Goal: Task Accomplishment & Management: Manage account settings

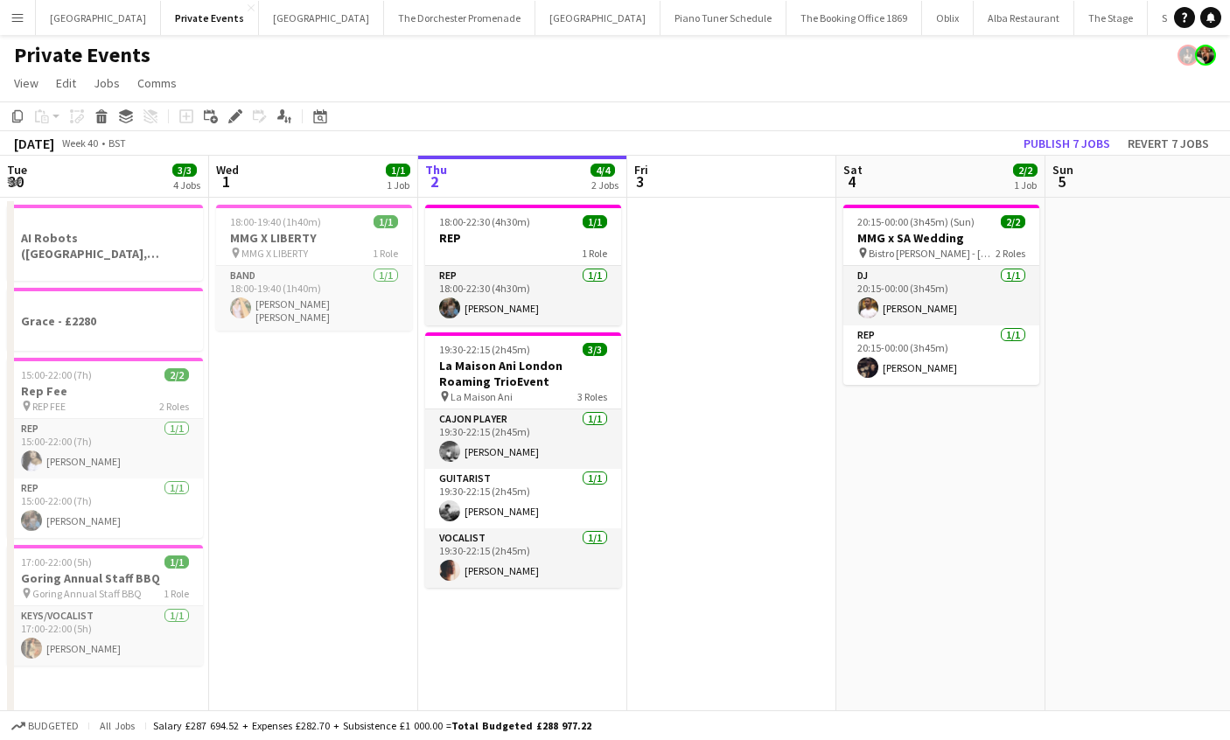
scroll to position [0, 752]
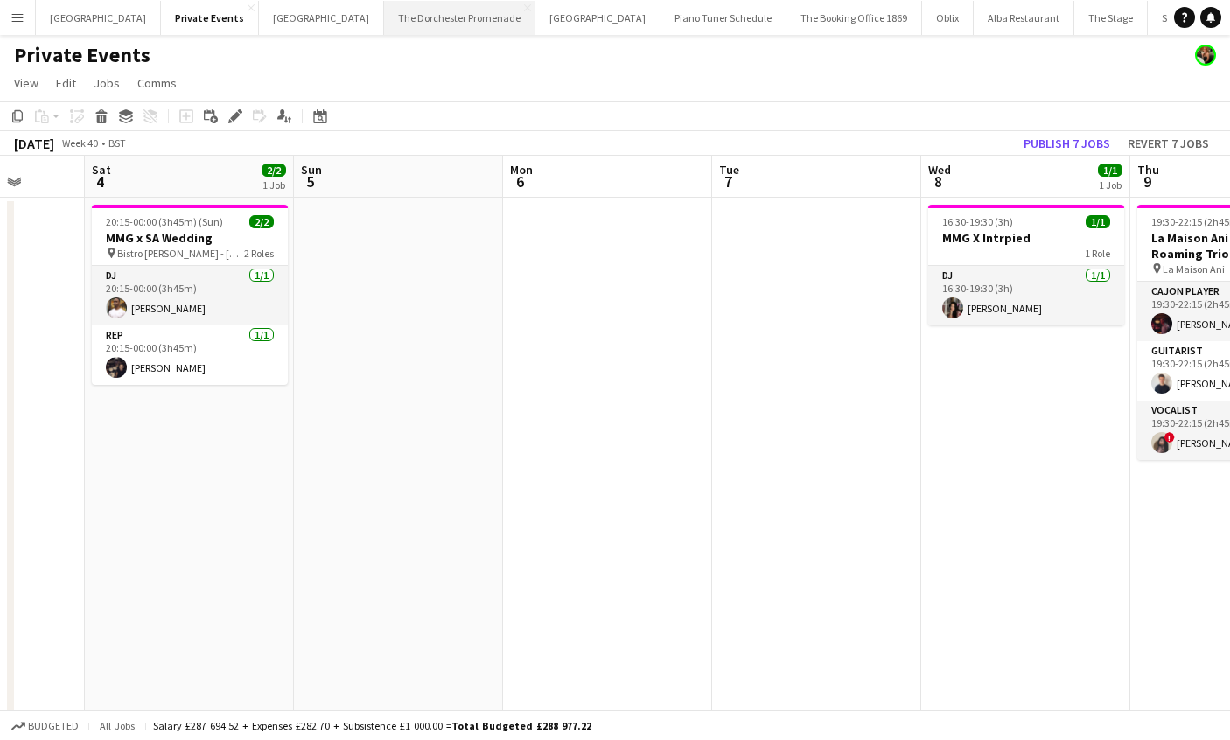
click at [423, 23] on button "The Dorchester Promenade Close" at bounding box center [459, 18] width 151 height 34
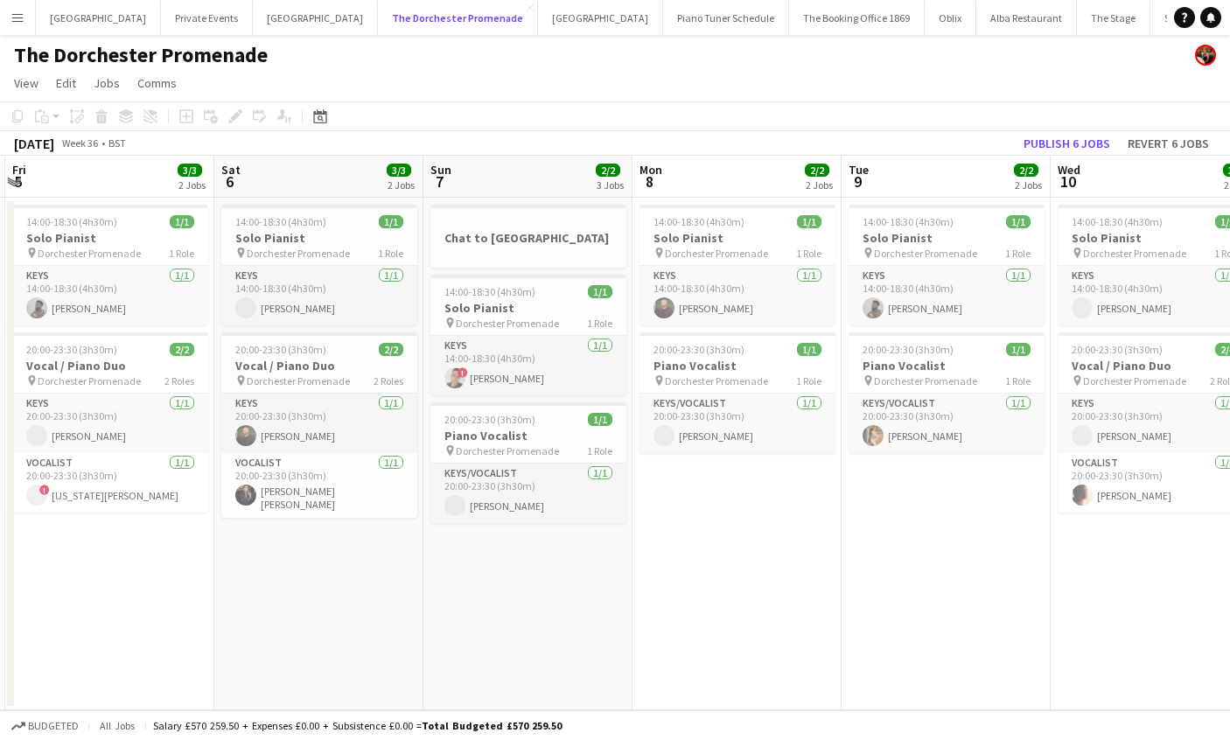
scroll to position [0, 400]
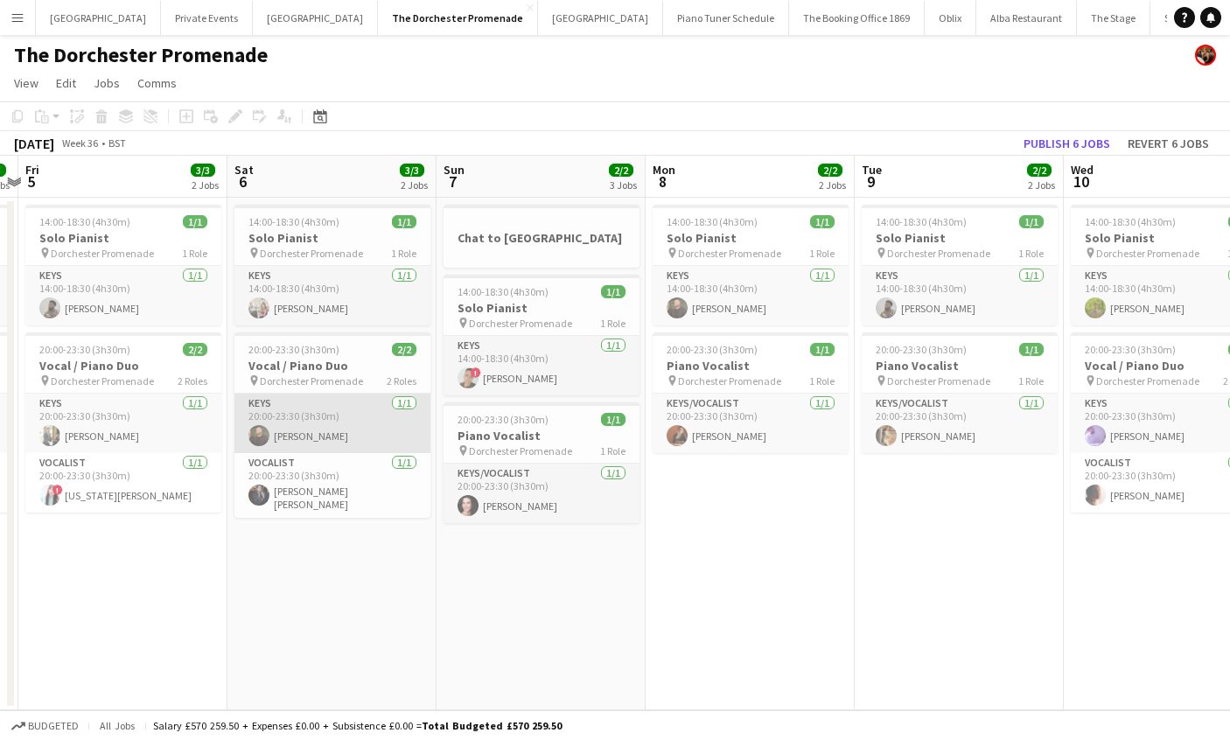
click at [293, 441] on app-card-role "Keys 1/1 20:00-23:30 (3h30m) Glenn Callaghan" at bounding box center [332, 423] width 196 height 59
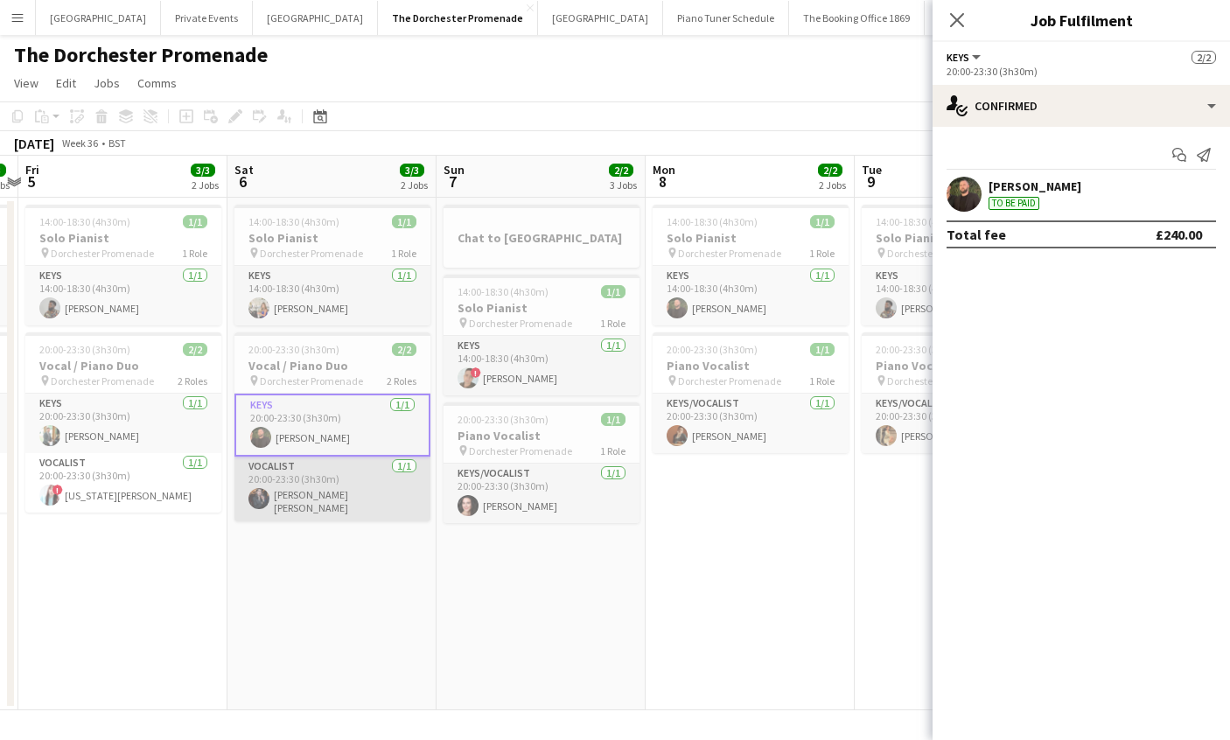
click at [290, 482] on app-card-role "Vocalist 1/1 20:00-23:30 (3h30m) Lucy Merrilyn" at bounding box center [332, 489] width 196 height 65
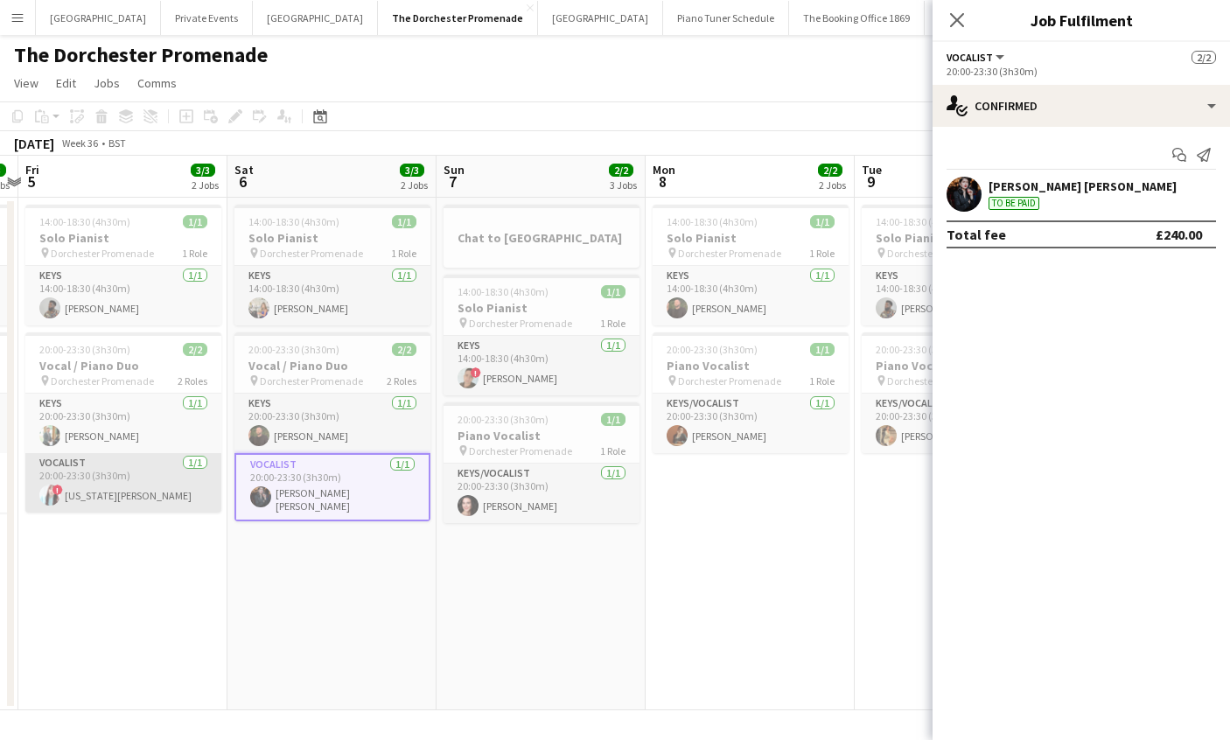
click at [169, 478] on app-card-role "Vocalist 1/1 20:00-23:30 (3h30m) ! Georgia Van Etten" at bounding box center [123, 482] width 196 height 59
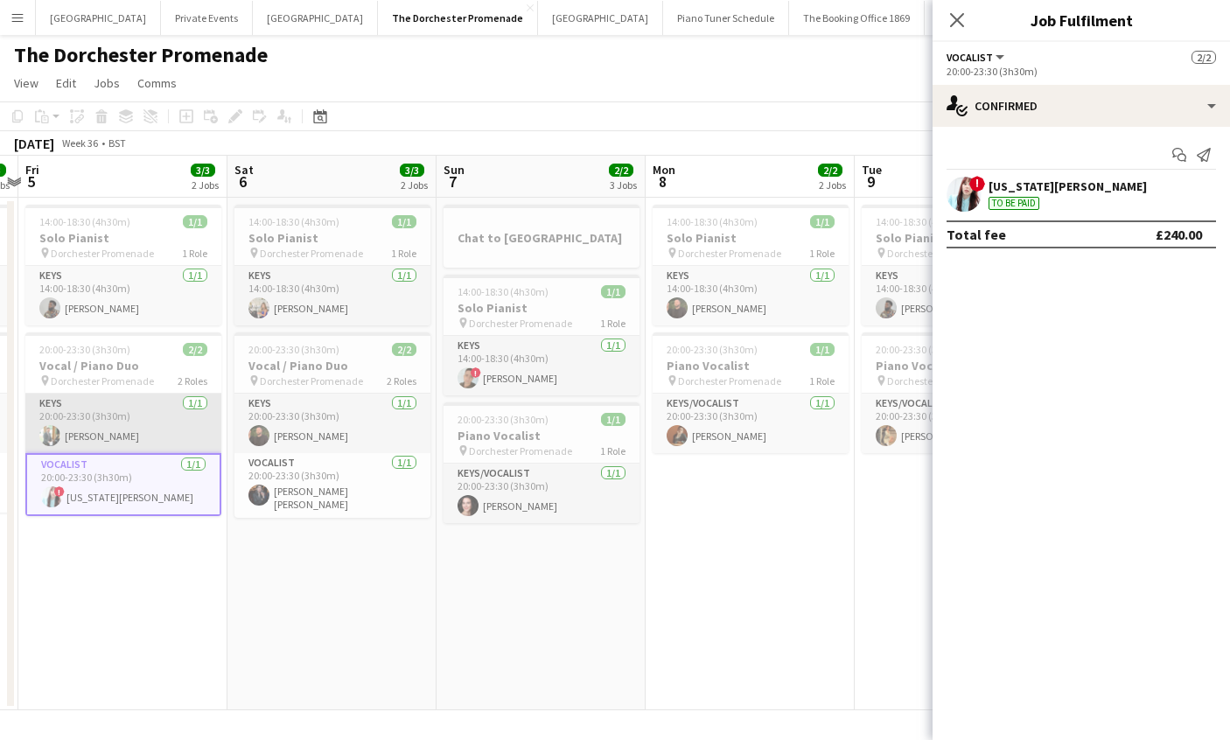
click at [136, 433] on app-card-role "Keys 1/1 20:00-23:30 (3h30m) Michael Raggatt" at bounding box center [123, 423] width 196 height 59
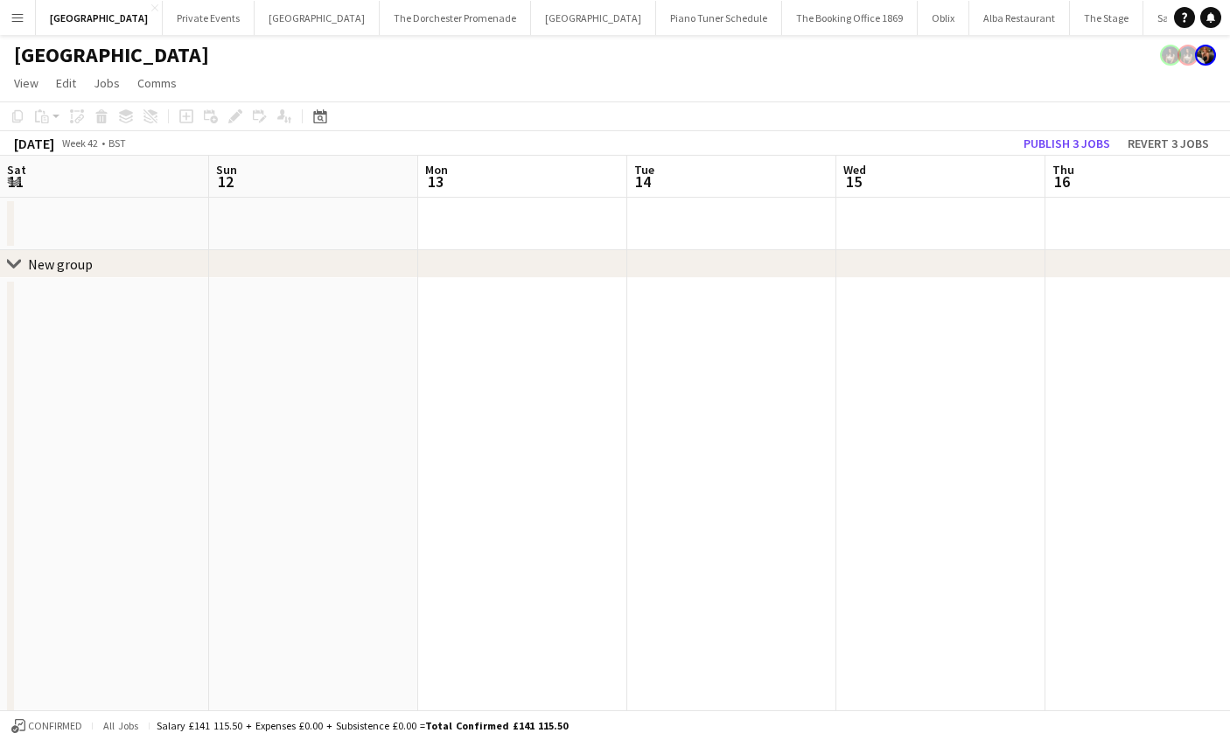
scroll to position [0, 601]
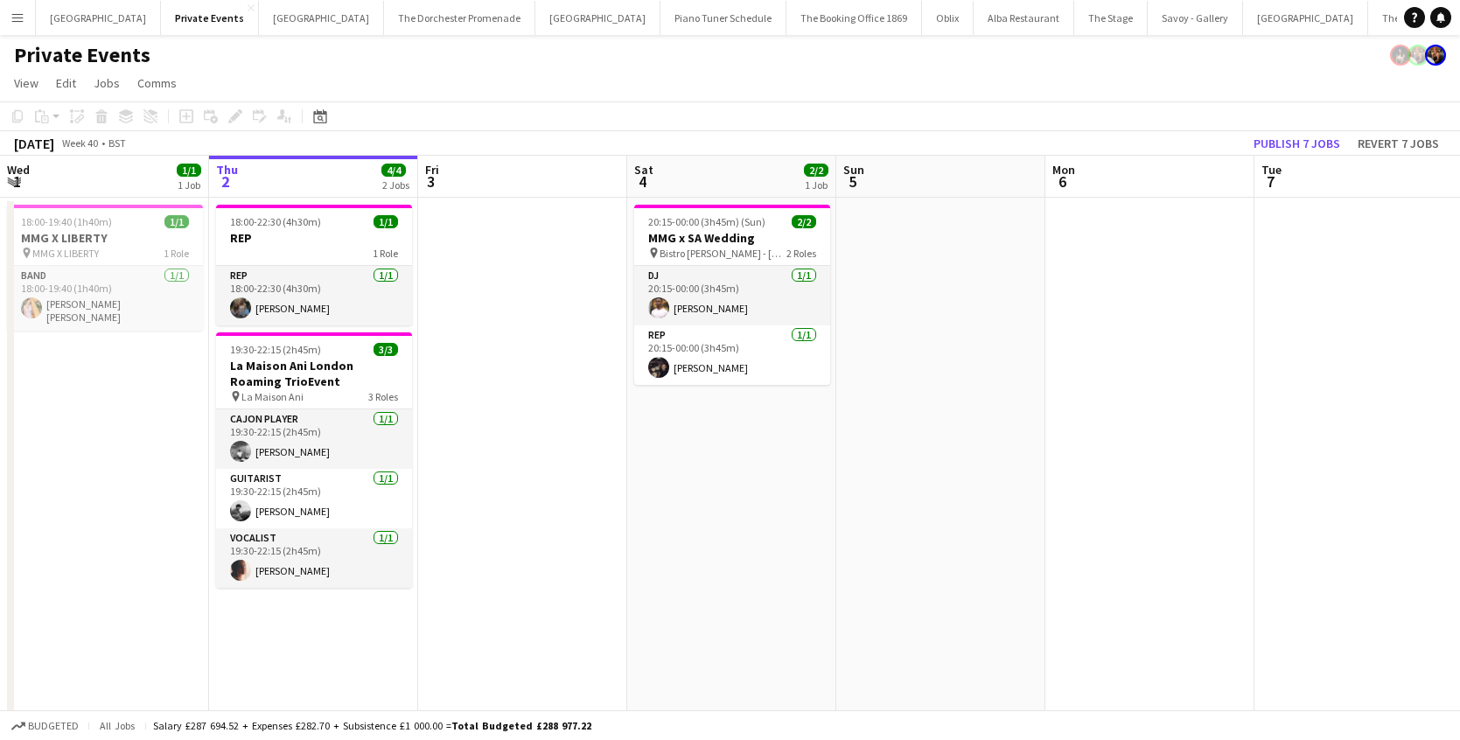
click at [19, 23] on app-icon "Menu" at bounding box center [17, 17] width 14 height 14
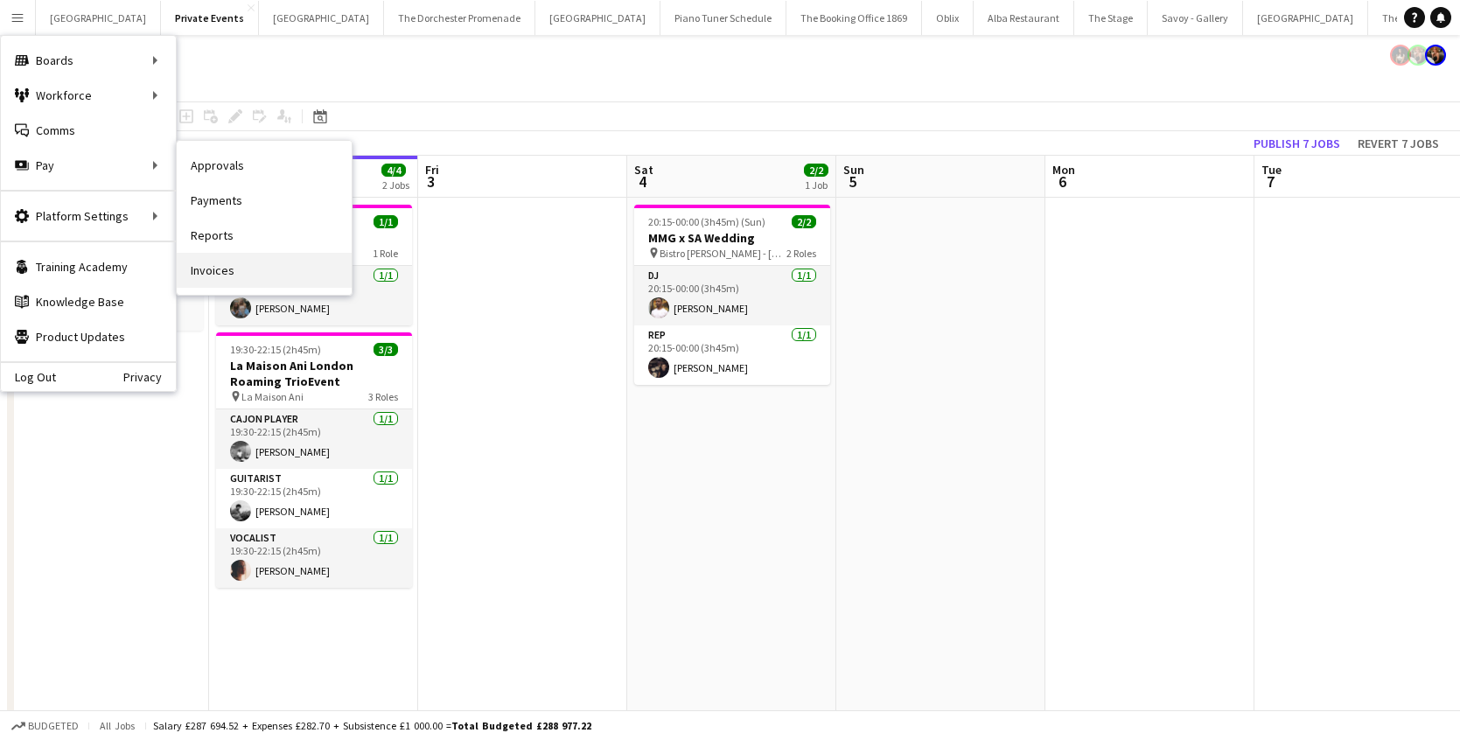
click at [246, 262] on link "Invoices" at bounding box center [264, 270] width 175 height 35
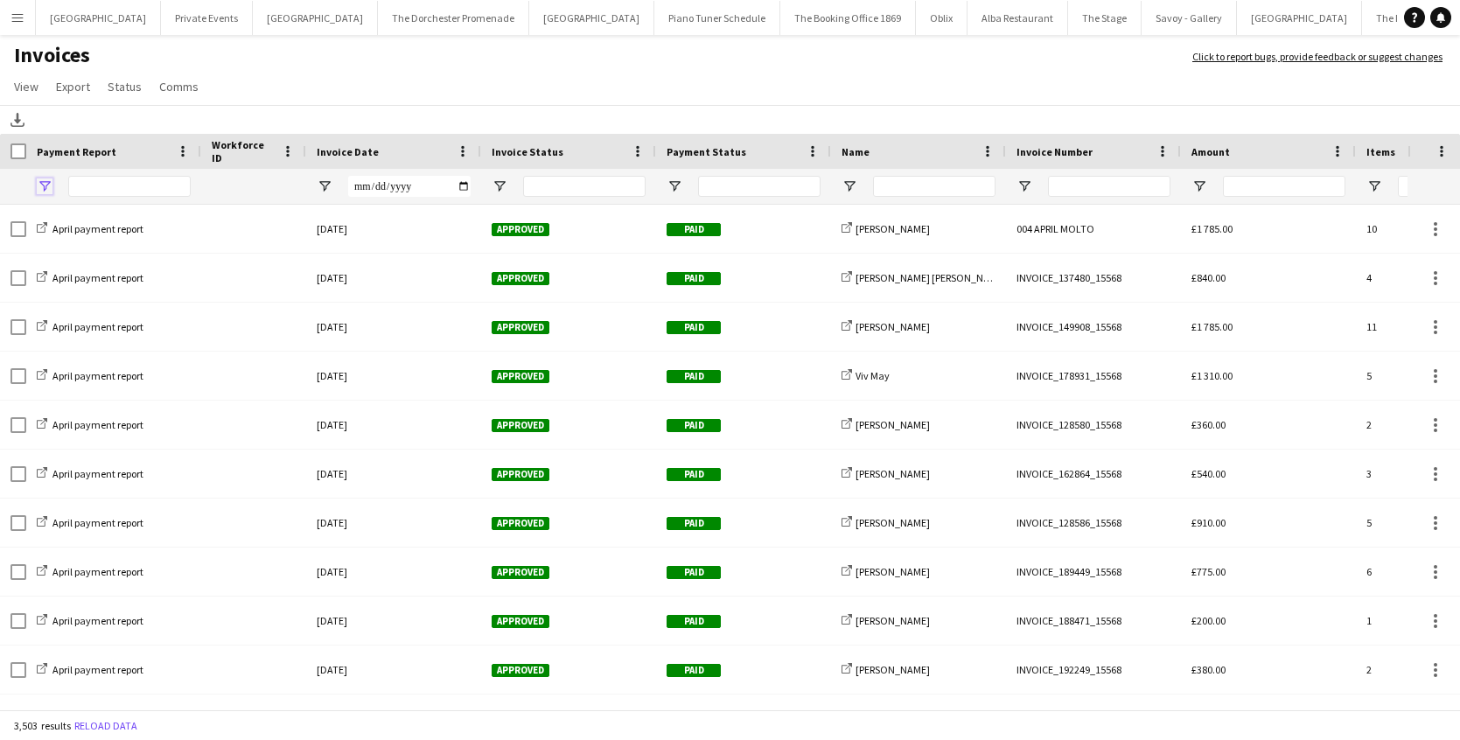
click at [48, 186] on span "Open Filter Menu" at bounding box center [45, 186] width 16 height 16
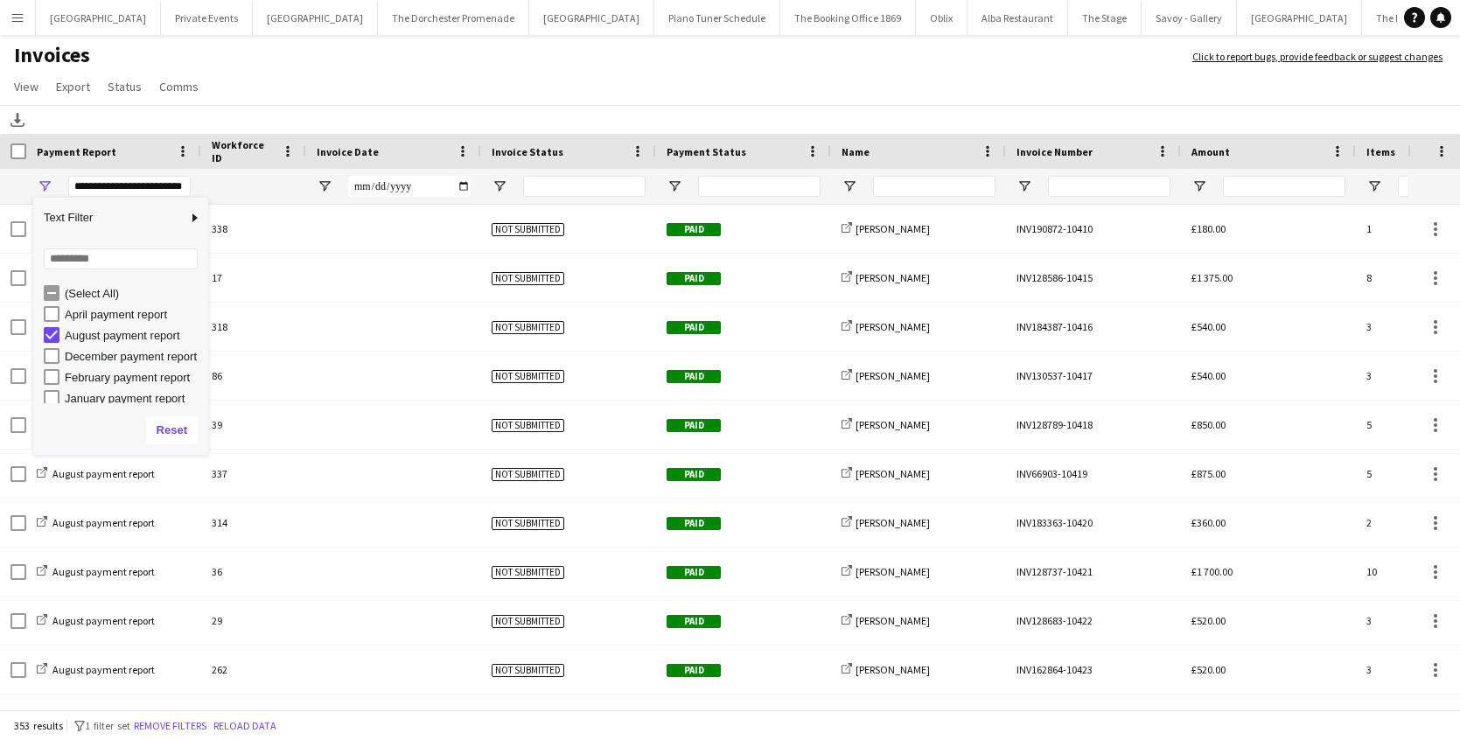
click at [278, 109] on div "Download" at bounding box center [730, 119] width 1460 height 29
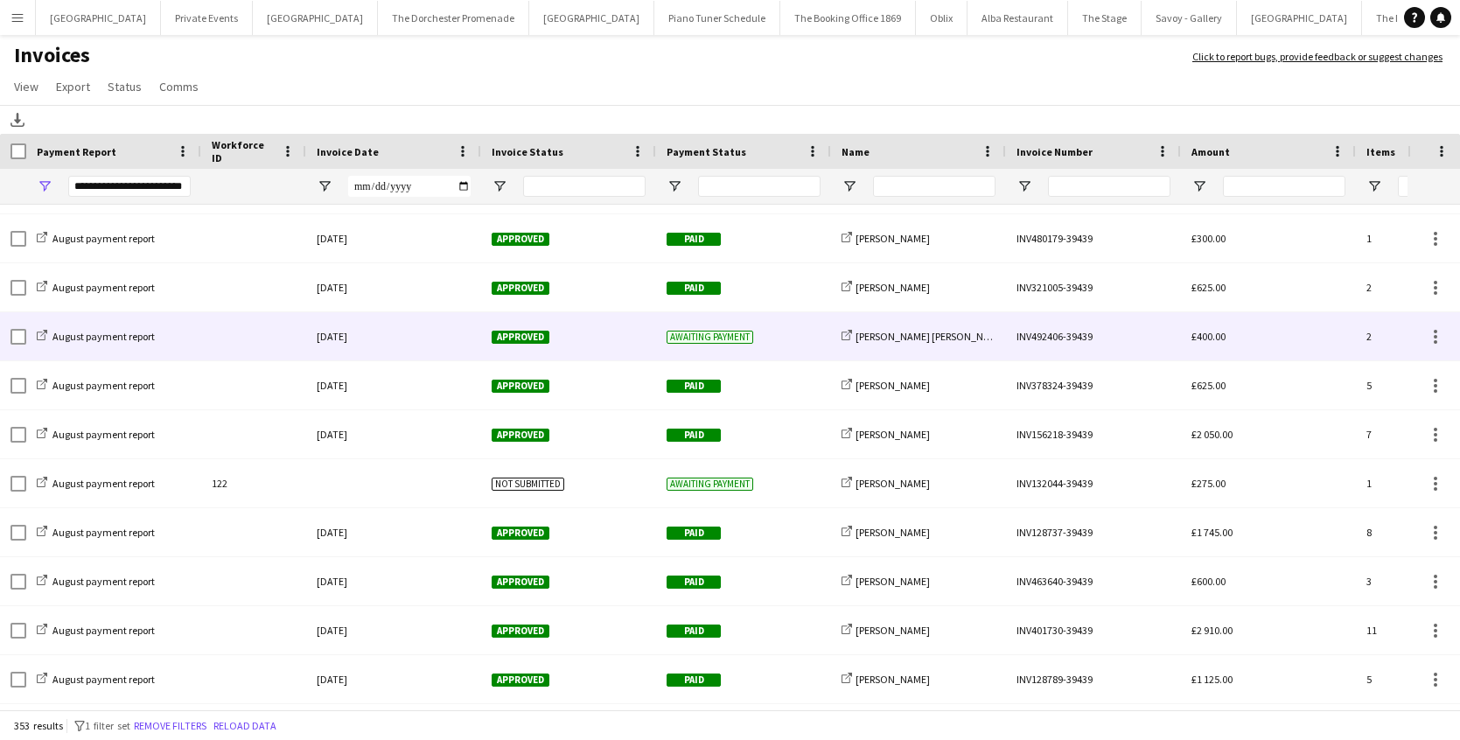
click at [266, 354] on div at bounding box center [253, 336] width 105 height 48
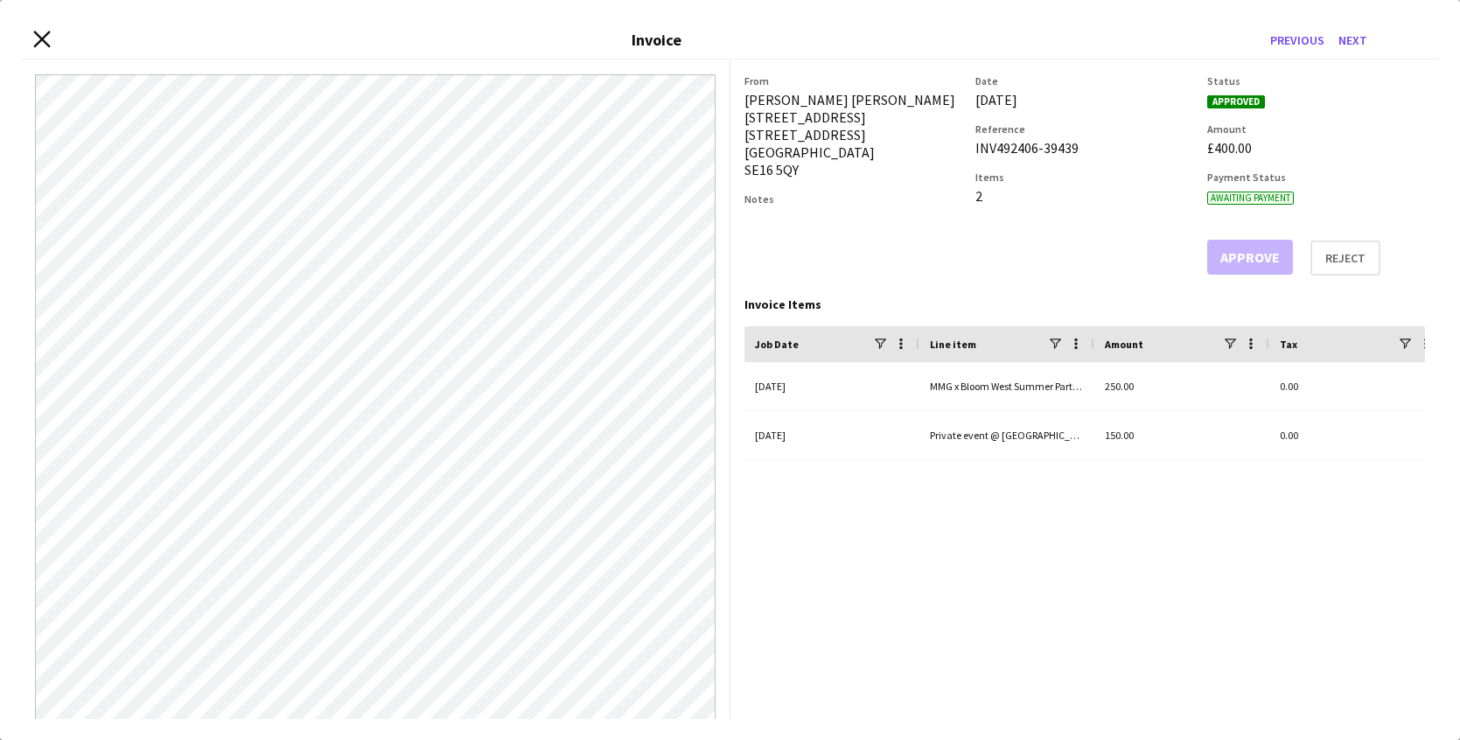
click at [37, 45] on icon "Close invoice dialog" at bounding box center [41, 39] width 17 height 17
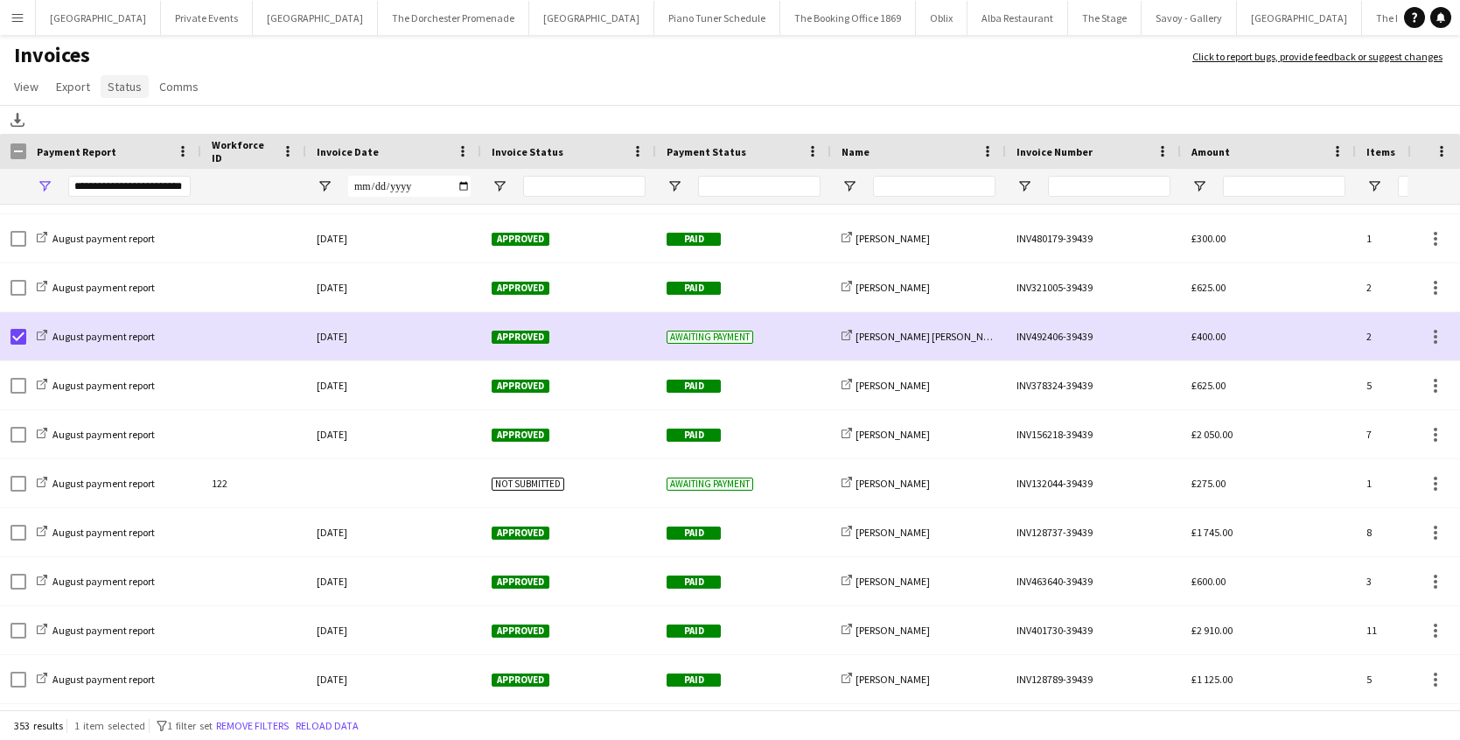
click at [108, 77] on link "Status" at bounding box center [125, 86] width 48 height 23
click at [175, 195] on span "Mark as paid" at bounding box center [148, 199] width 66 height 16
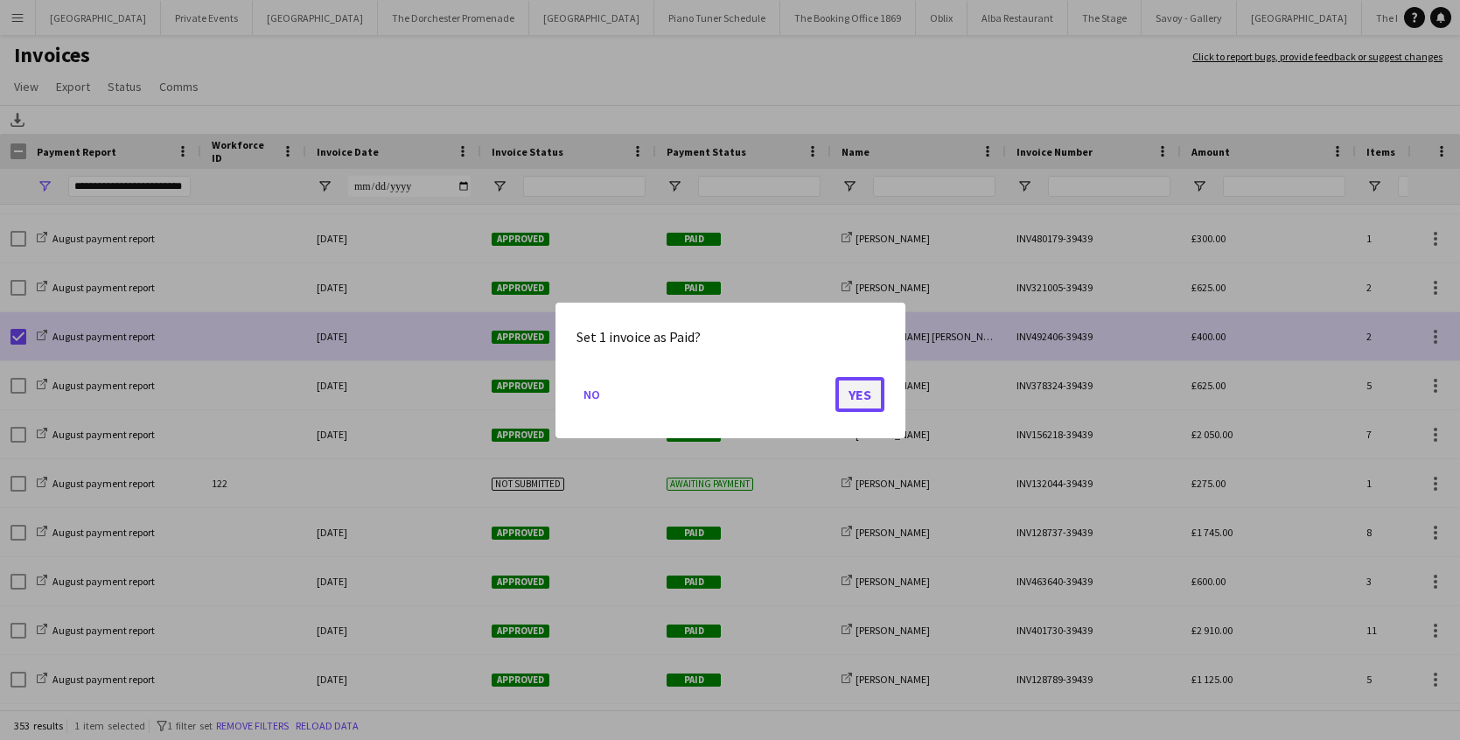
click at [853, 398] on button "Yes" at bounding box center [860, 393] width 49 height 35
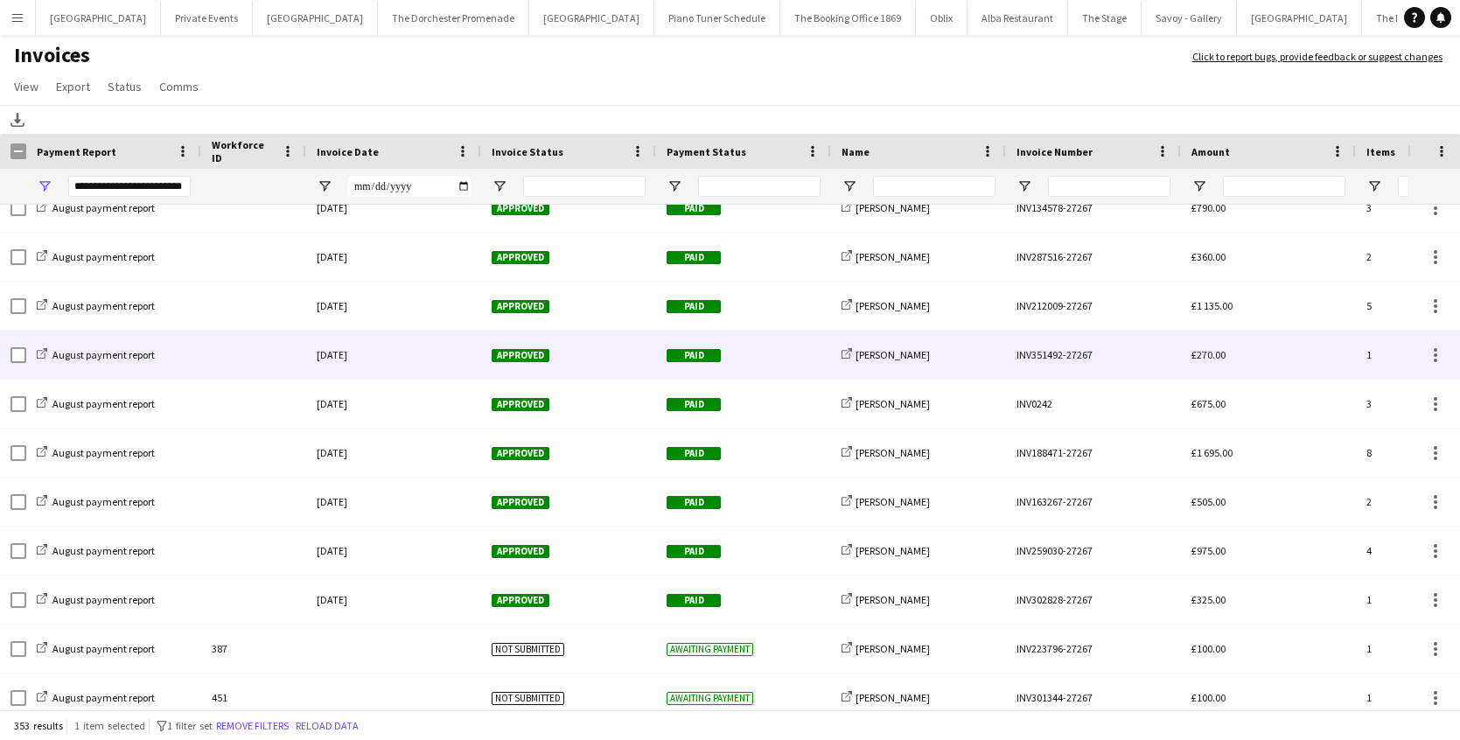
scroll to position [10576, 0]
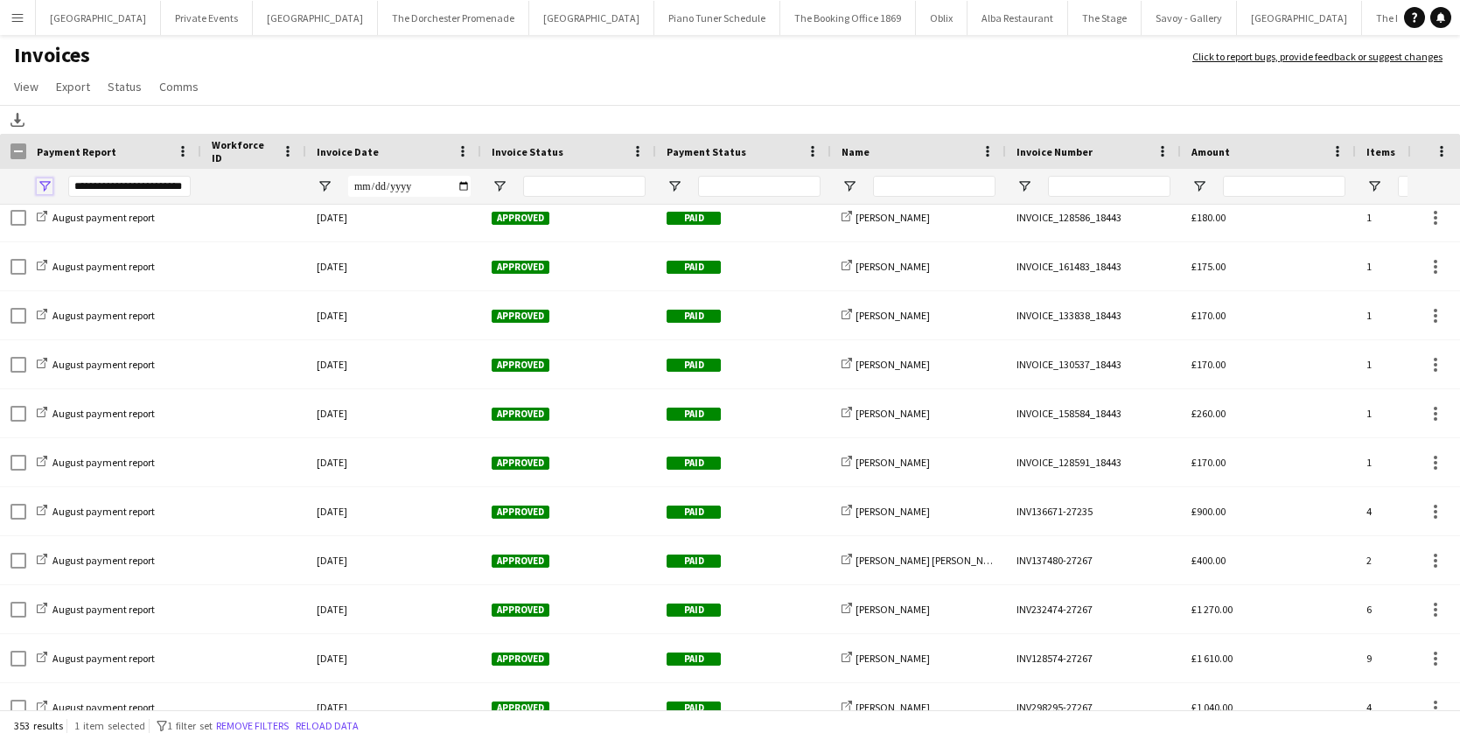
click at [45, 182] on span "Open Filter Menu" at bounding box center [45, 186] width 16 height 16
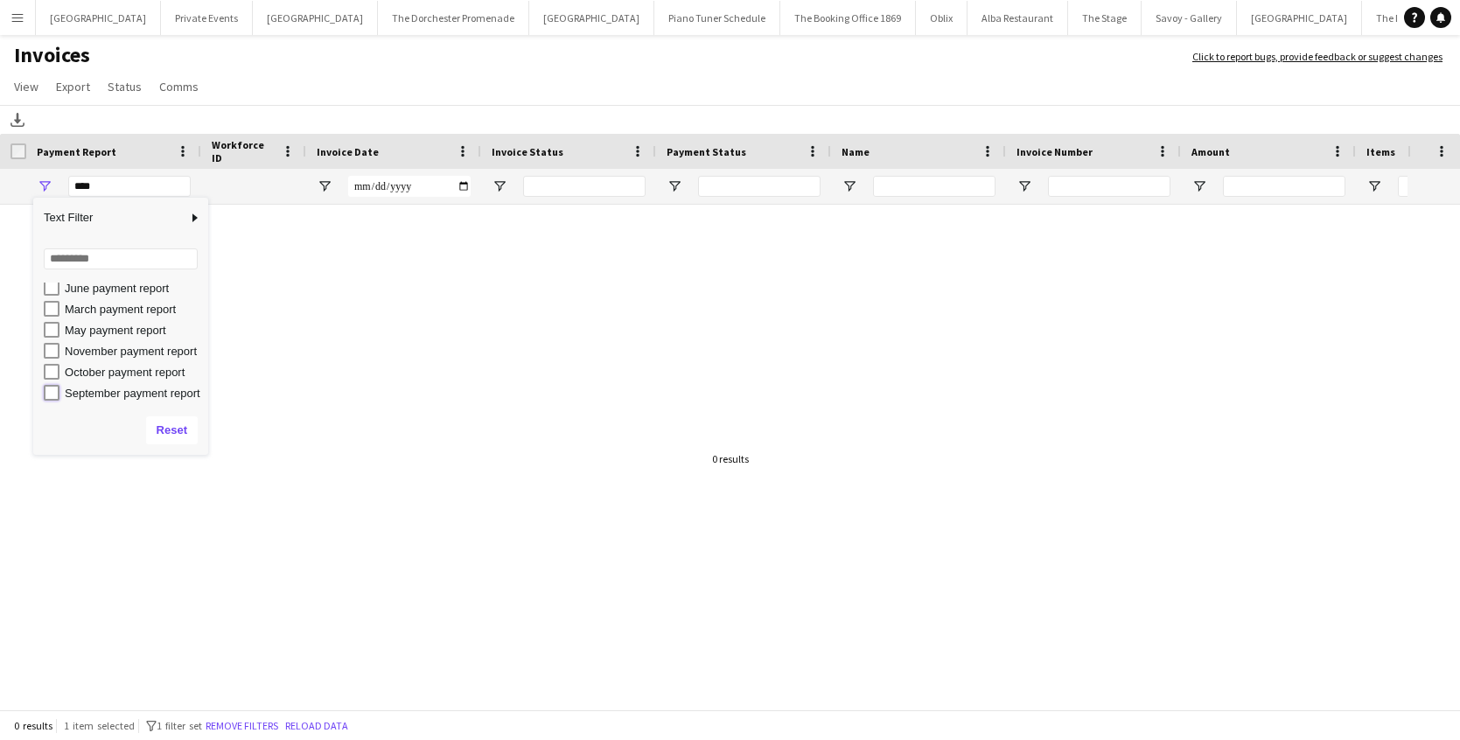
type input "**********"
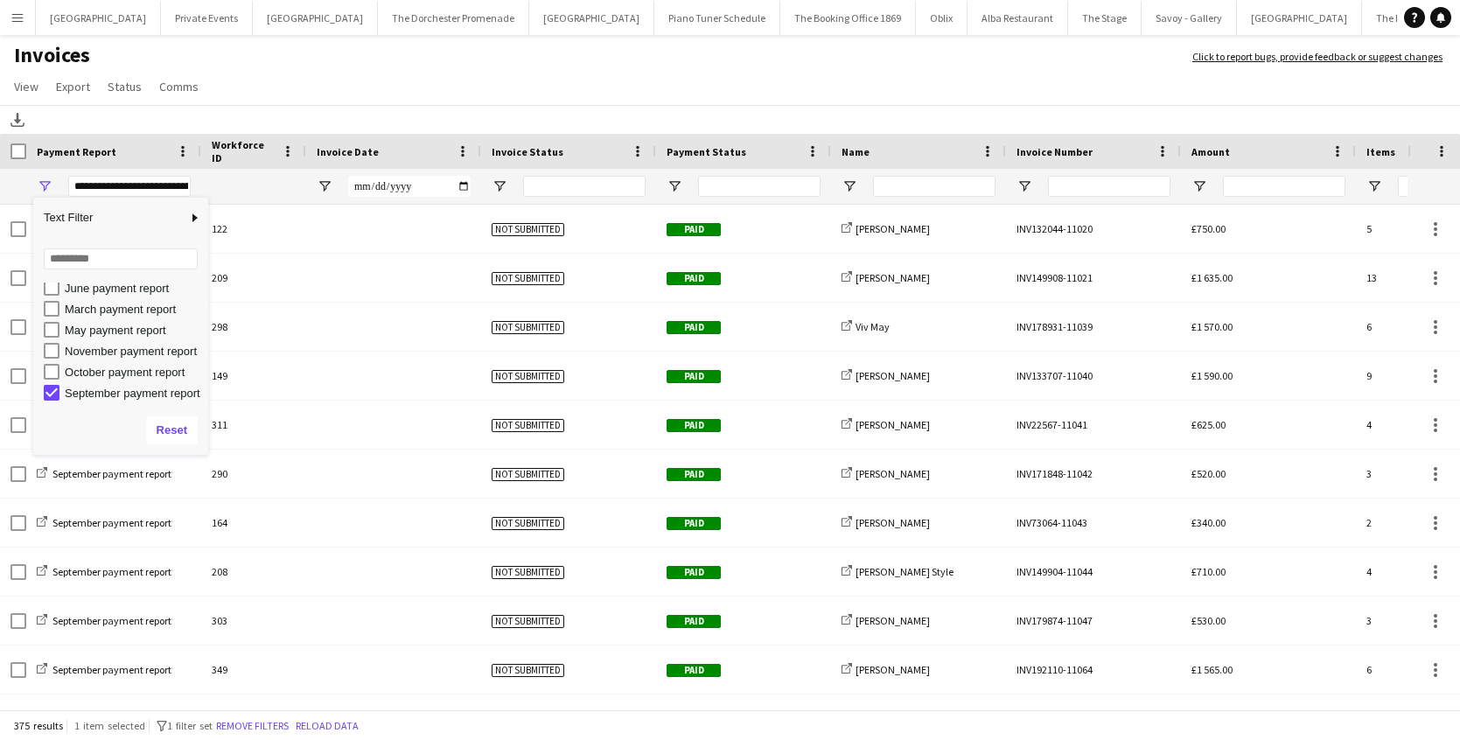
click at [246, 85] on app-page-menu "View Customise view Customise filters Reset Filters Reset View Reset All Export…" at bounding box center [730, 88] width 1460 height 33
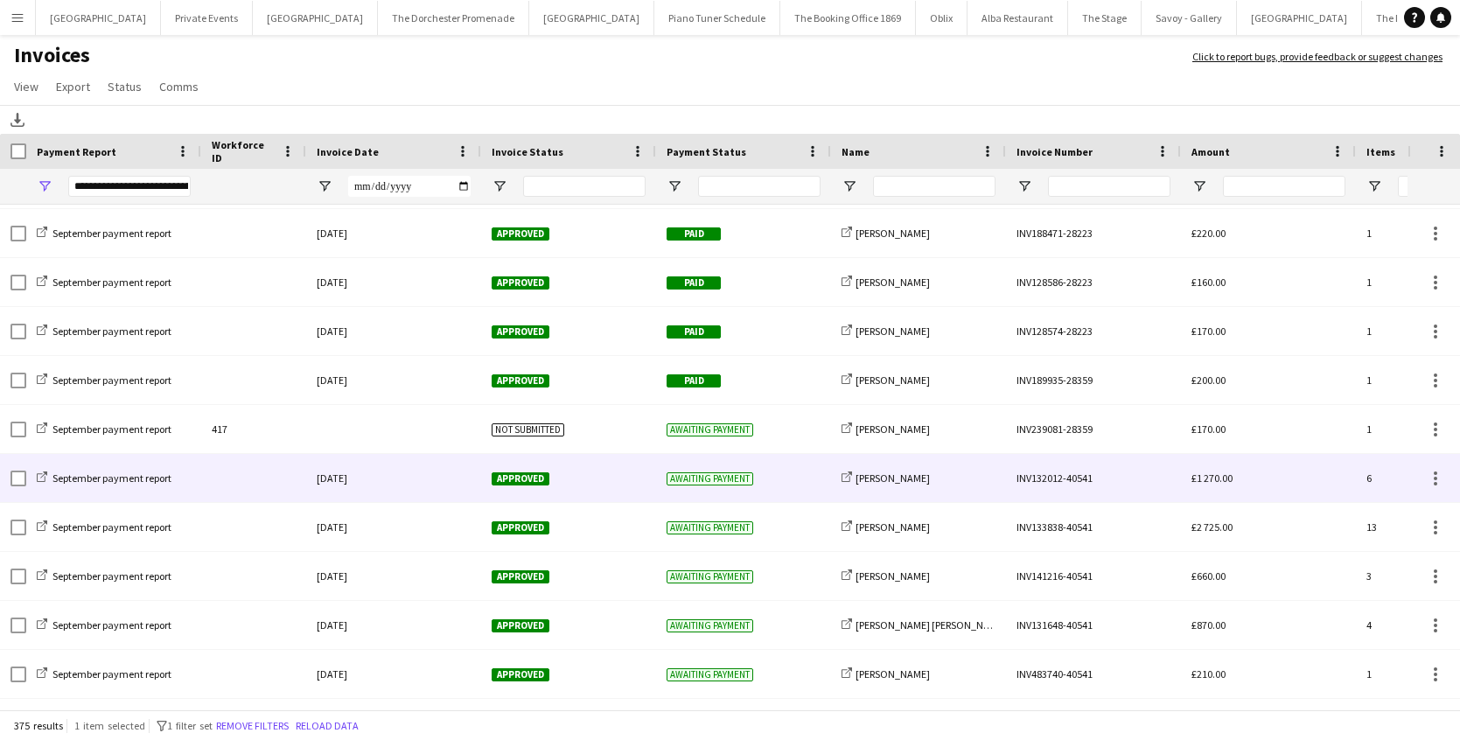
click at [266, 486] on div at bounding box center [253, 478] width 105 height 48
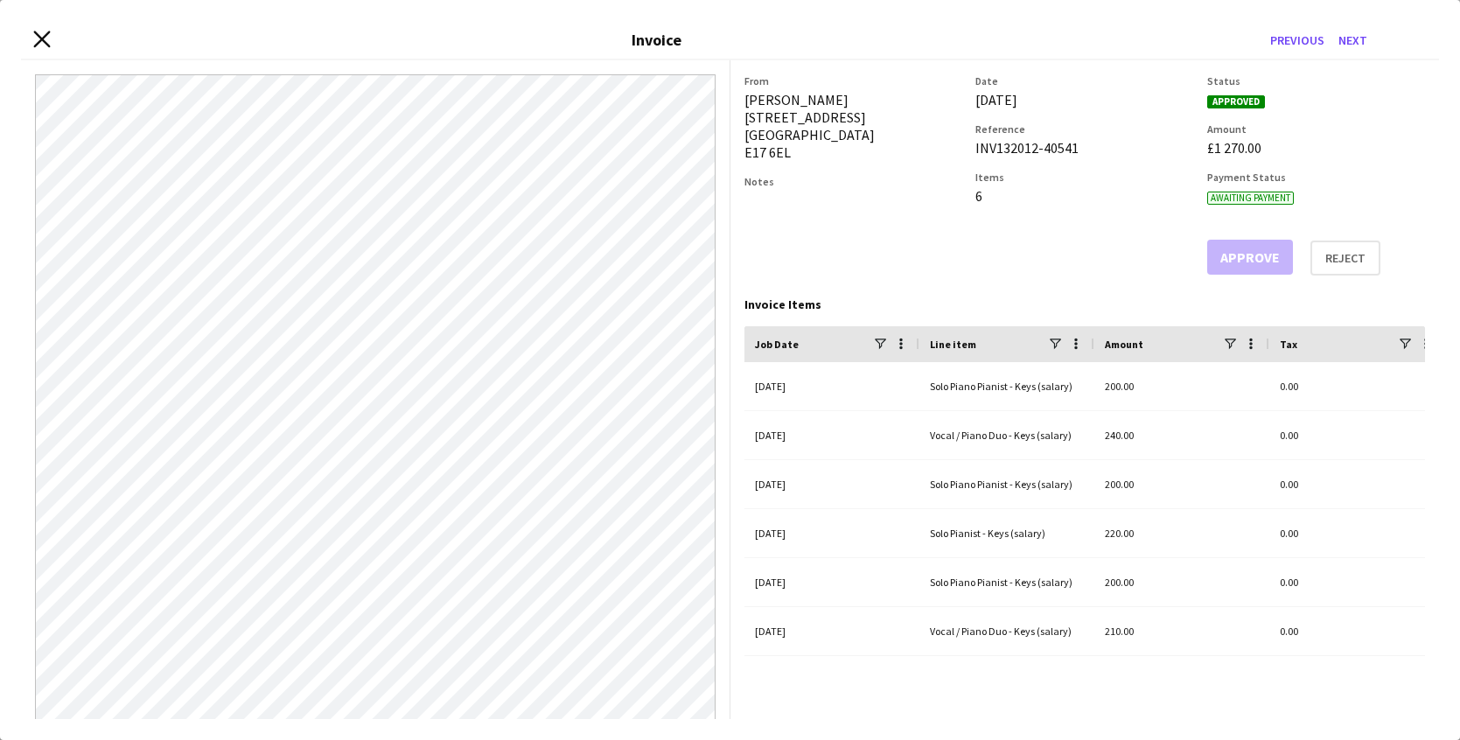
click at [45, 40] on icon at bounding box center [41, 39] width 17 height 17
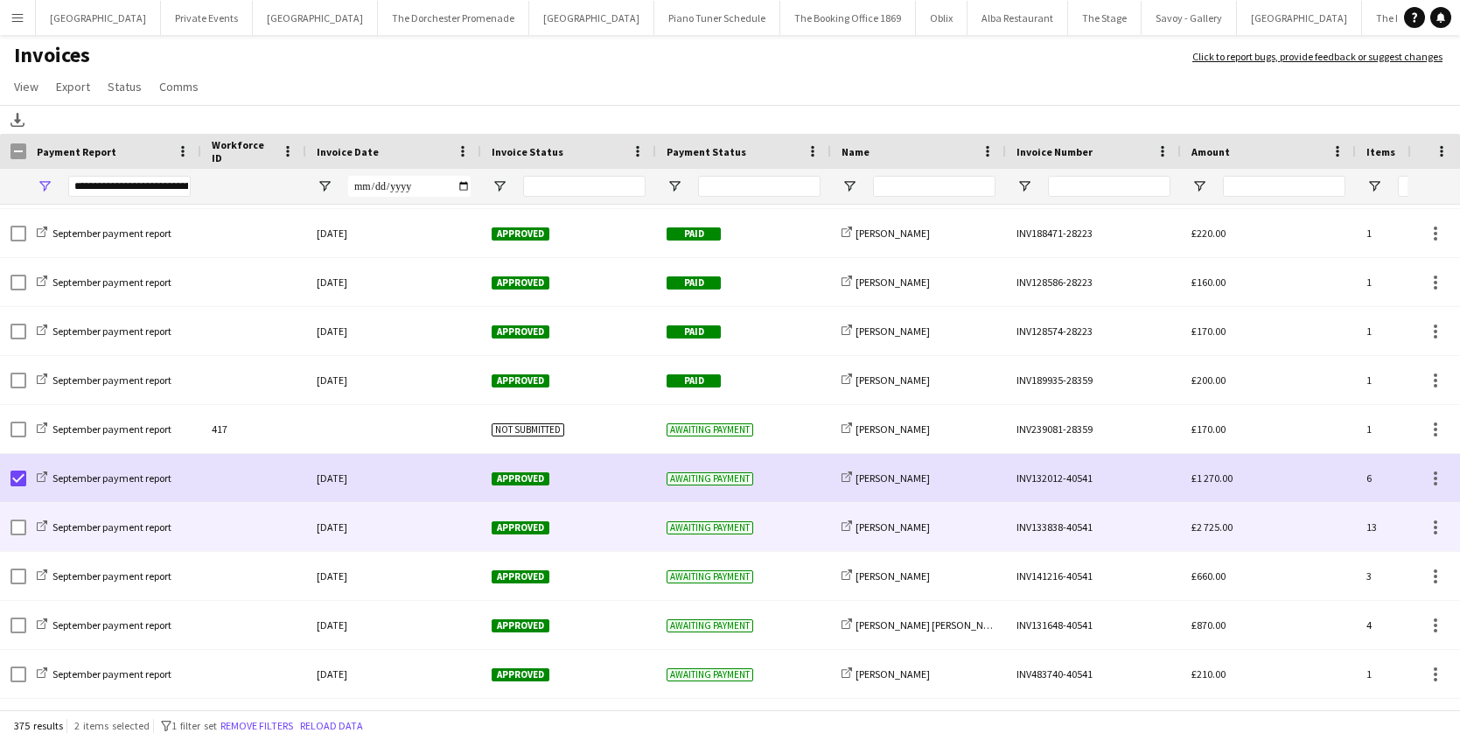
click at [214, 529] on div at bounding box center [253, 527] width 105 height 48
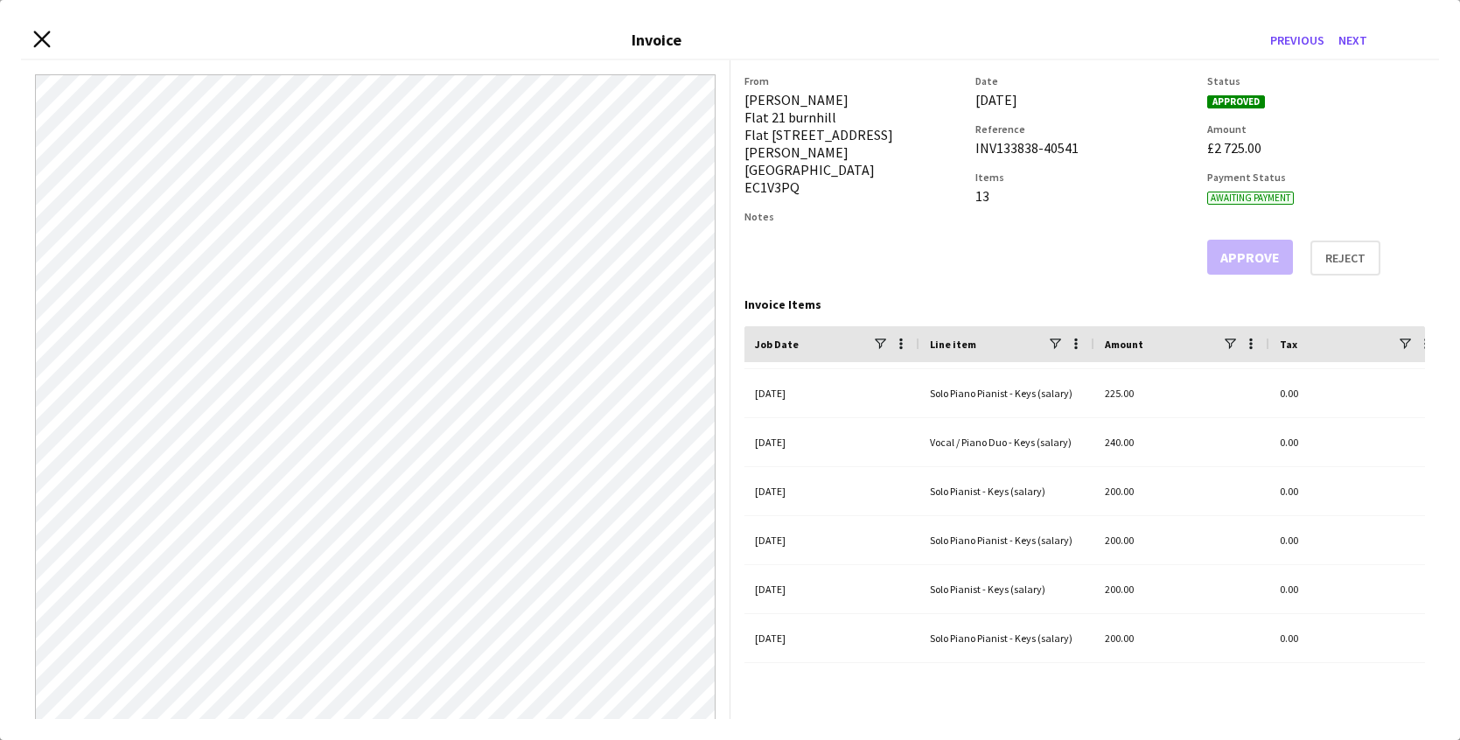
click at [39, 38] on icon "Close invoice dialog" at bounding box center [41, 39] width 17 height 17
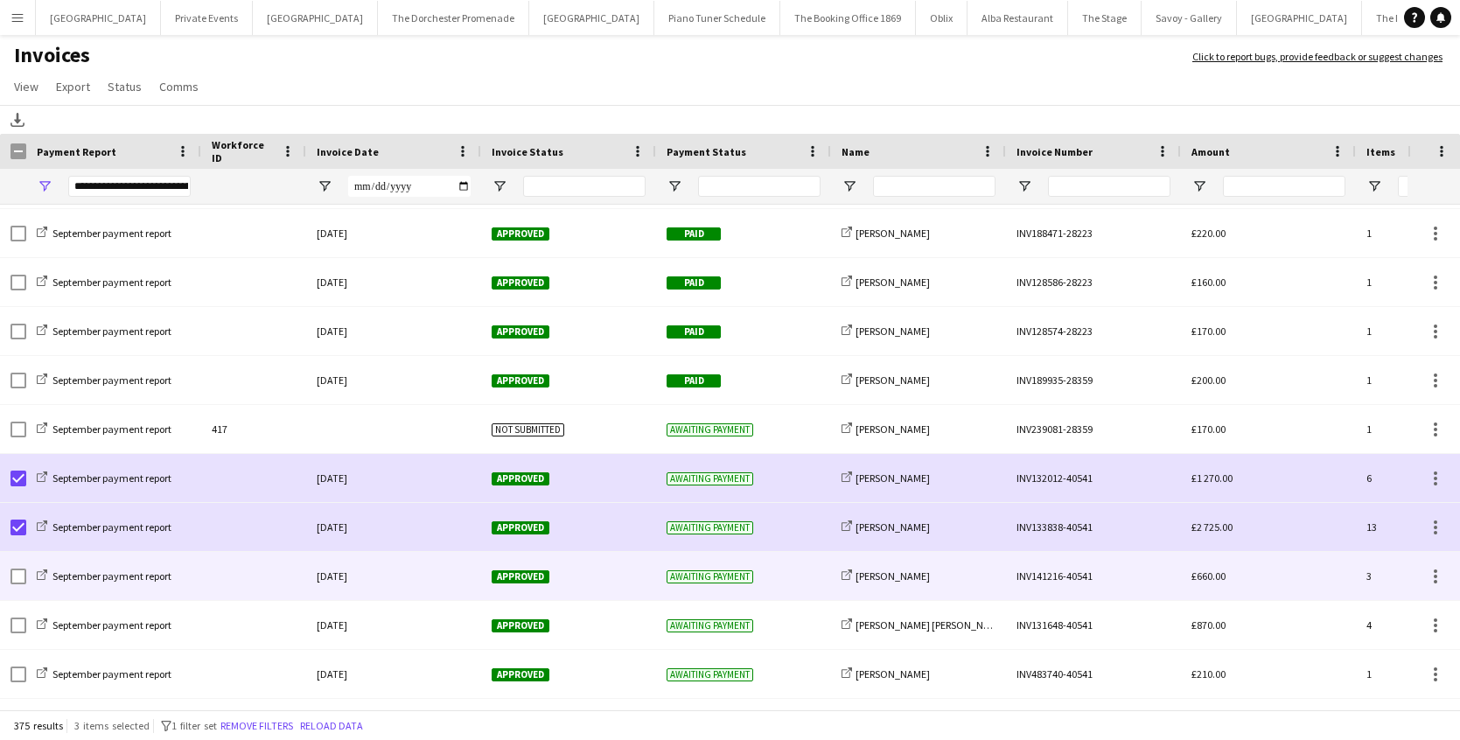
click at [216, 583] on div at bounding box center [253, 576] width 105 height 48
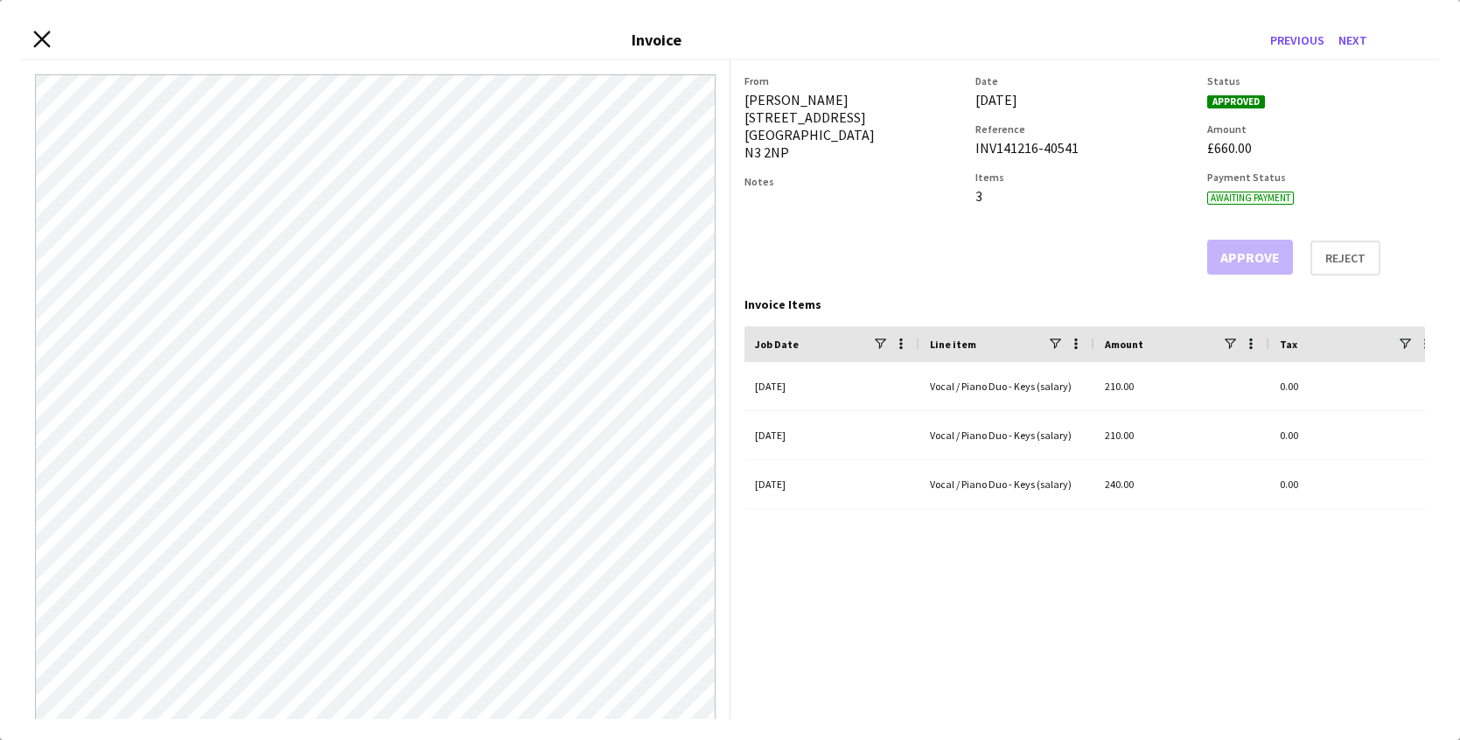
click at [44, 40] on icon at bounding box center [41, 39] width 17 height 17
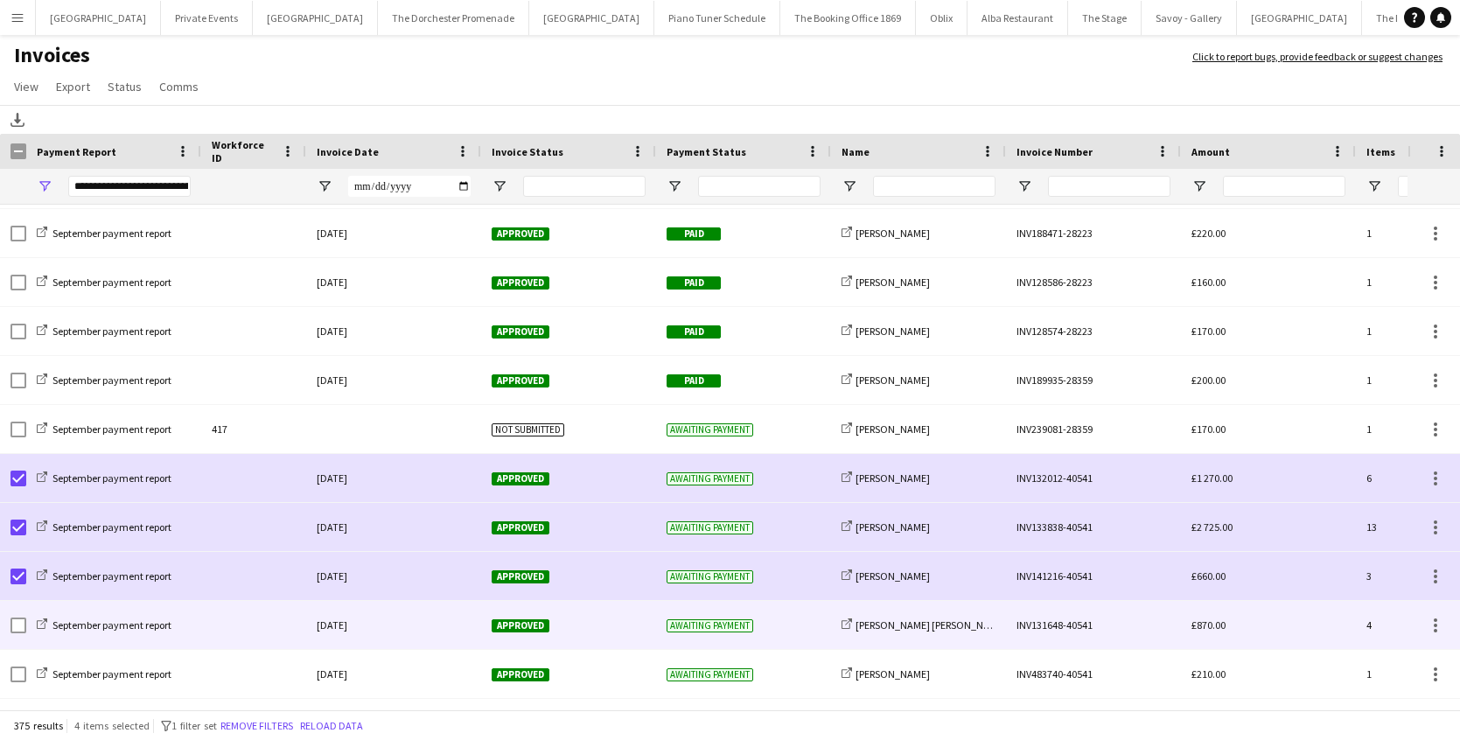
click at [206, 627] on div at bounding box center [253, 625] width 105 height 48
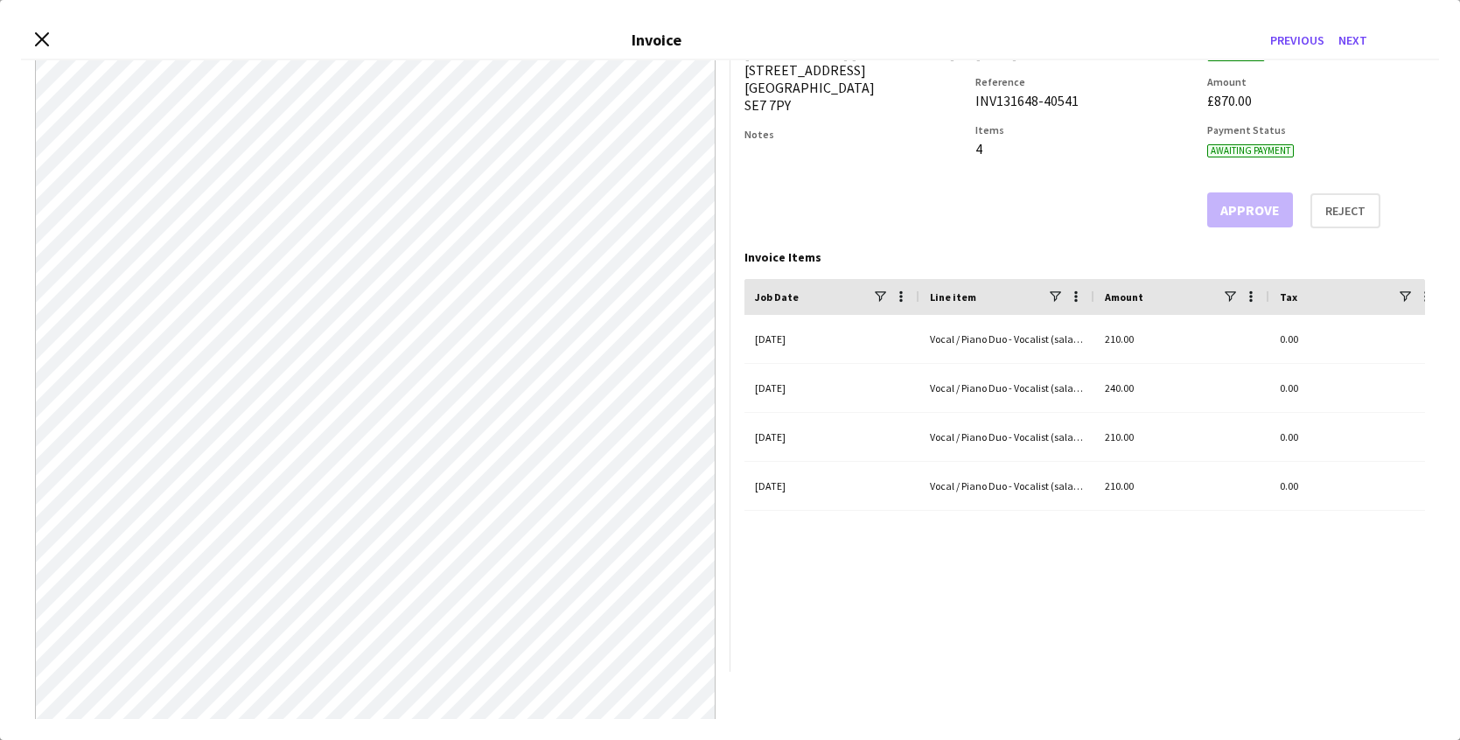
scroll to position [0, 0]
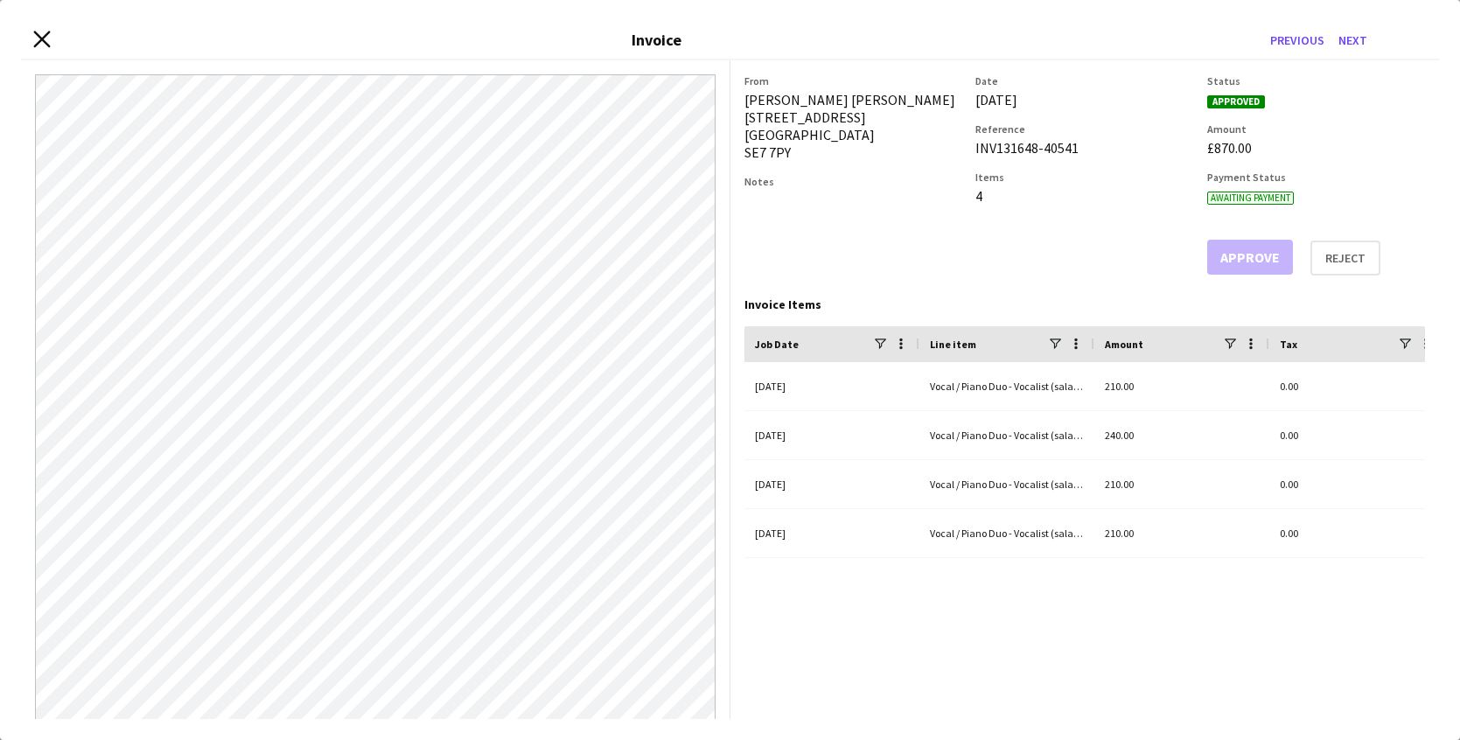
click at [37, 38] on icon "Close invoice dialog" at bounding box center [41, 39] width 17 height 17
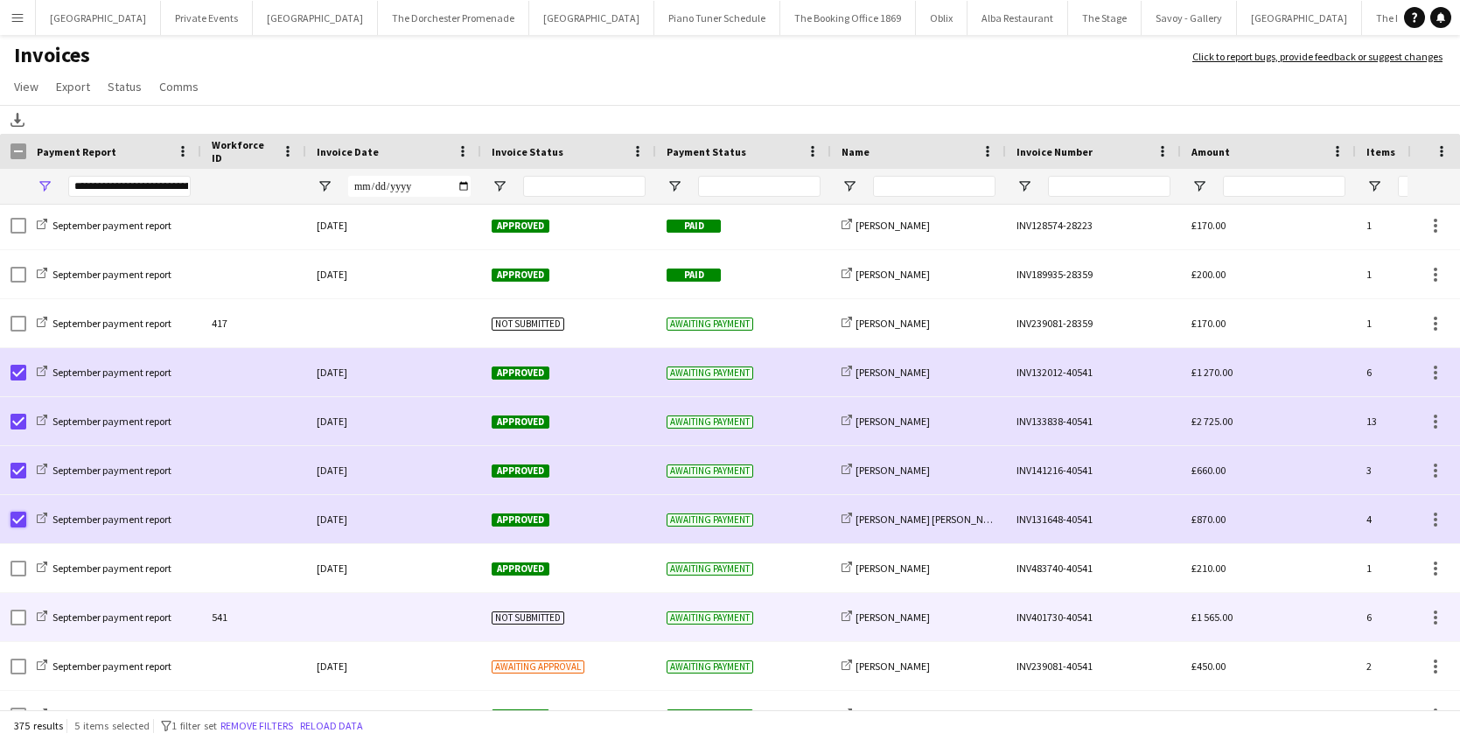
scroll to position [14046, 0]
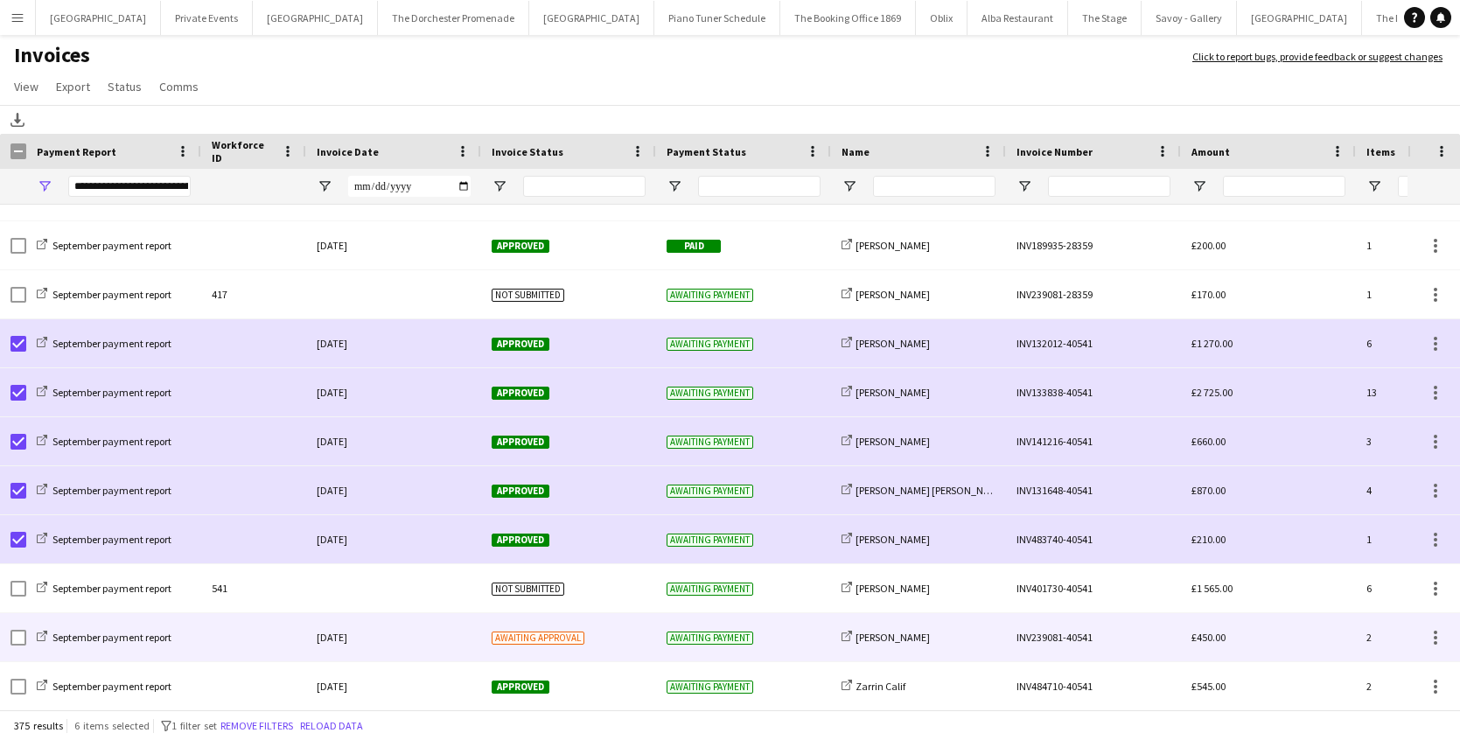
click at [276, 641] on div at bounding box center [253, 637] width 105 height 48
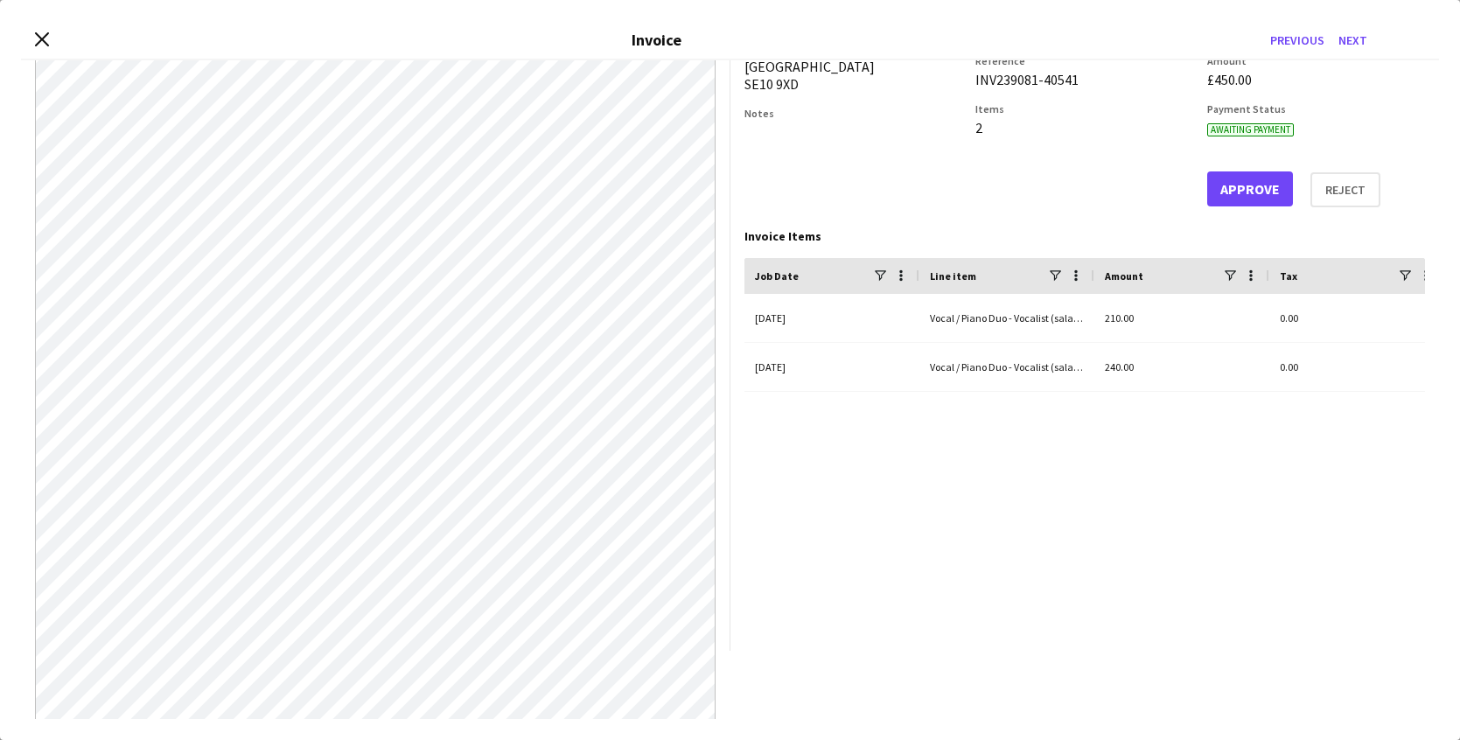
scroll to position [0, 0]
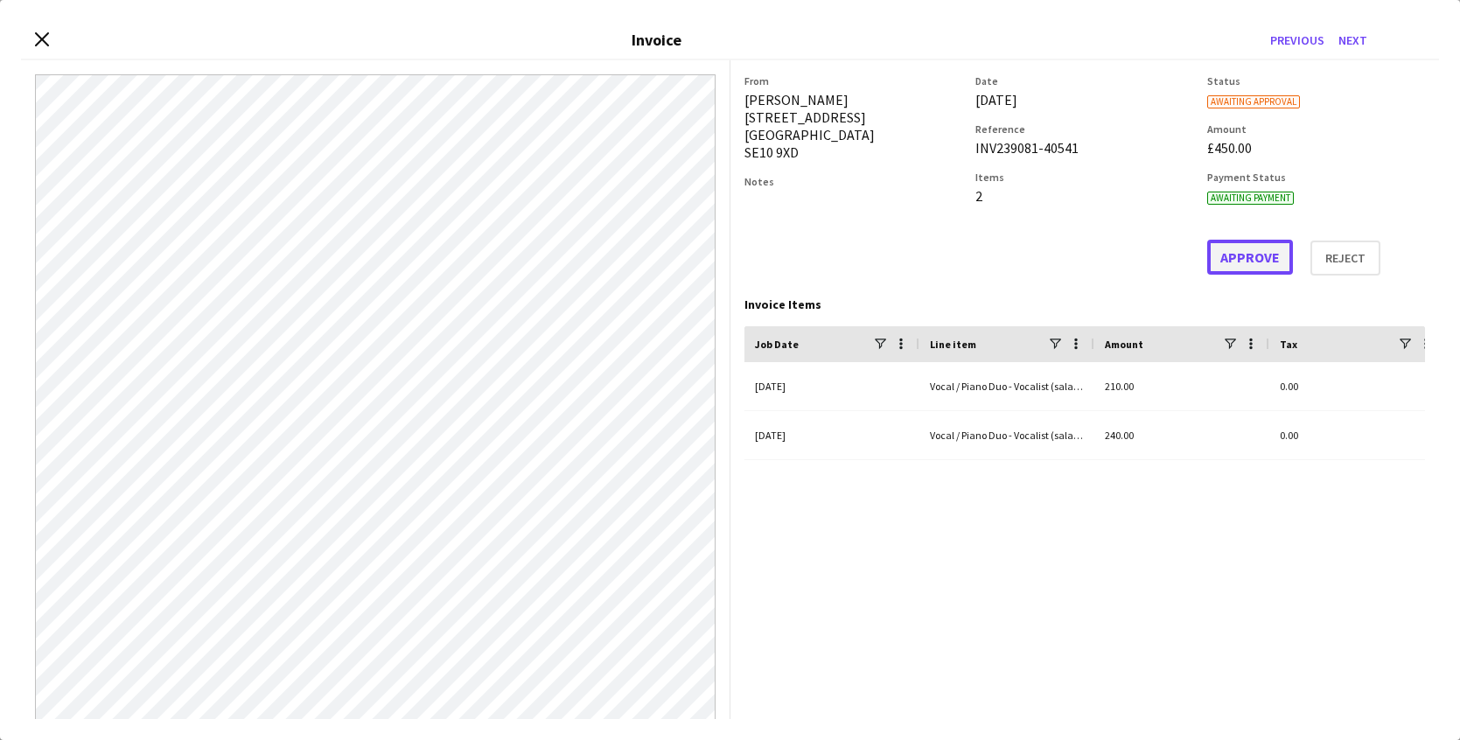
click at [1237, 253] on button "Approve" at bounding box center [1250, 257] width 86 height 35
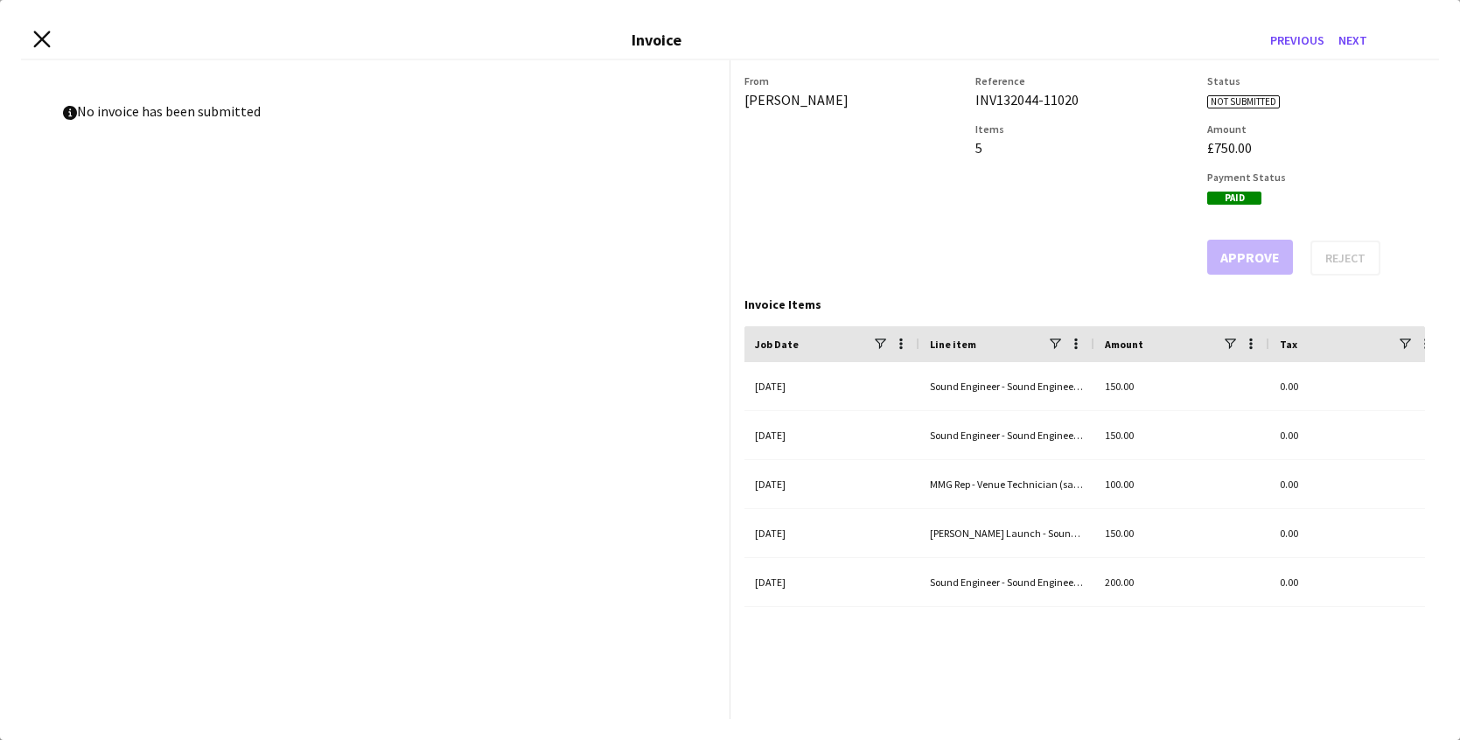
click at [40, 45] on icon "Close invoice dialog" at bounding box center [41, 39] width 17 height 17
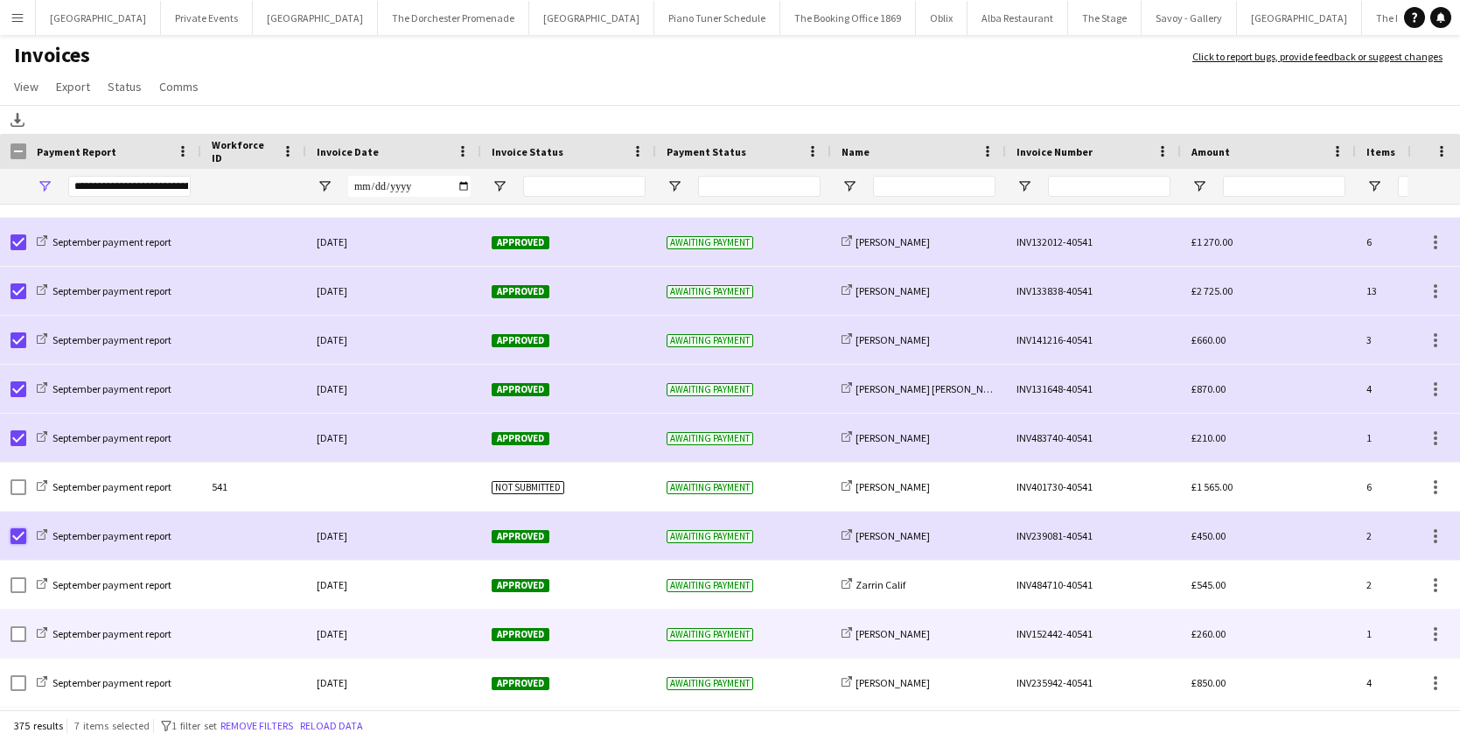
scroll to position [14149, 0]
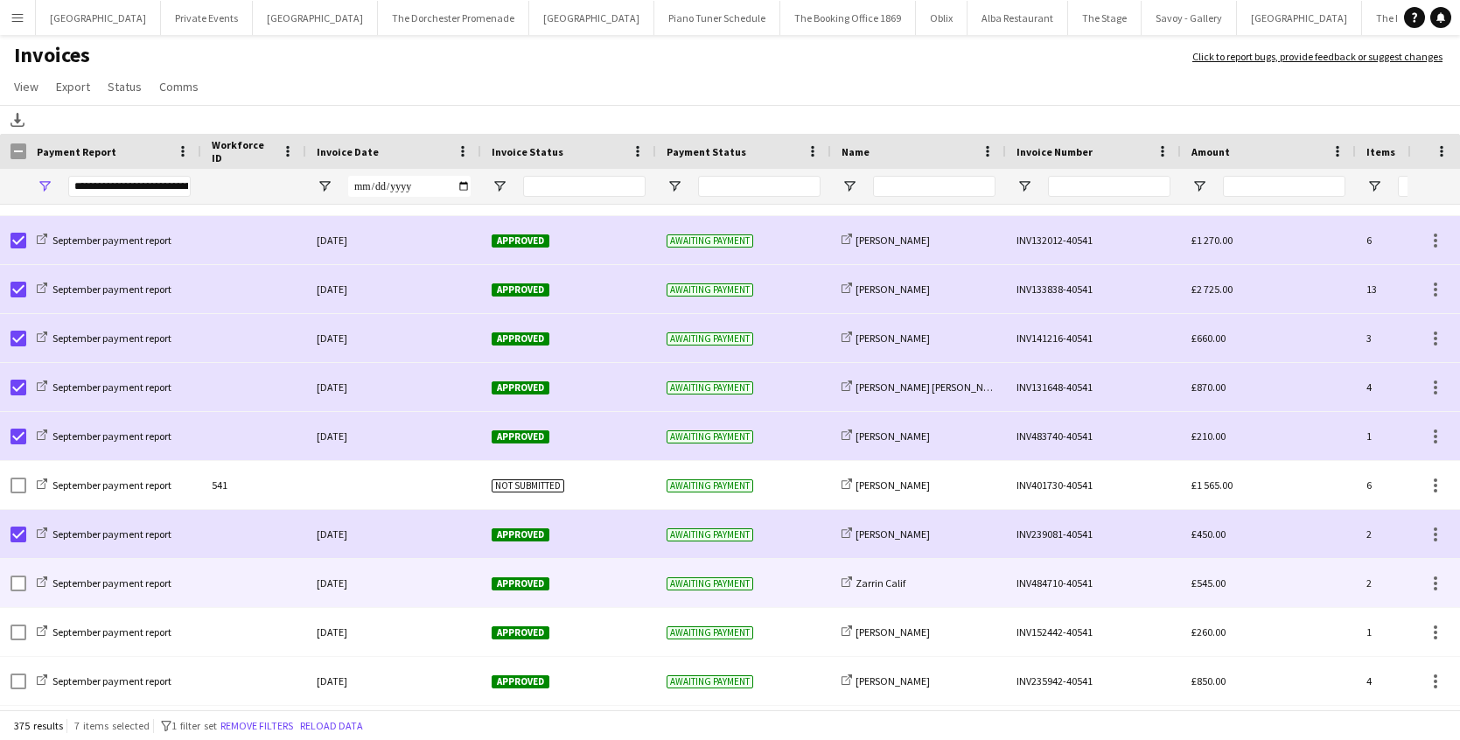
click at [226, 586] on div at bounding box center [253, 583] width 105 height 48
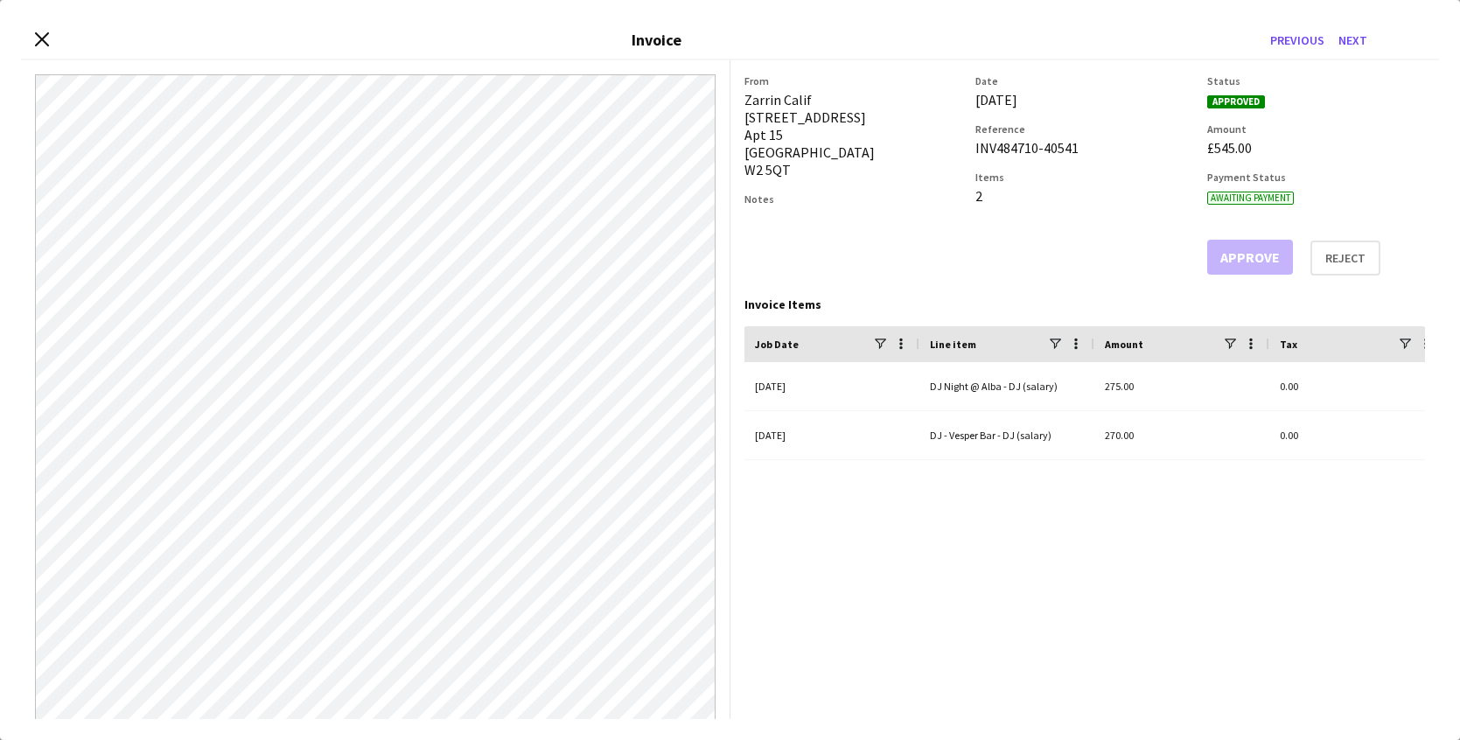
scroll to position [1, 0]
click at [41, 38] on icon at bounding box center [41, 39] width 17 height 17
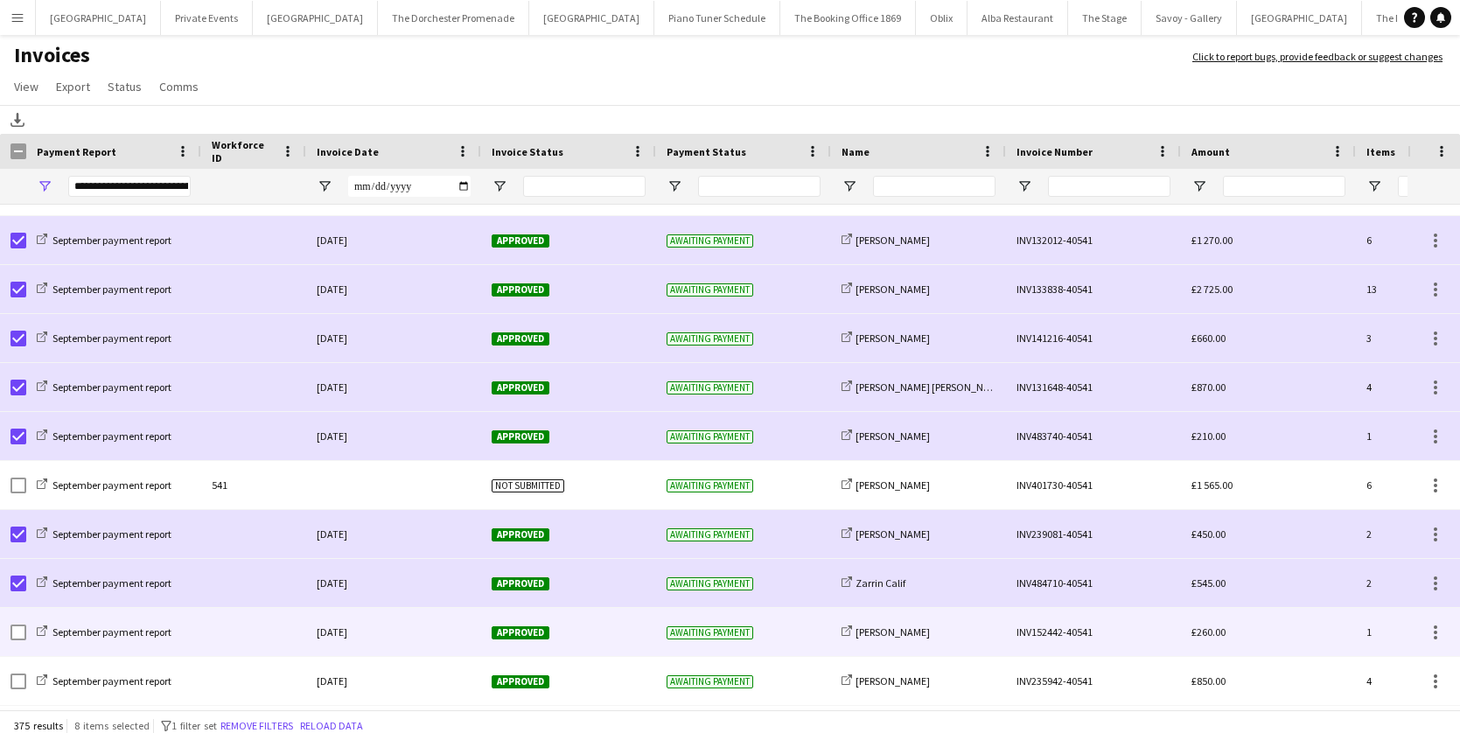
click at [247, 645] on div at bounding box center [253, 632] width 105 height 48
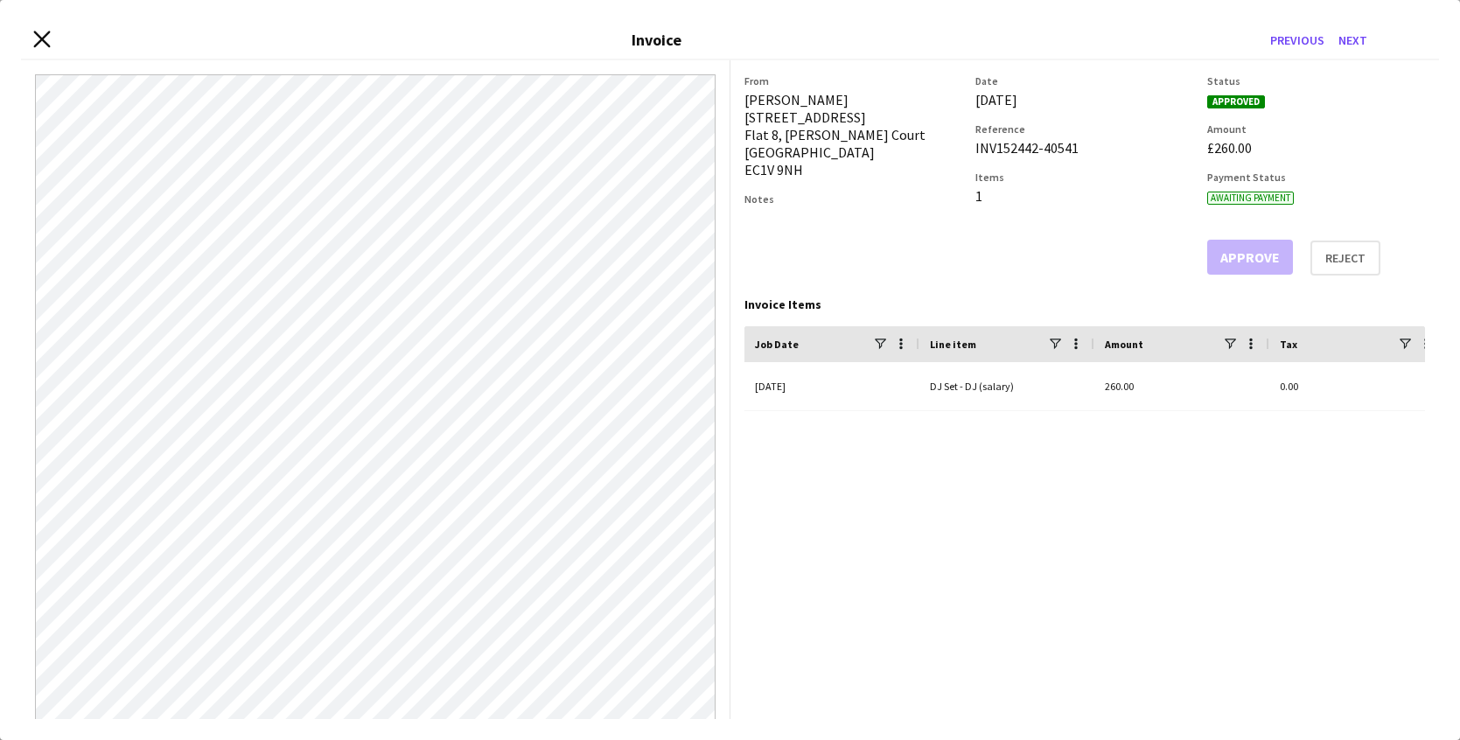
click at [45, 38] on icon "Close invoice dialog" at bounding box center [41, 39] width 17 height 17
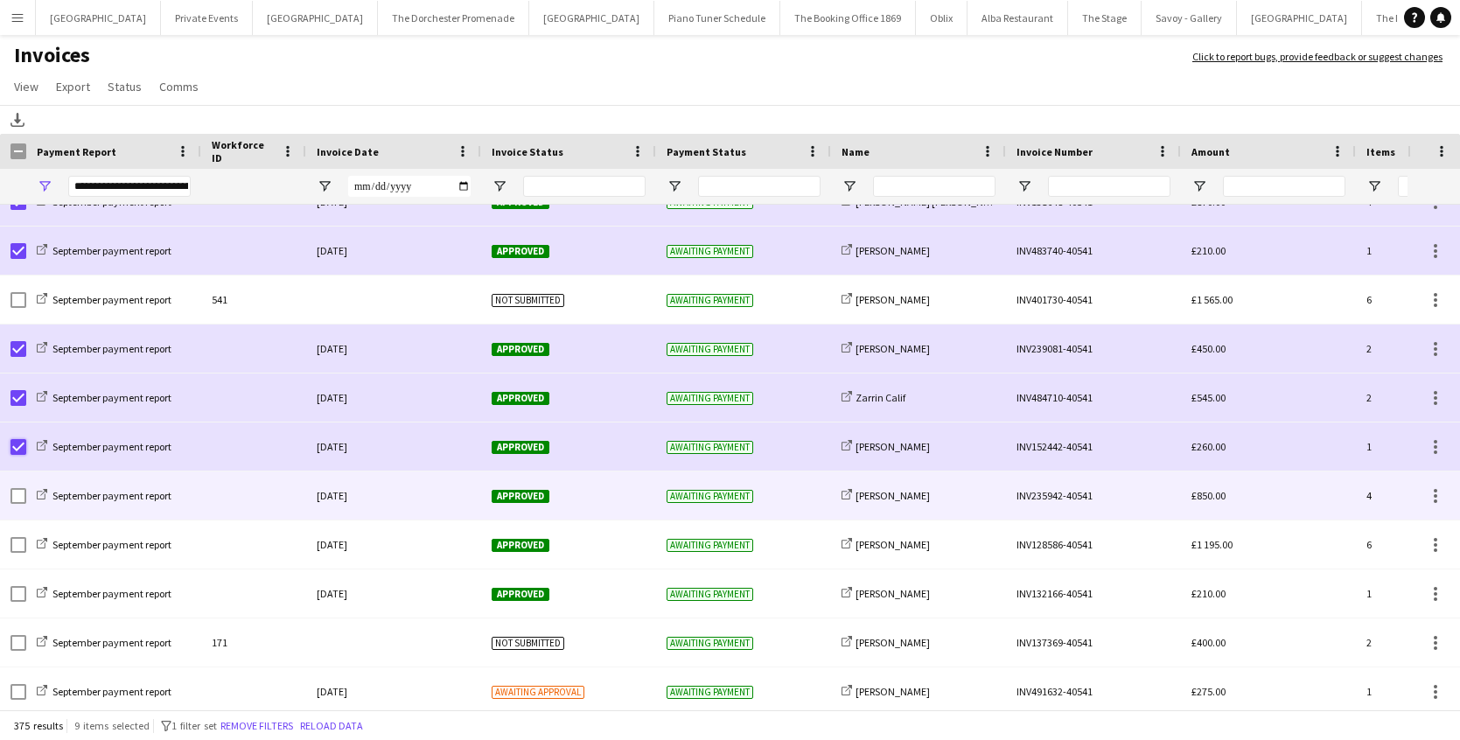
scroll to position [14341, 0]
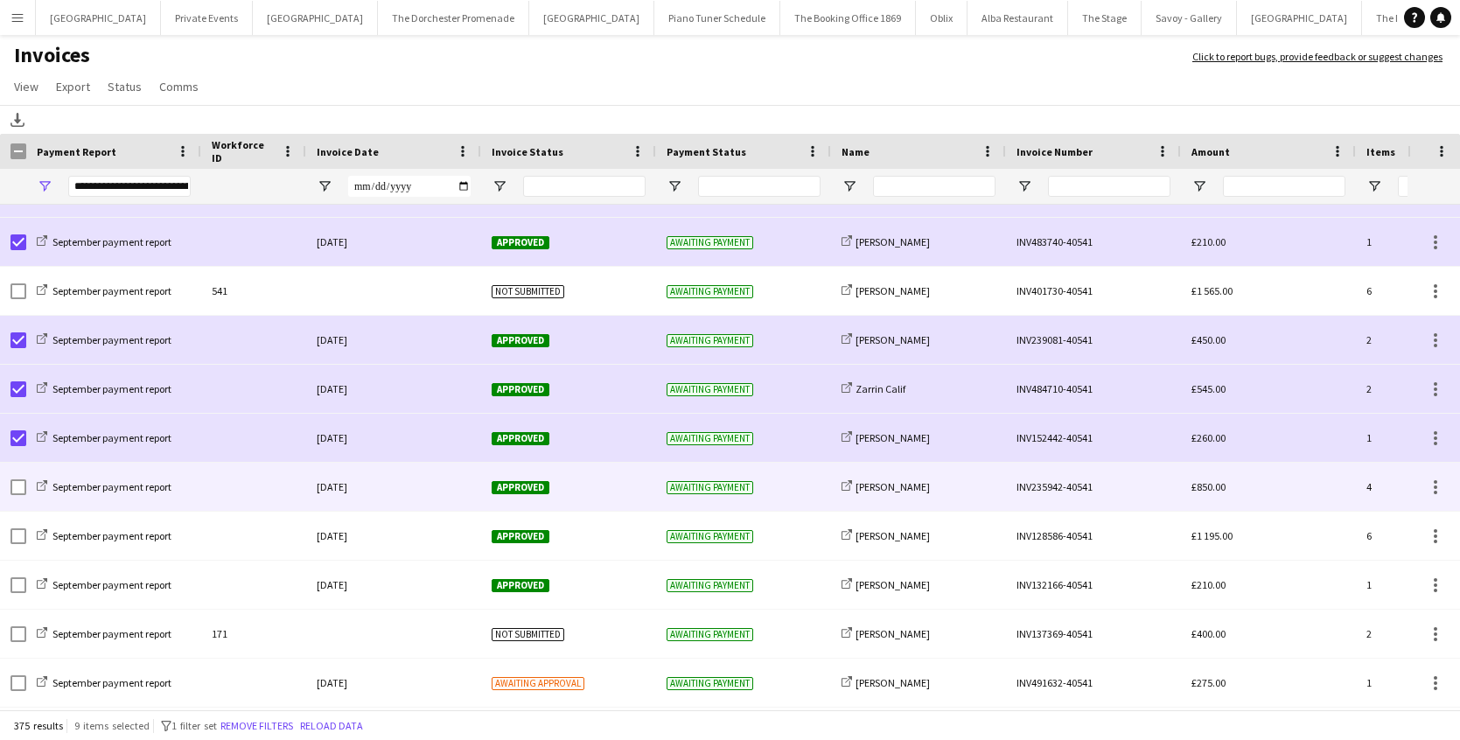
click at [208, 498] on div at bounding box center [253, 487] width 105 height 48
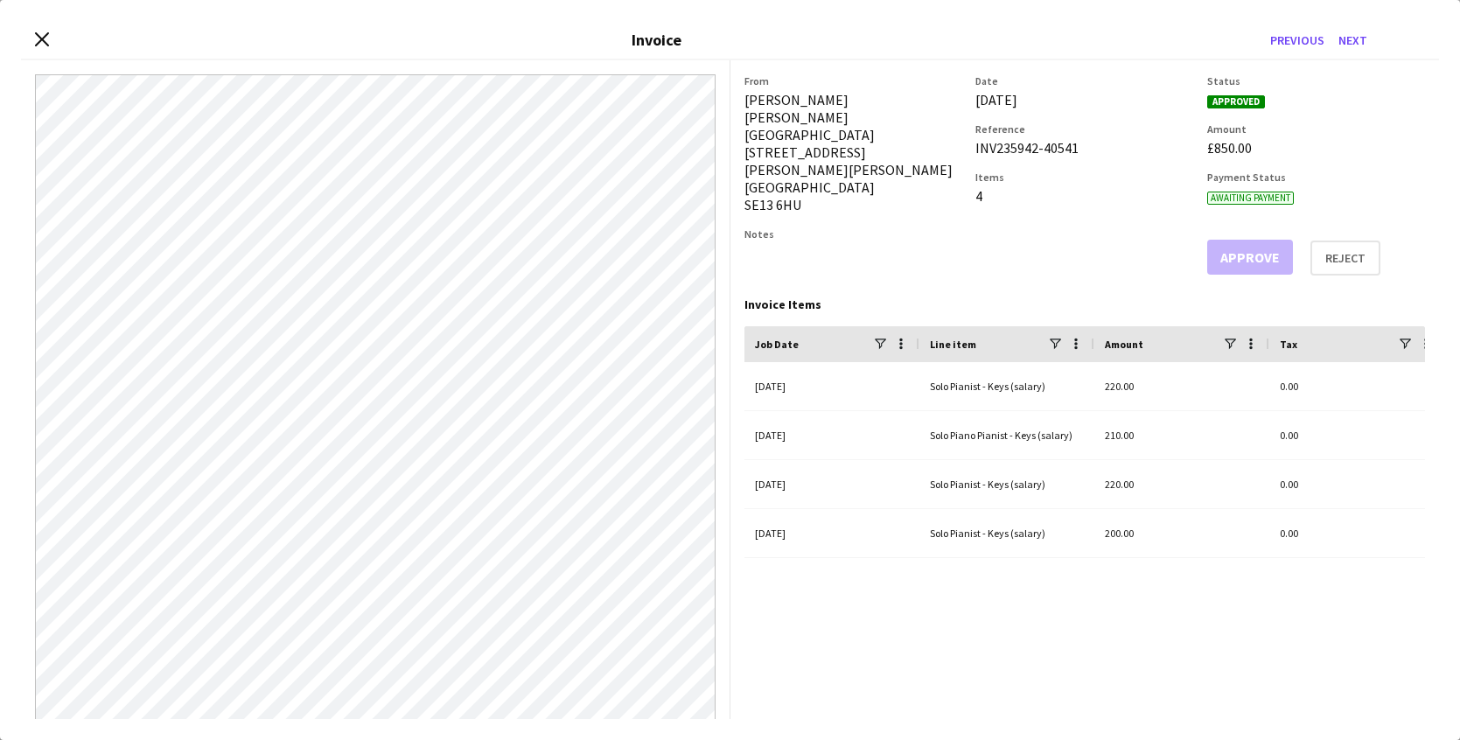
click at [33, 32] on div "Close invoice dialog Invoice Previous Next" at bounding box center [730, 40] width 1418 height 39
click at [38, 38] on icon "Close invoice dialog" at bounding box center [41, 39] width 17 height 17
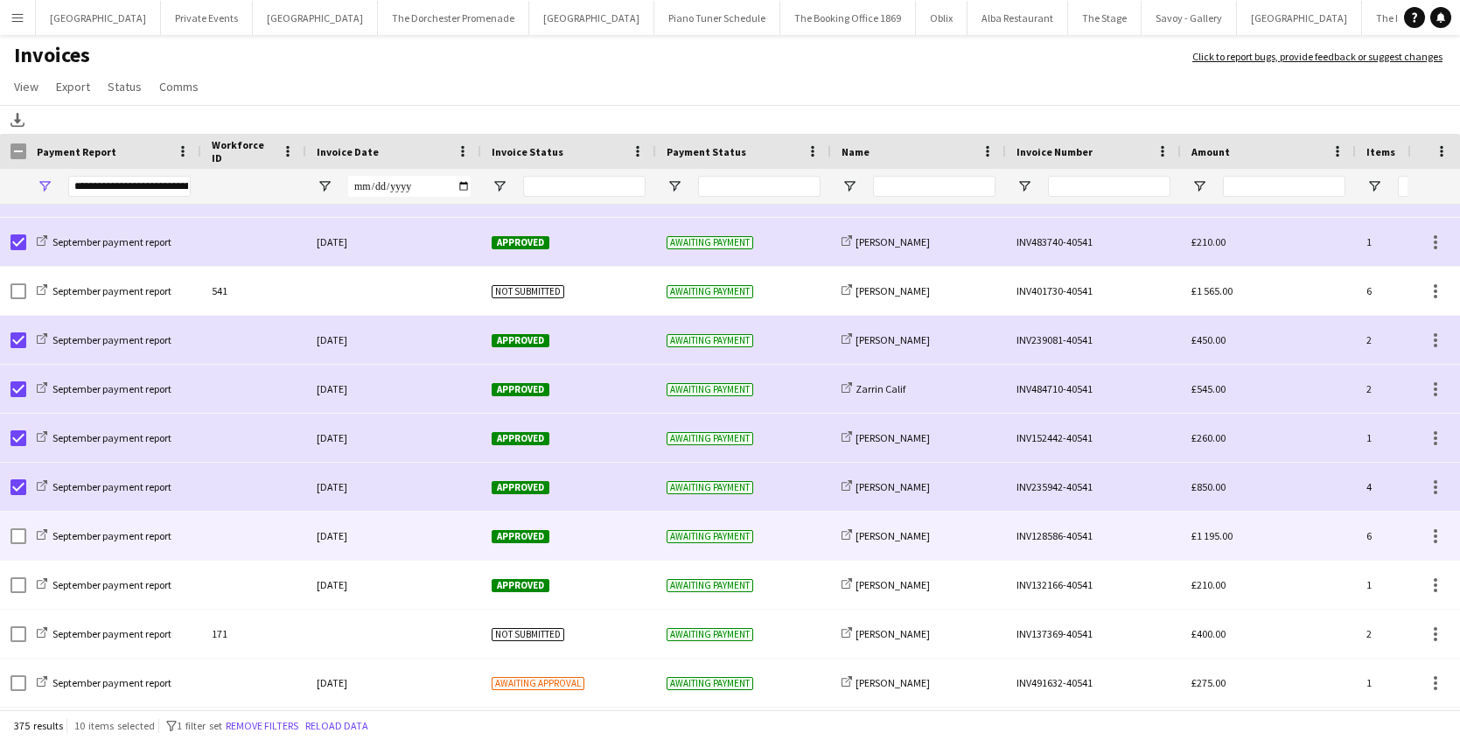
click at [267, 554] on div at bounding box center [253, 536] width 105 height 48
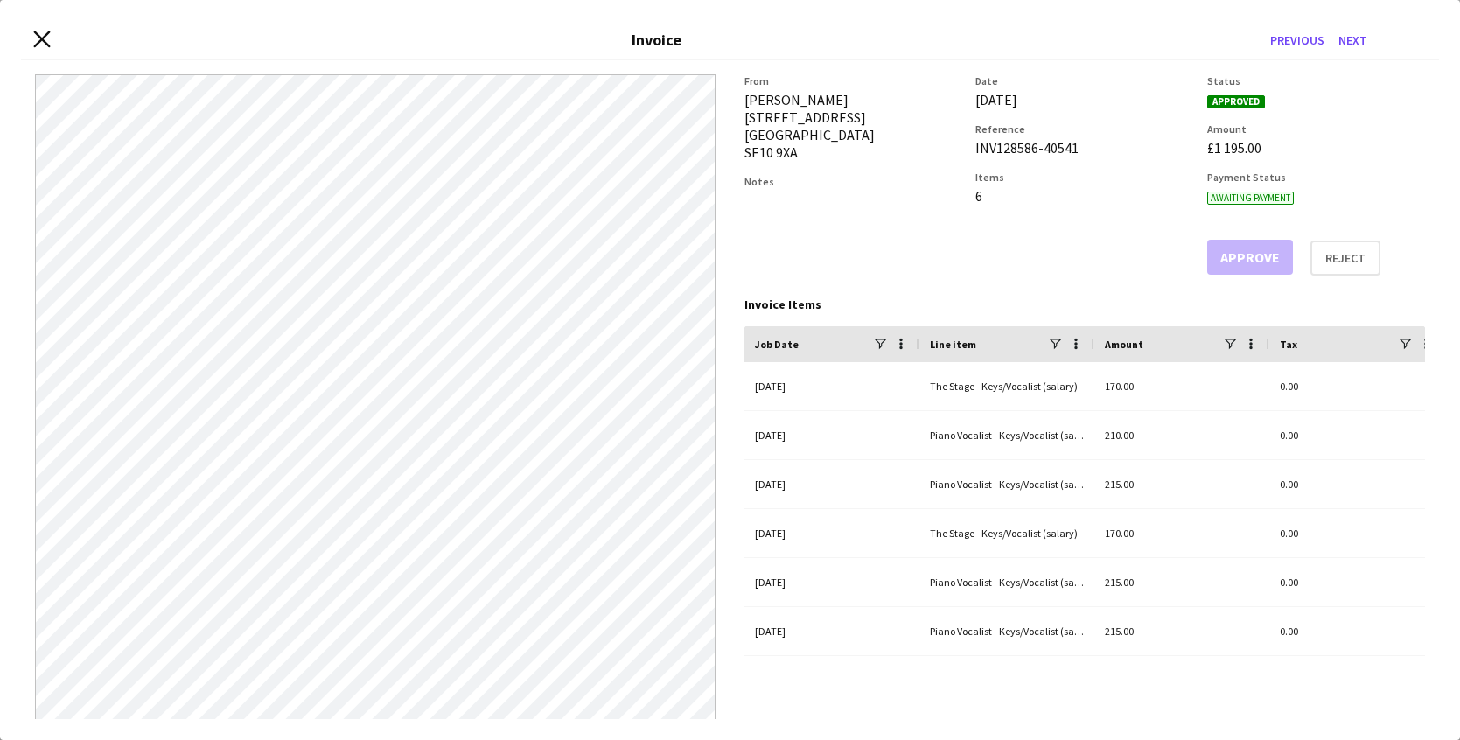
click at [43, 40] on icon at bounding box center [41, 39] width 17 height 17
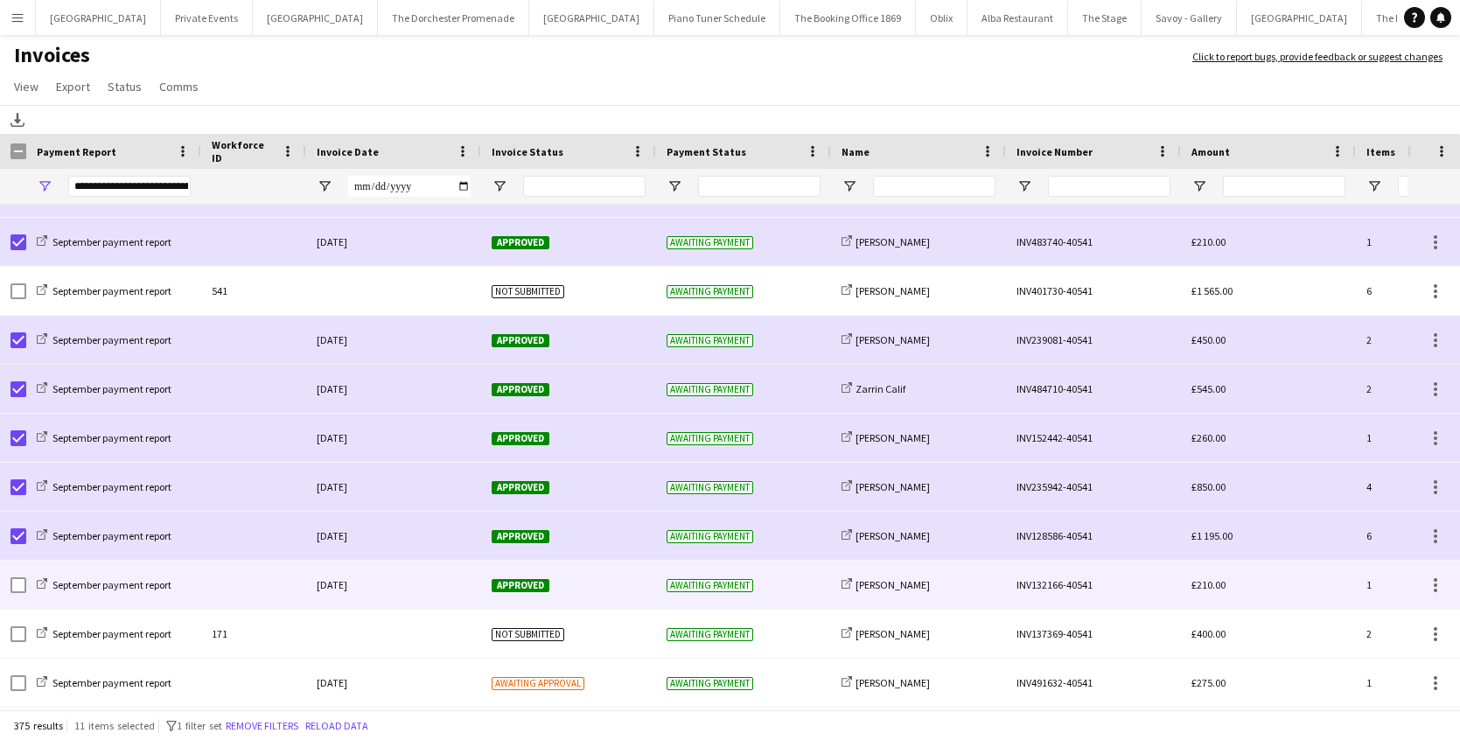
click at [205, 587] on div at bounding box center [253, 585] width 105 height 48
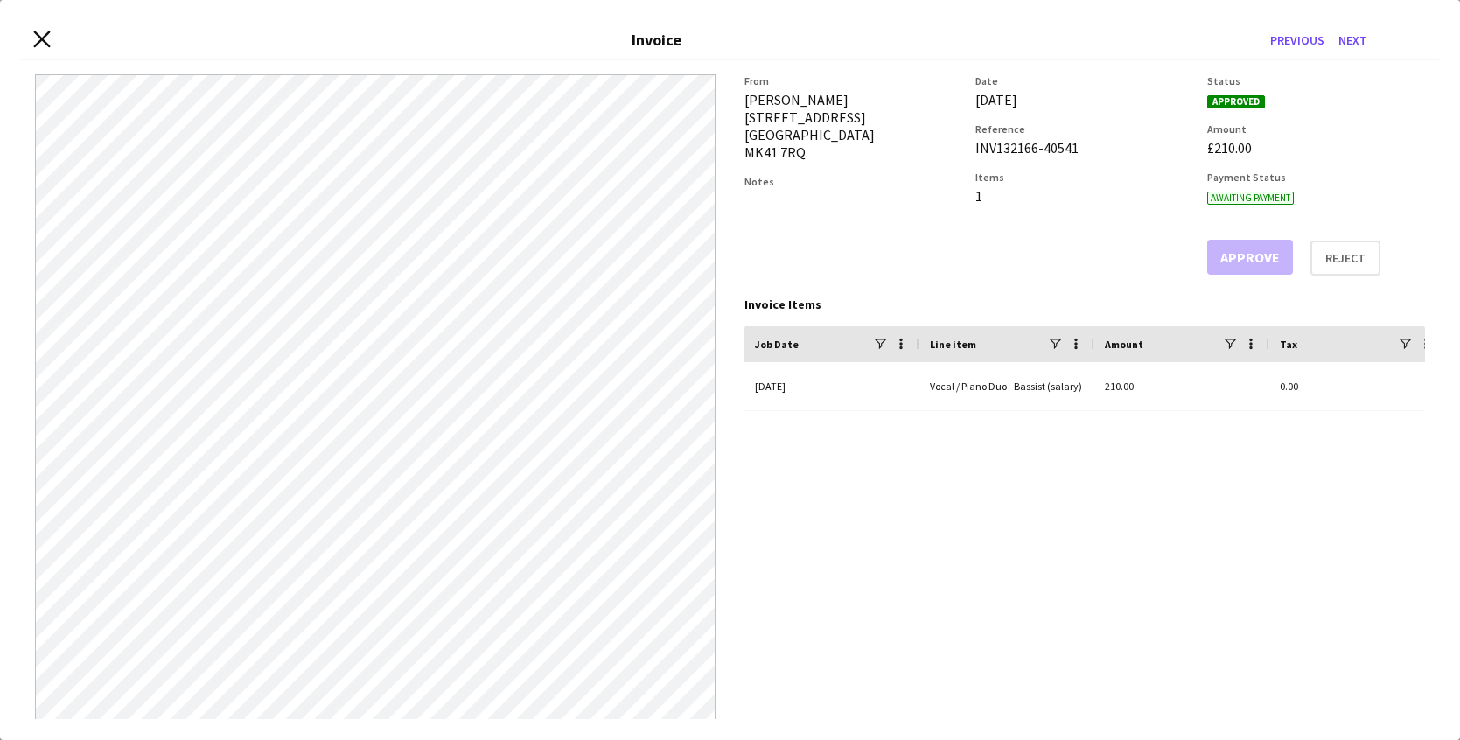
click at [36, 41] on icon "Close invoice dialog" at bounding box center [41, 39] width 17 height 17
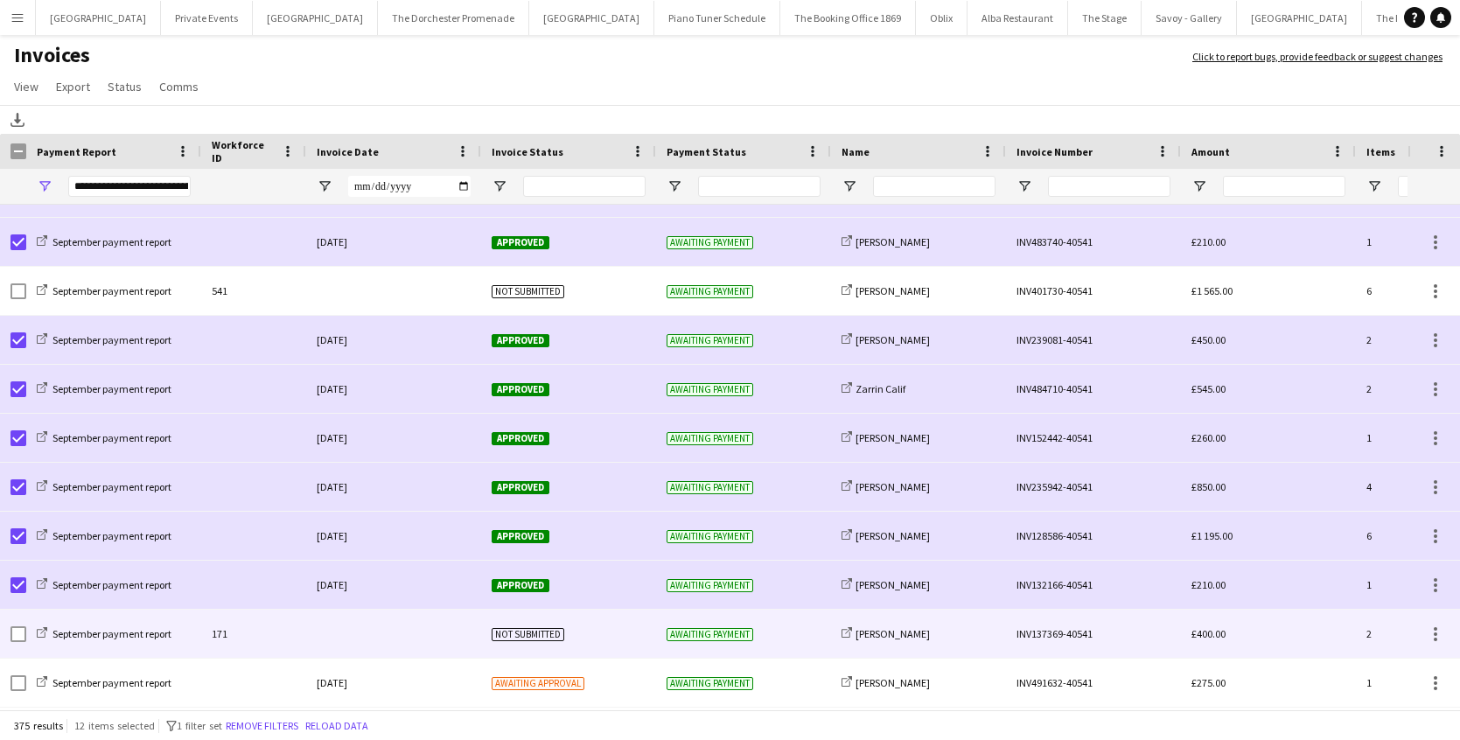
click at [271, 641] on div "171" at bounding box center [253, 634] width 105 height 48
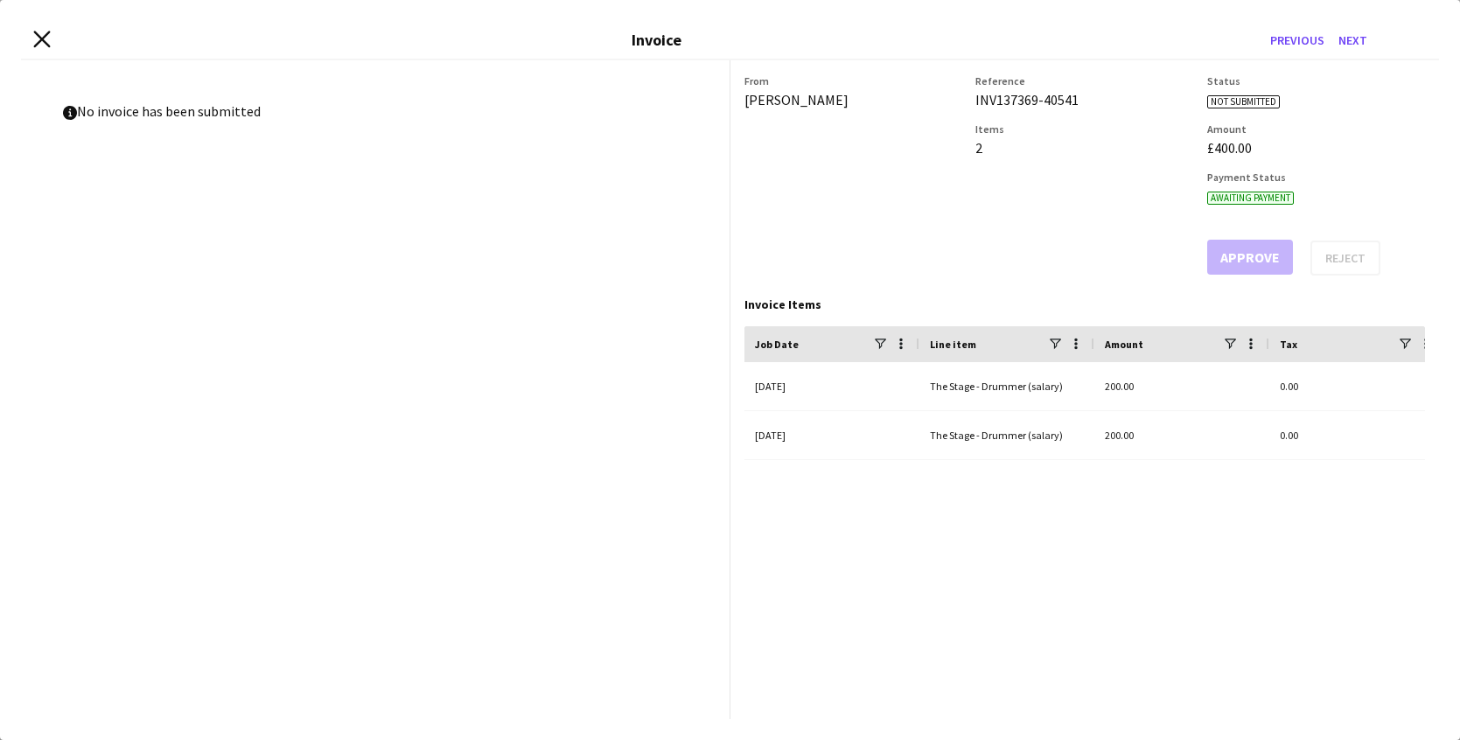
click at [39, 39] on icon "Close invoice dialog" at bounding box center [41, 39] width 17 height 17
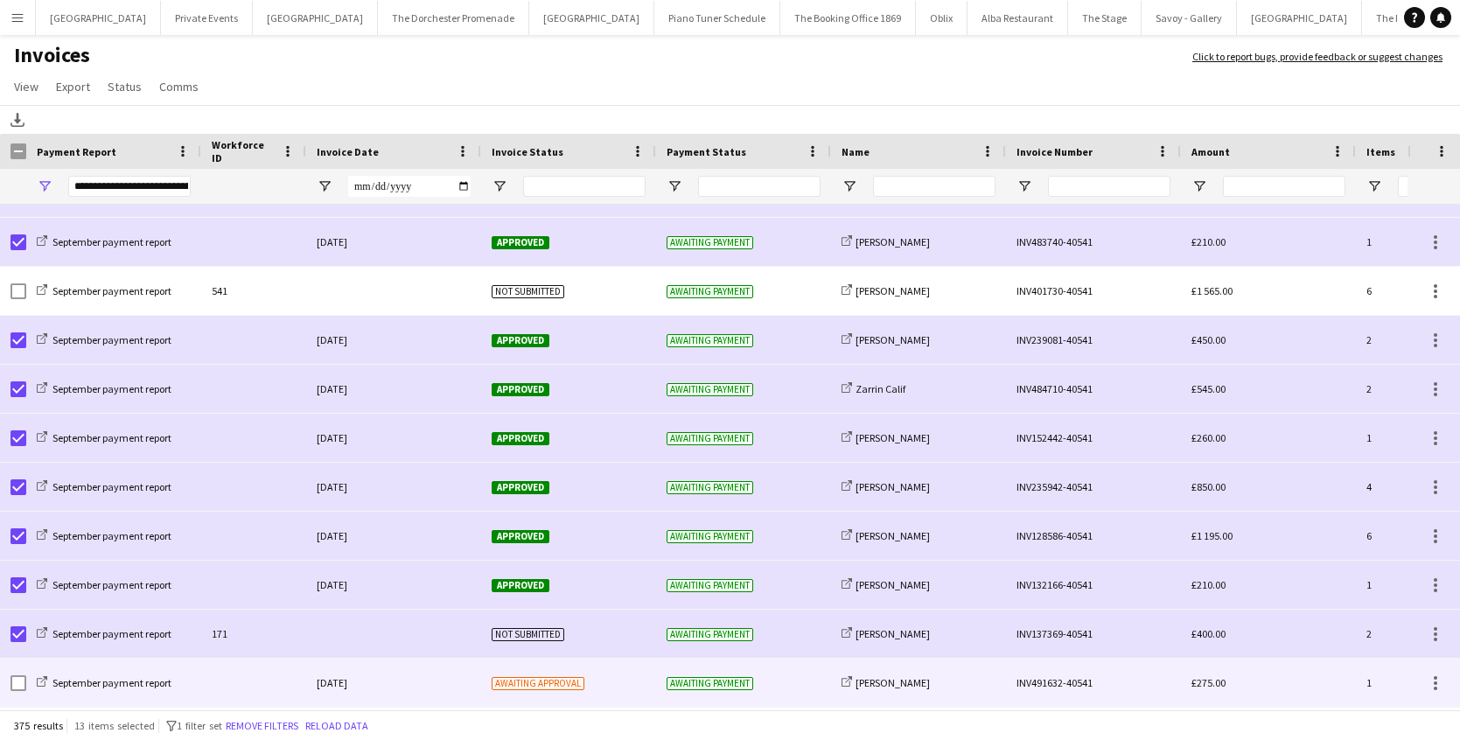
click at [225, 680] on div at bounding box center [253, 683] width 105 height 48
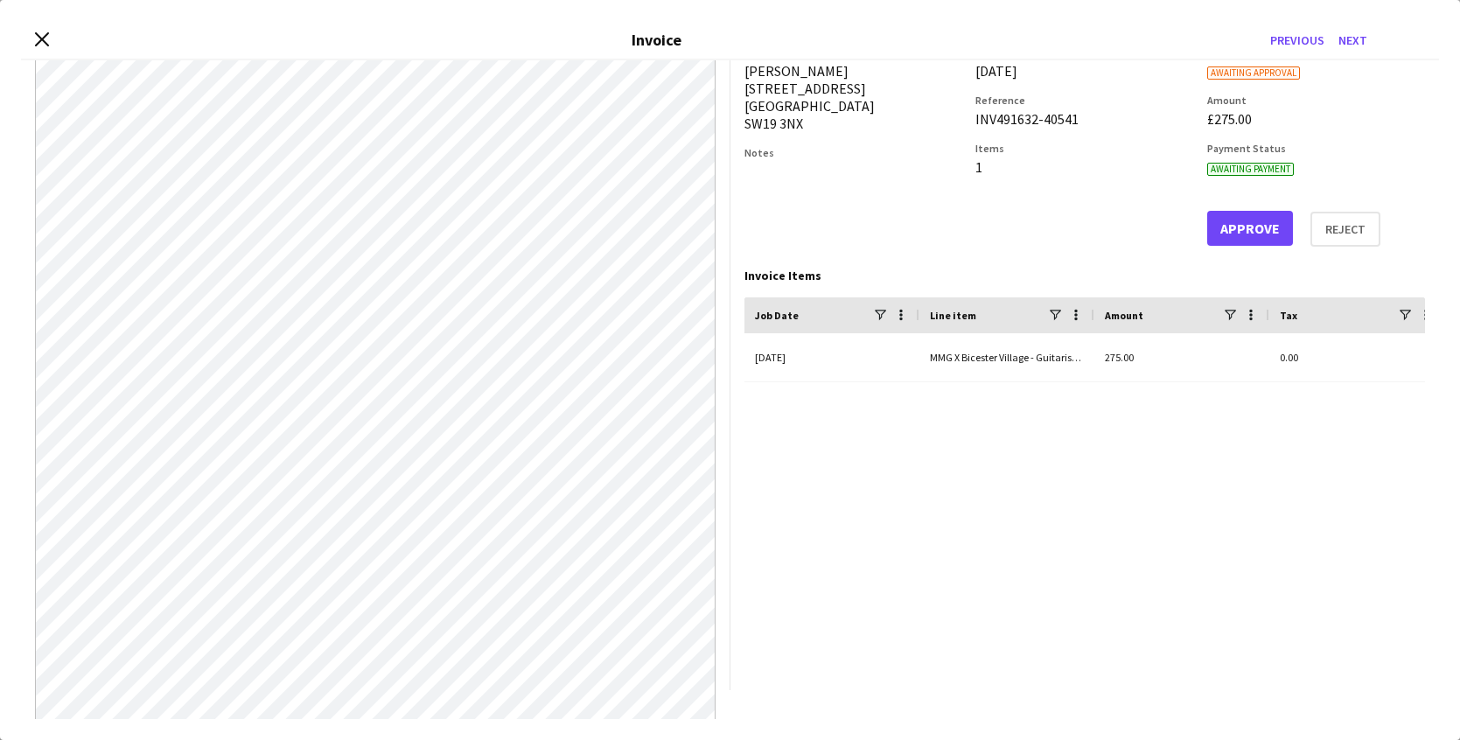
scroll to position [30, 0]
click at [1239, 233] on button "Approve" at bounding box center [1250, 227] width 86 height 35
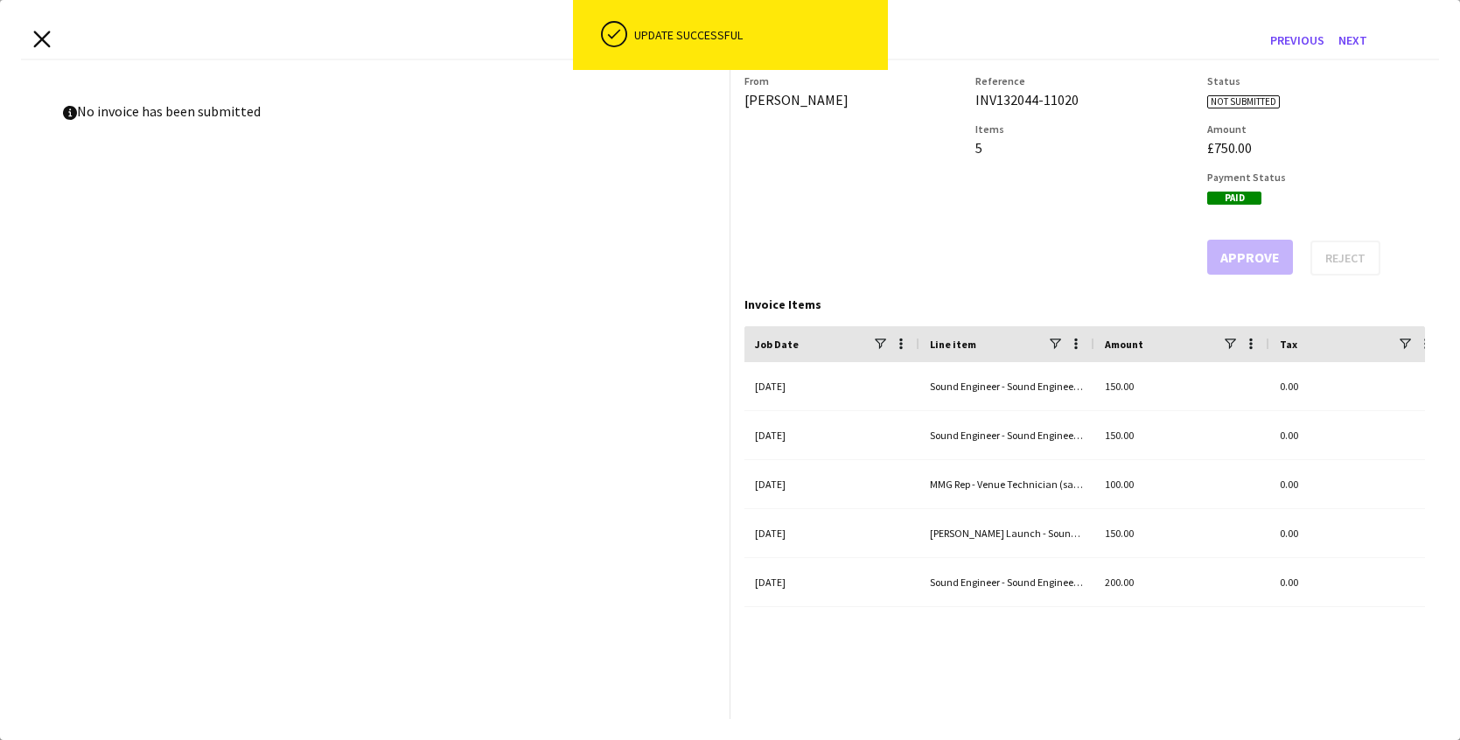
click at [48, 34] on icon "Close invoice dialog" at bounding box center [41, 39] width 17 height 17
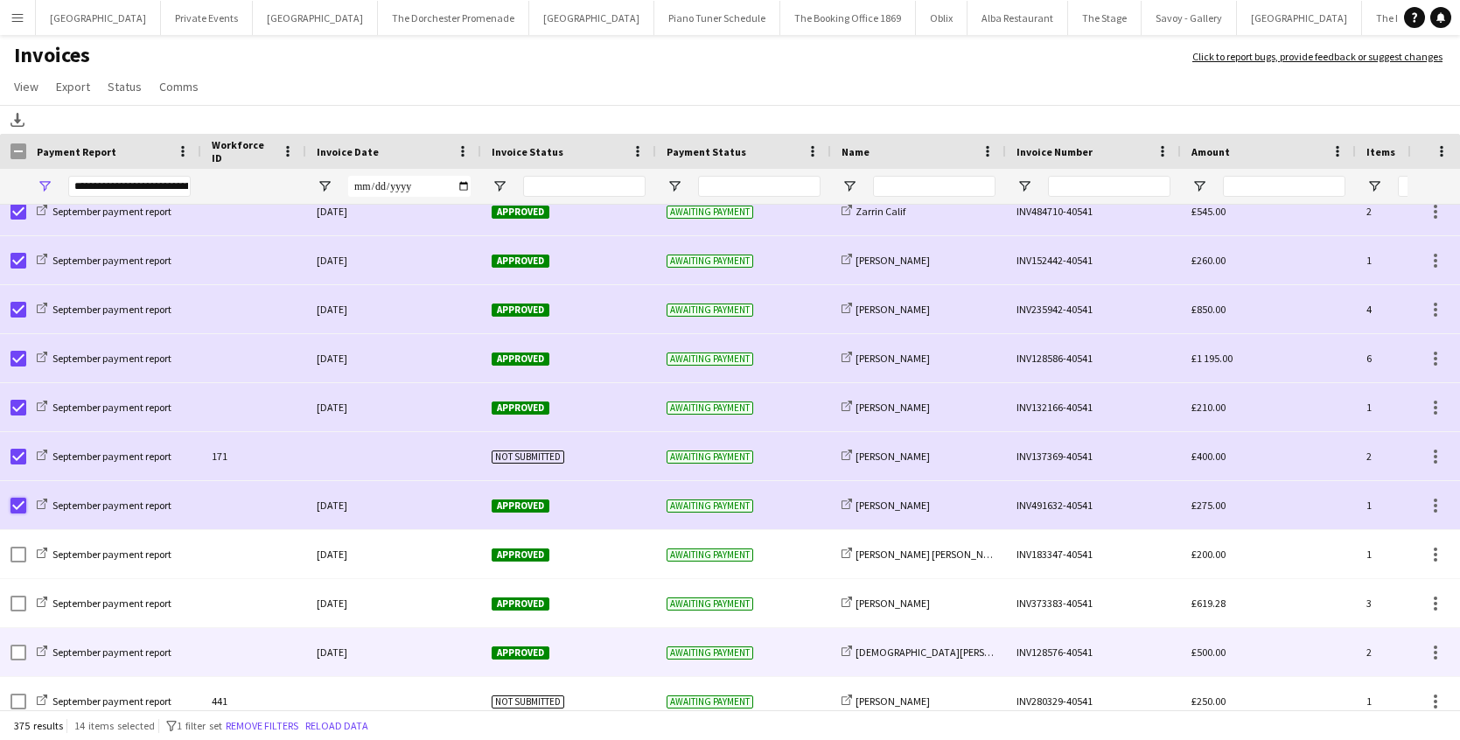
scroll to position [14524, 0]
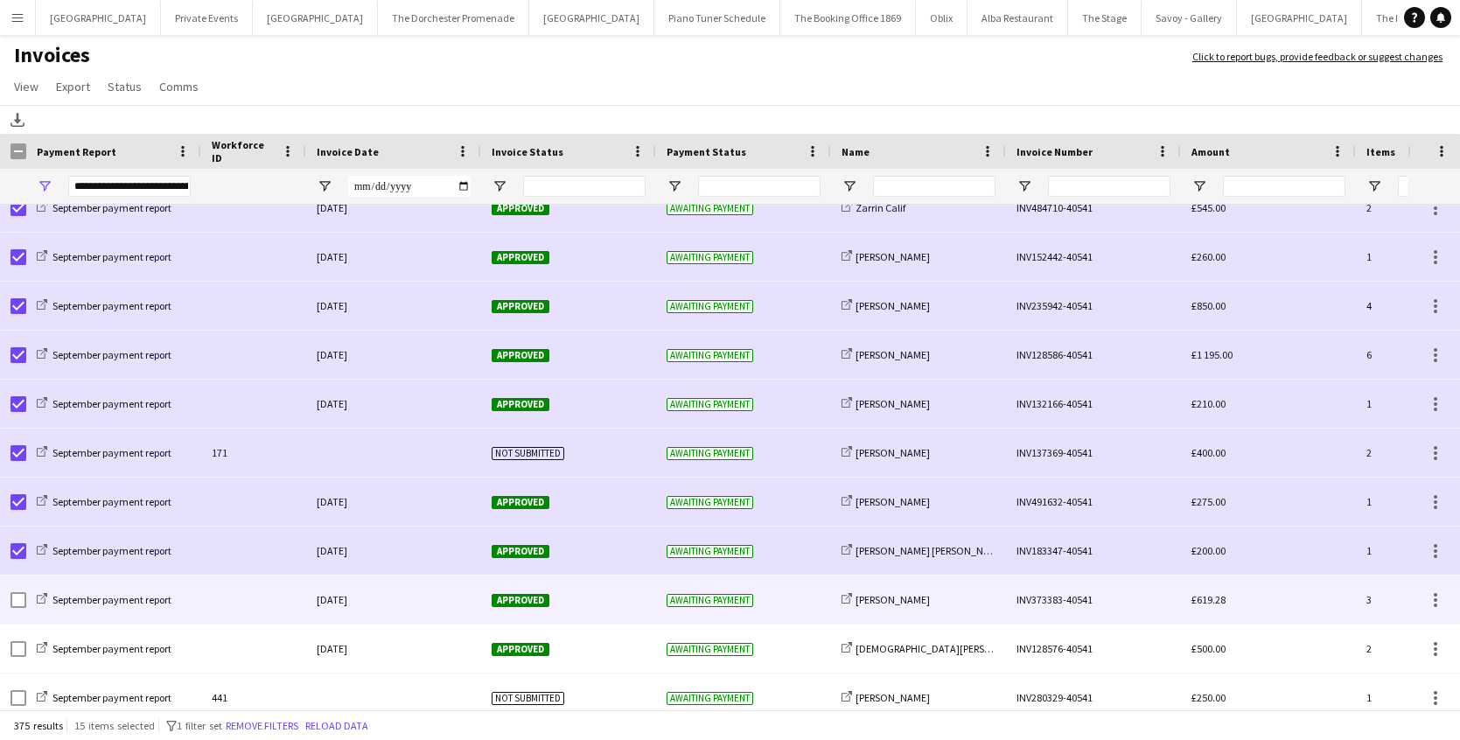
click at [242, 600] on div at bounding box center [253, 600] width 105 height 48
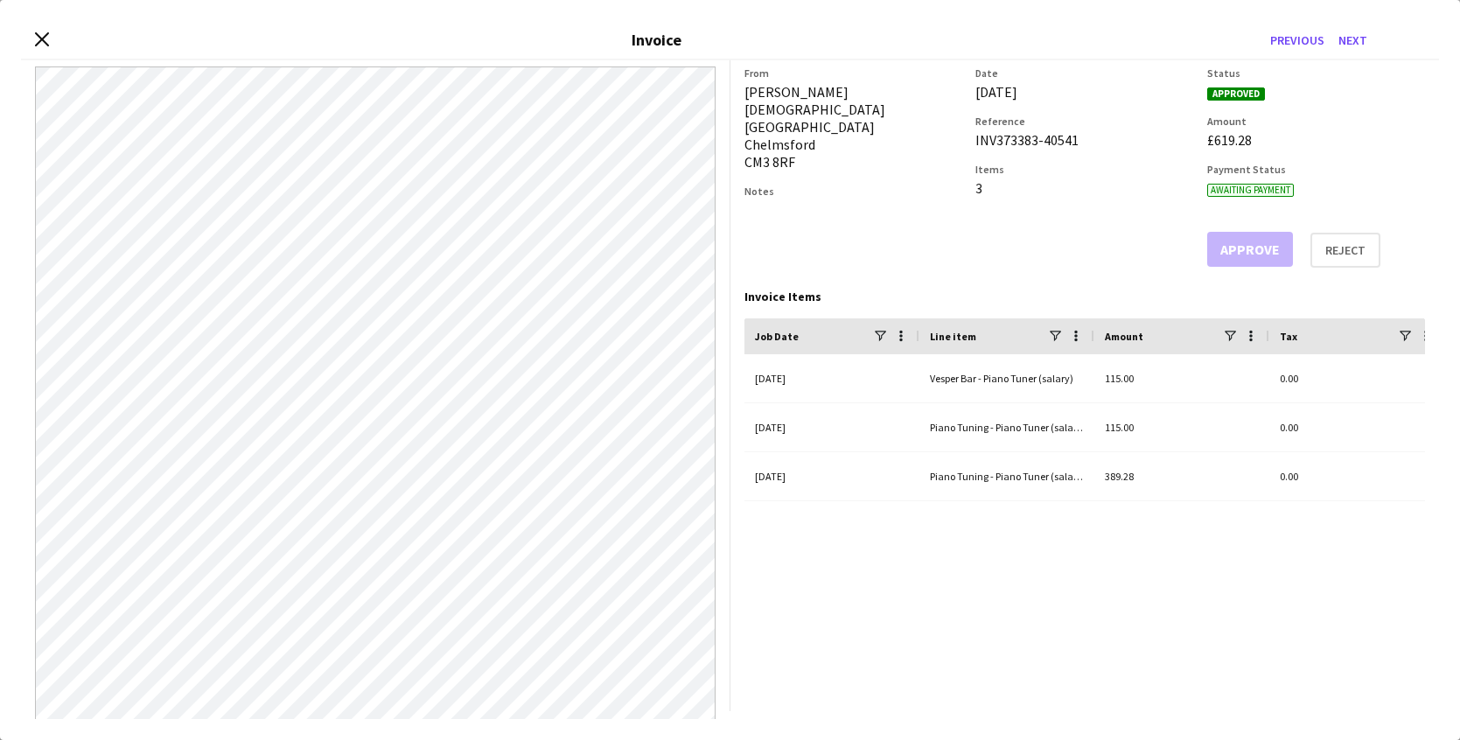
scroll to position [4, 0]
click at [45, 35] on icon at bounding box center [41, 39] width 17 height 17
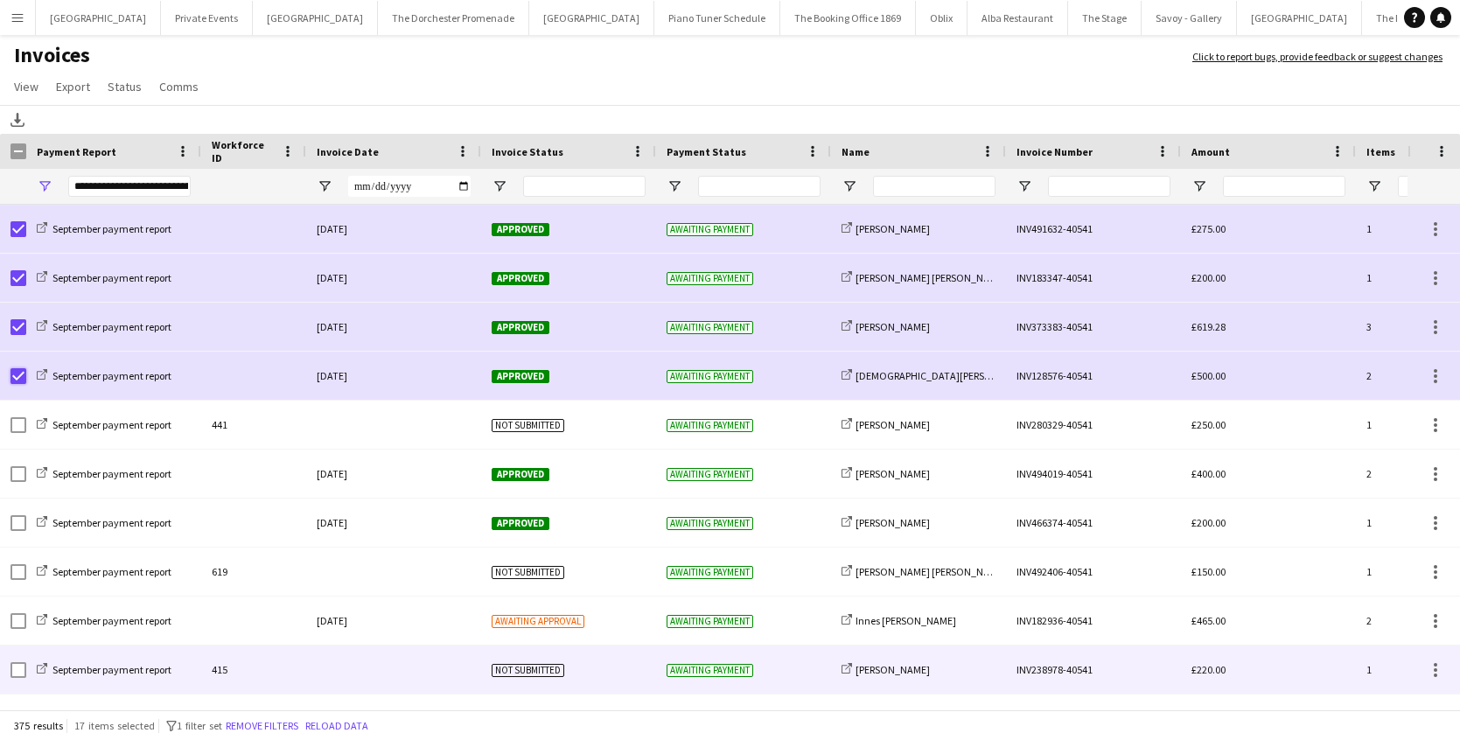
scroll to position [14807, 0]
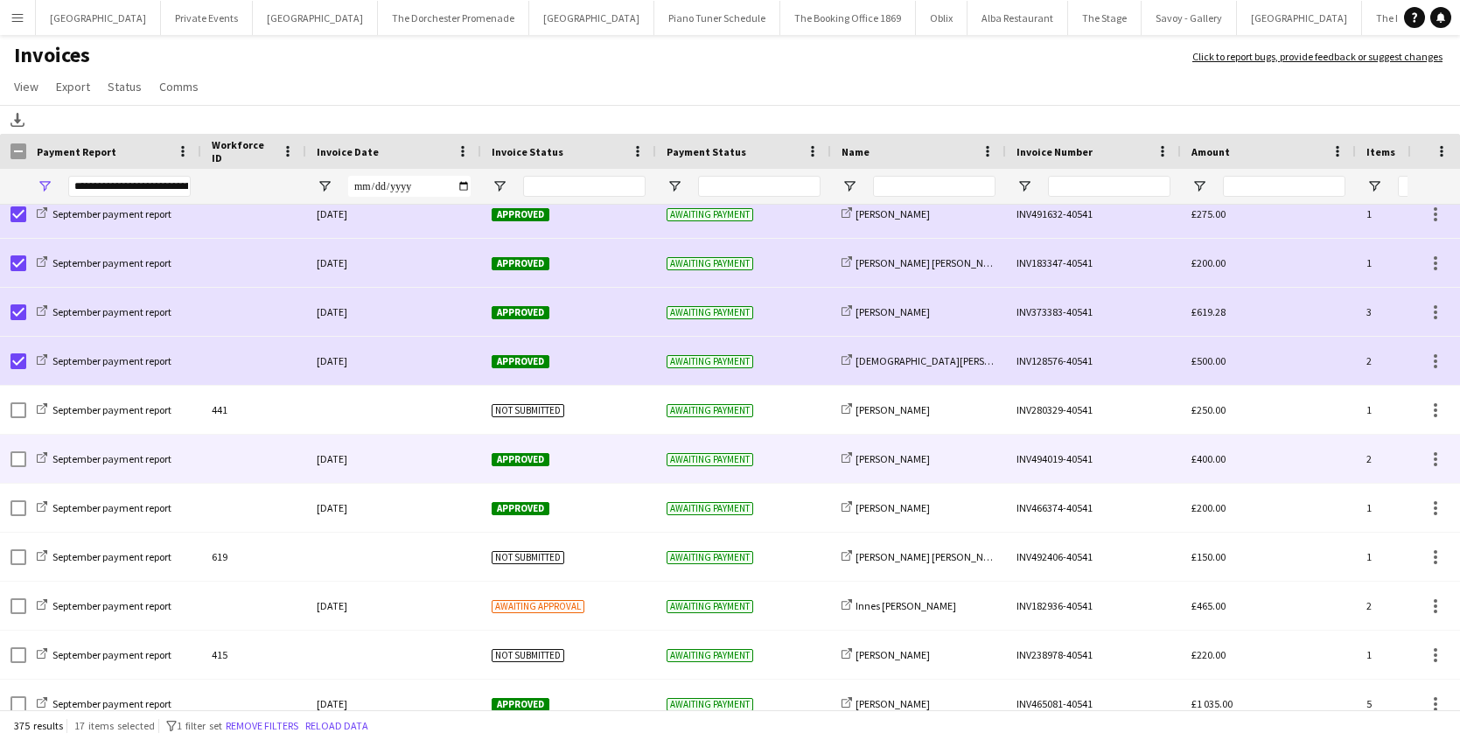
click at [205, 469] on div at bounding box center [253, 459] width 105 height 48
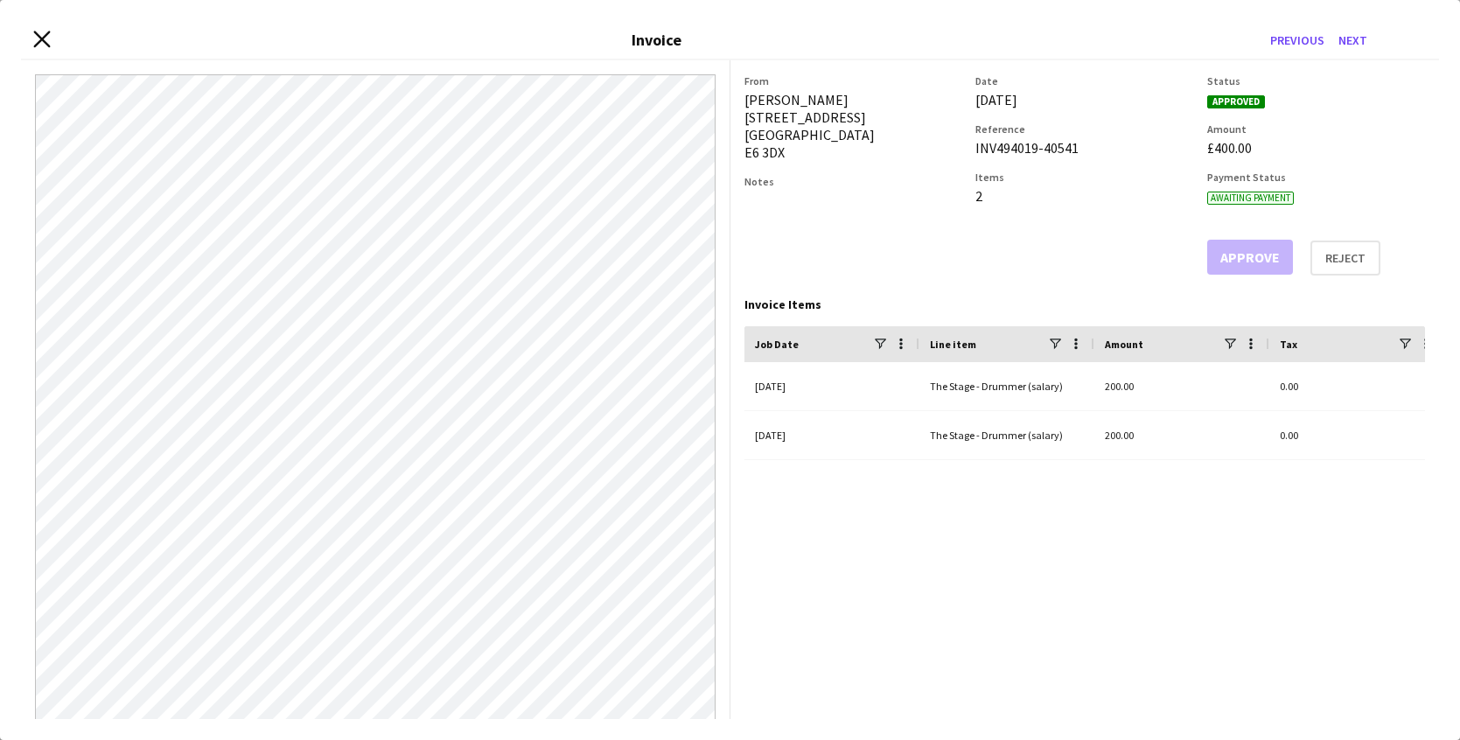
click at [41, 38] on icon at bounding box center [41, 39] width 17 height 17
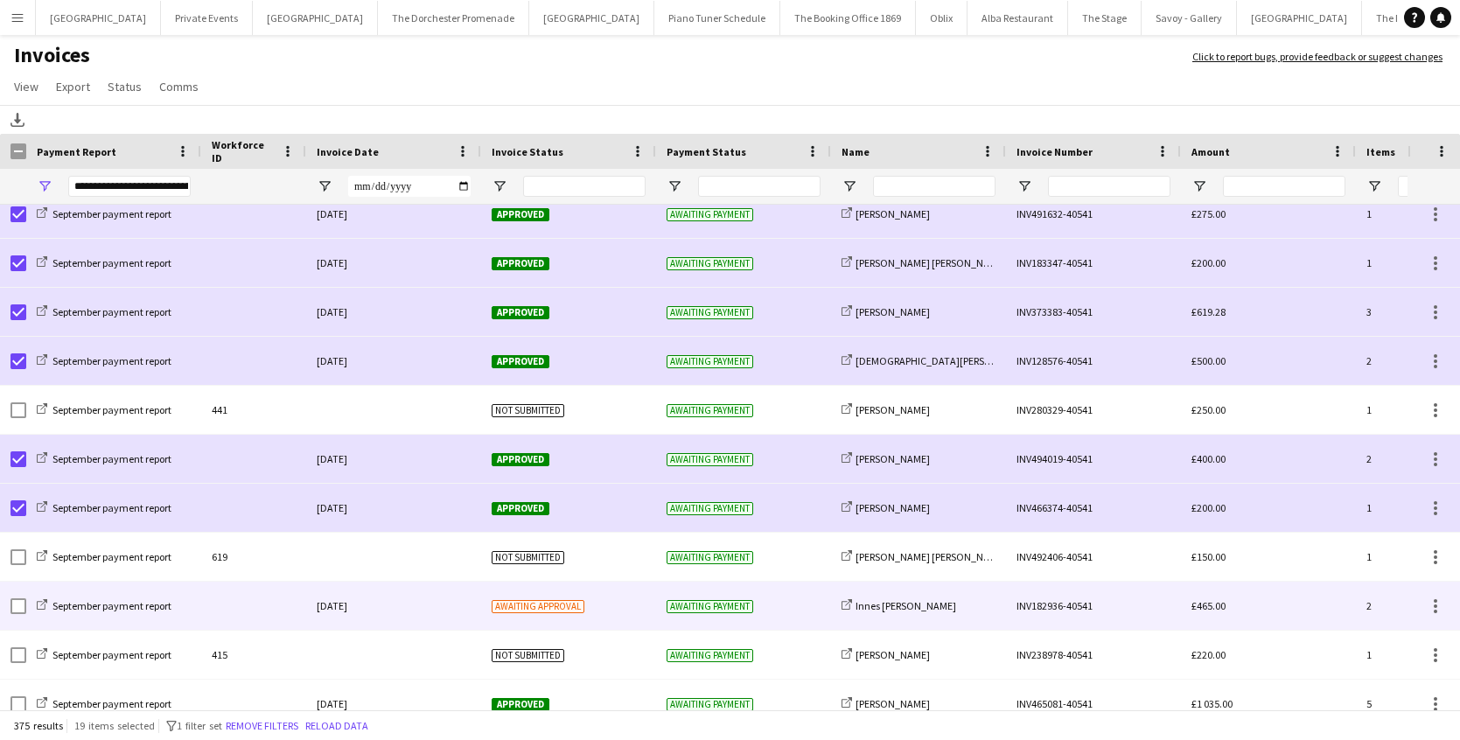
click at [184, 606] on div "September payment report" at bounding box center [113, 606] width 175 height 48
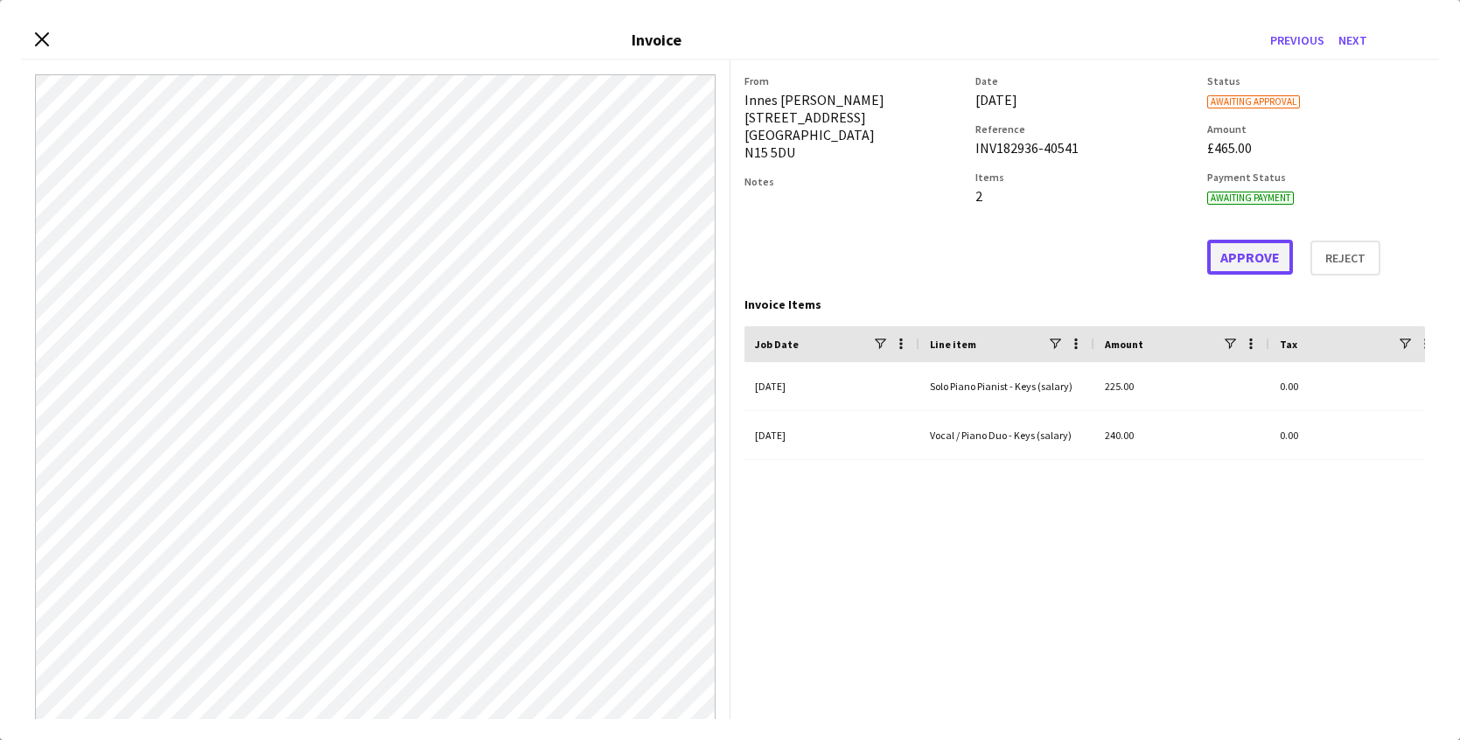
click at [1275, 264] on button "Approve" at bounding box center [1250, 257] width 86 height 35
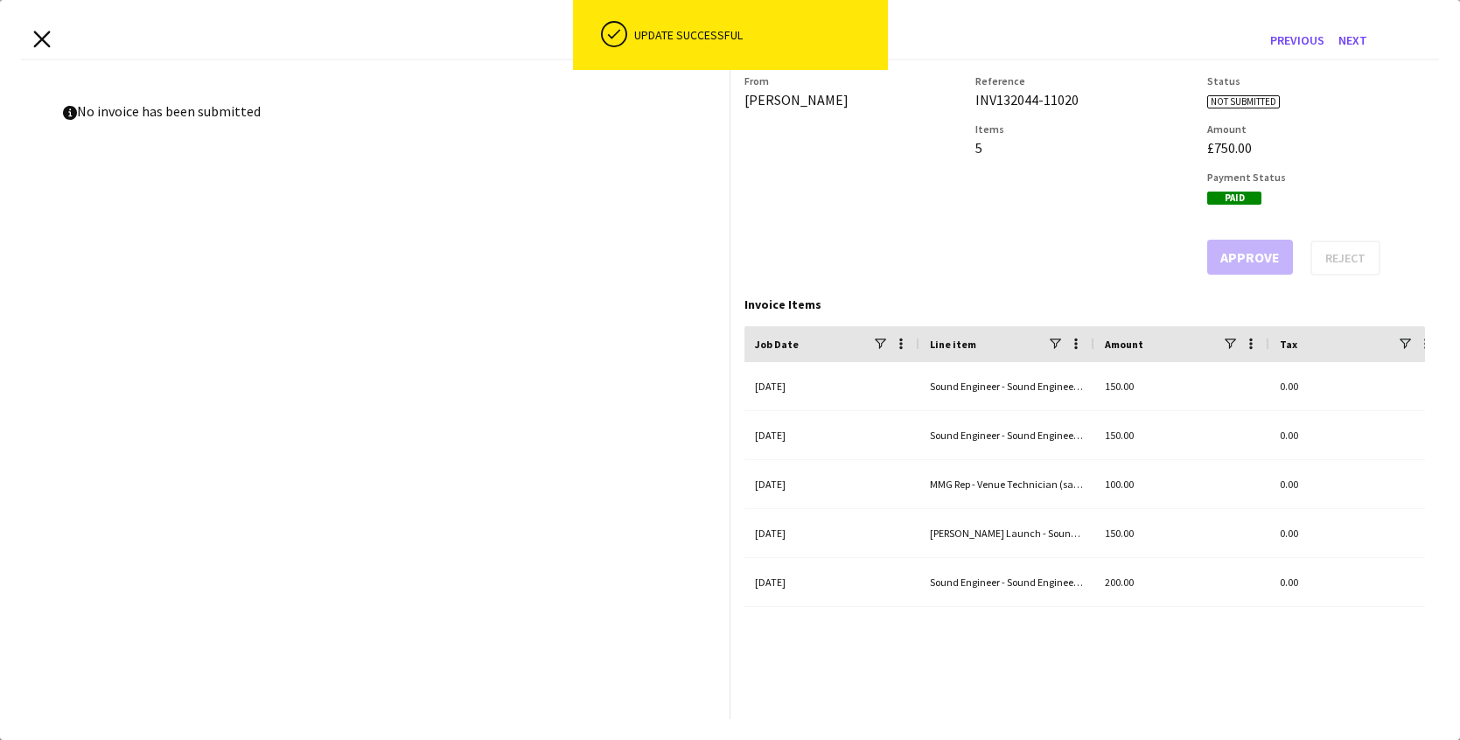
click at [46, 38] on icon "Close invoice dialog" at bounding box center [41, 39] width 17 height 17
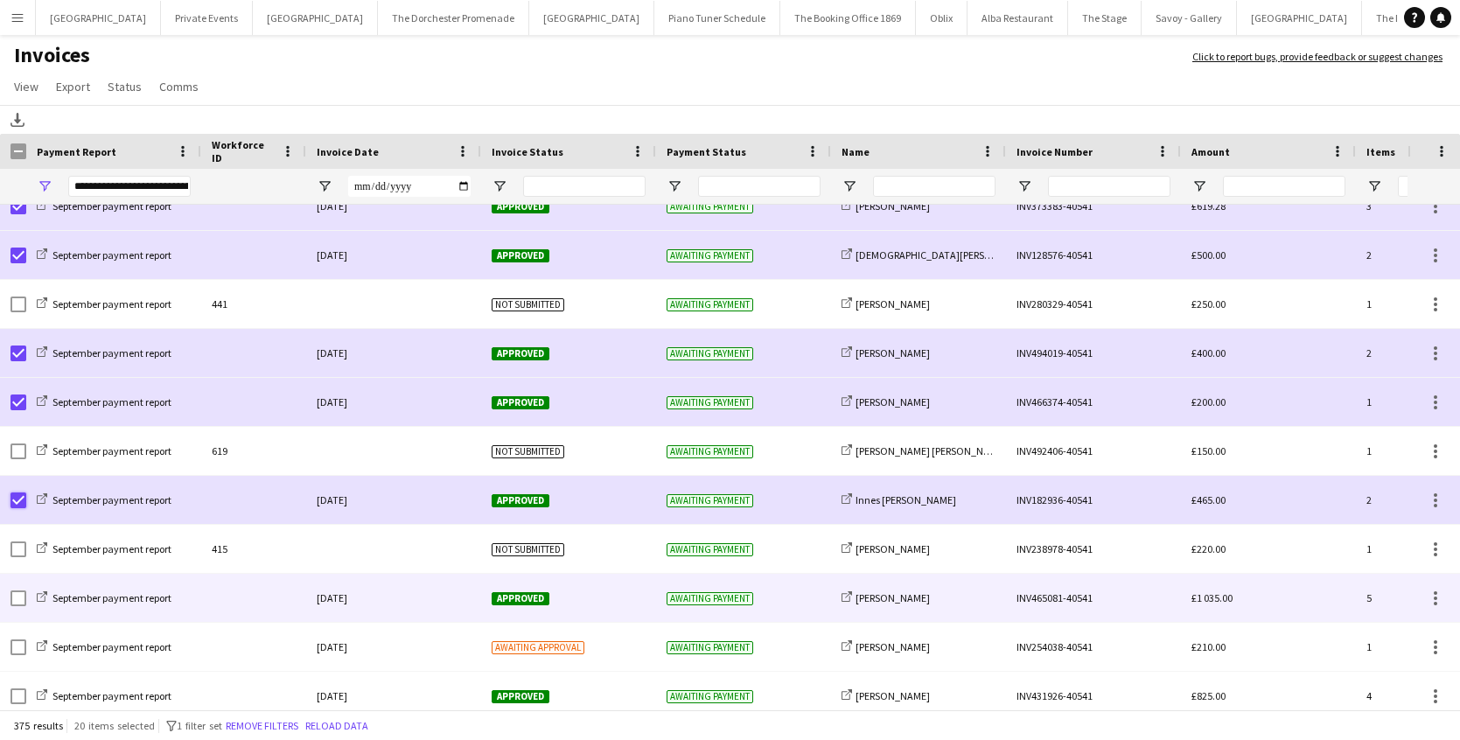
scroll to position [14924, 0]
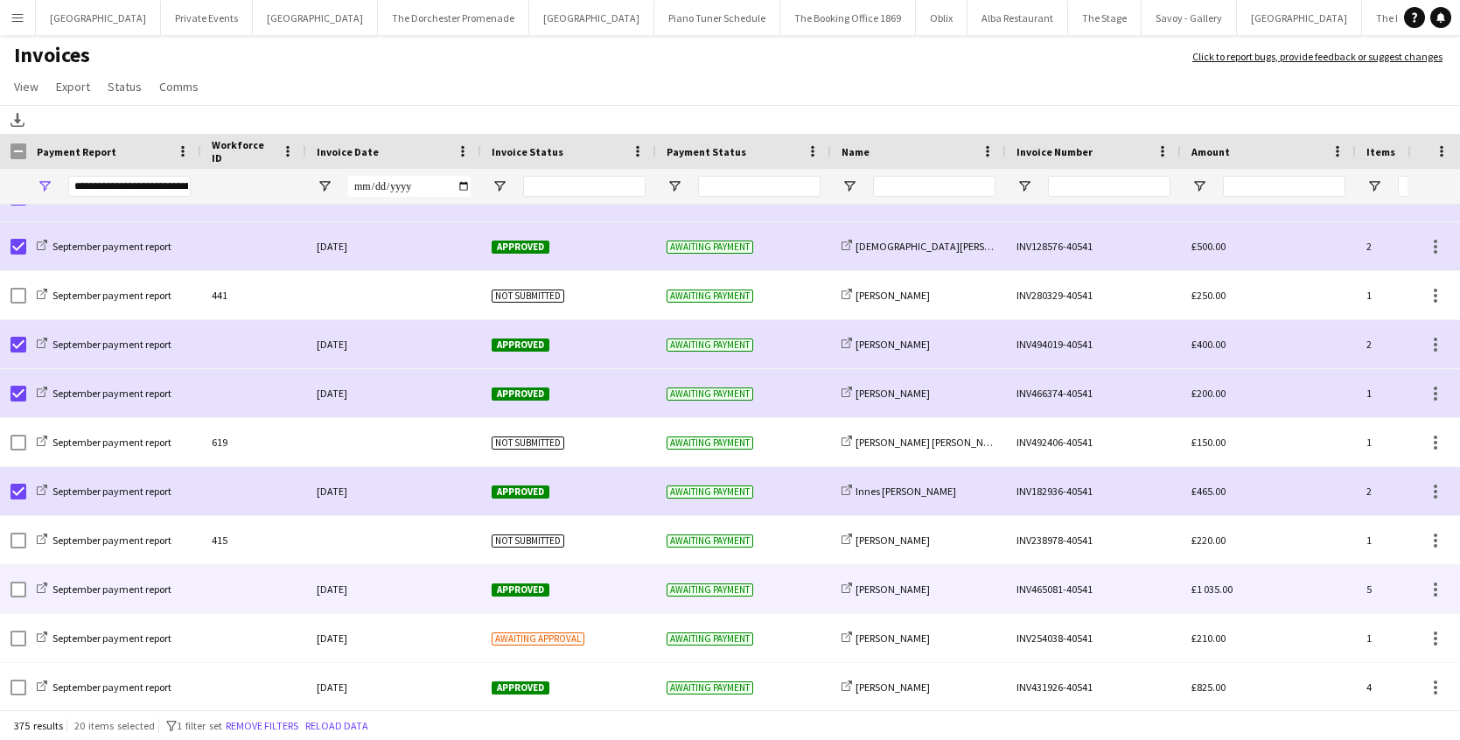
click at [207, 591] on div at bounding box center [253, 589] width 105 height 48
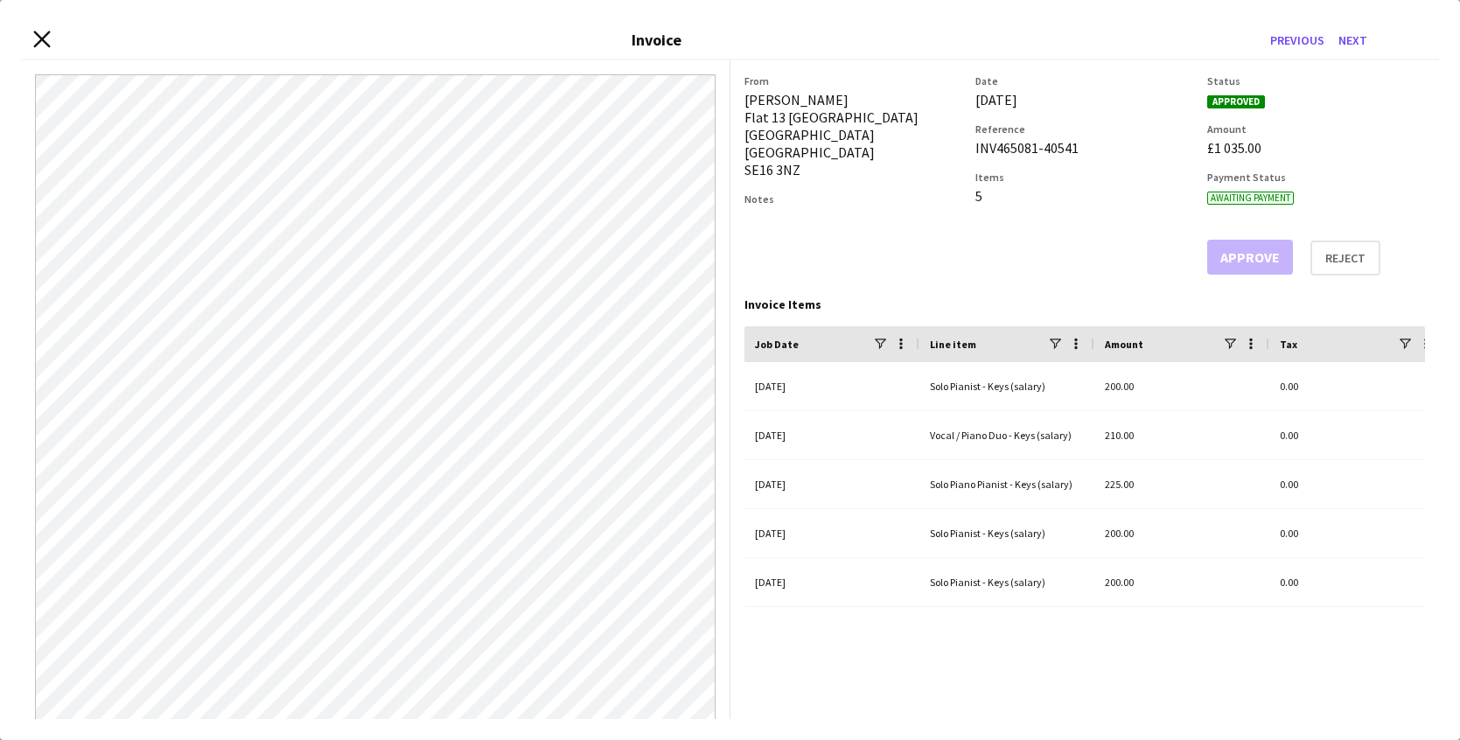
click at [37, 40] on icon "Close invoice dialog" at bounding box center [41, 39] width 17 height 17
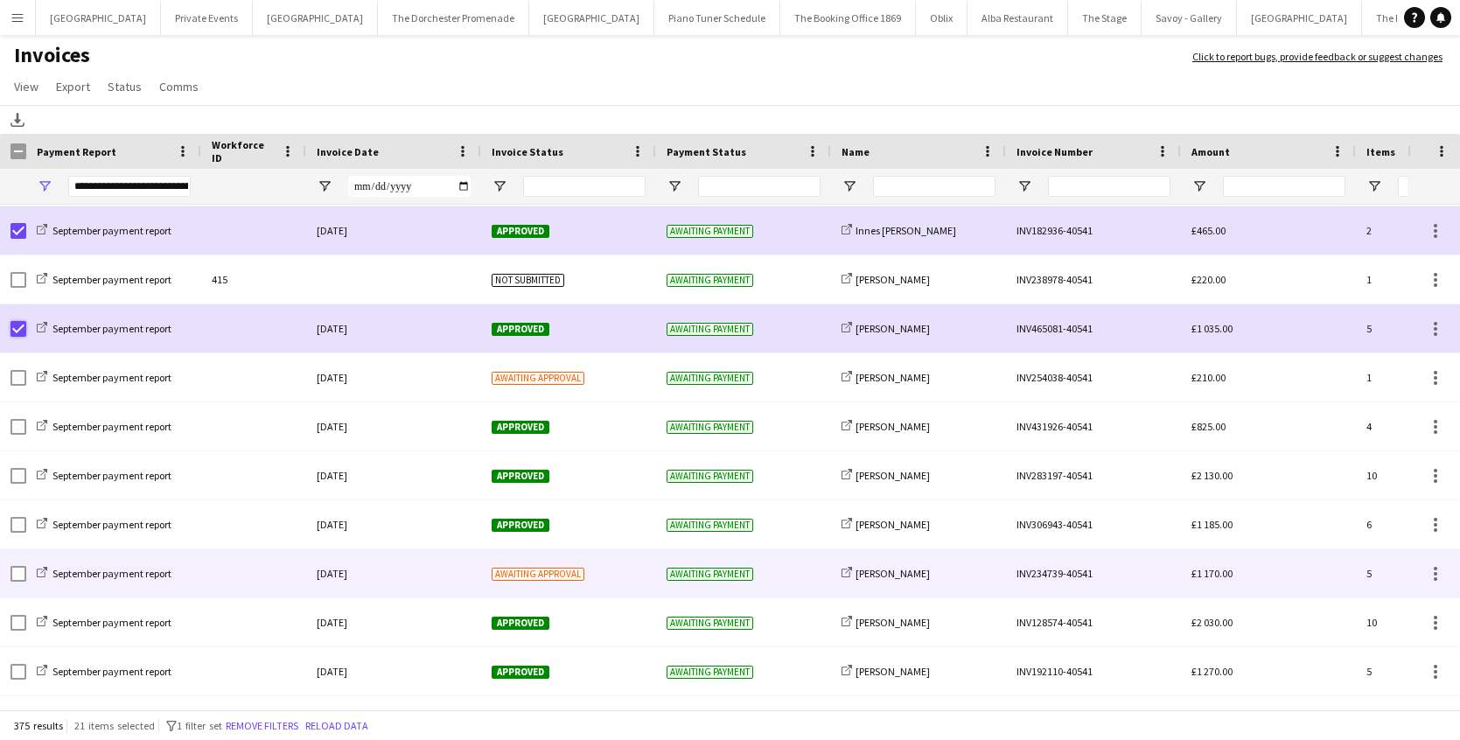
scroll to position [15181, 0]
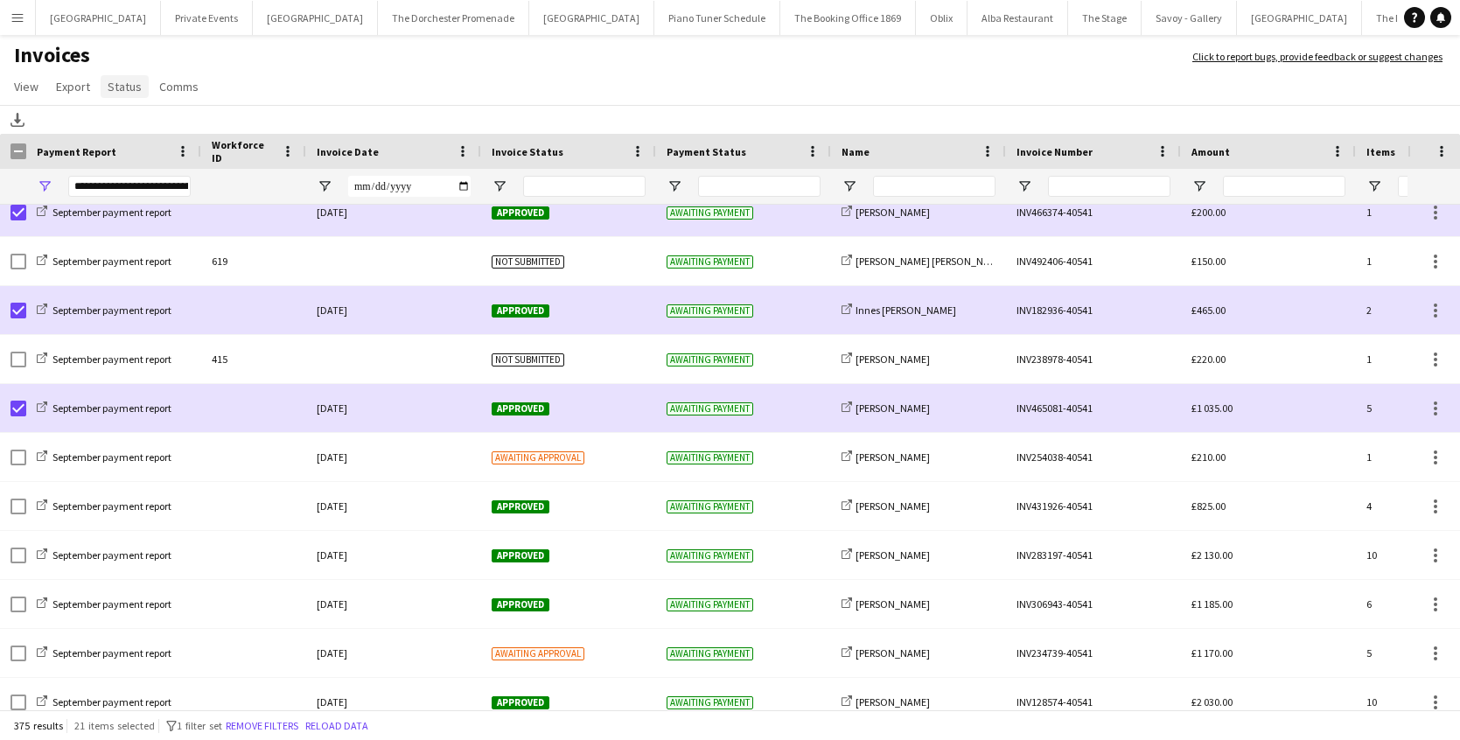
click at [117, 88] on span "Status" at bounding box center [125, 87] width 34 height 16
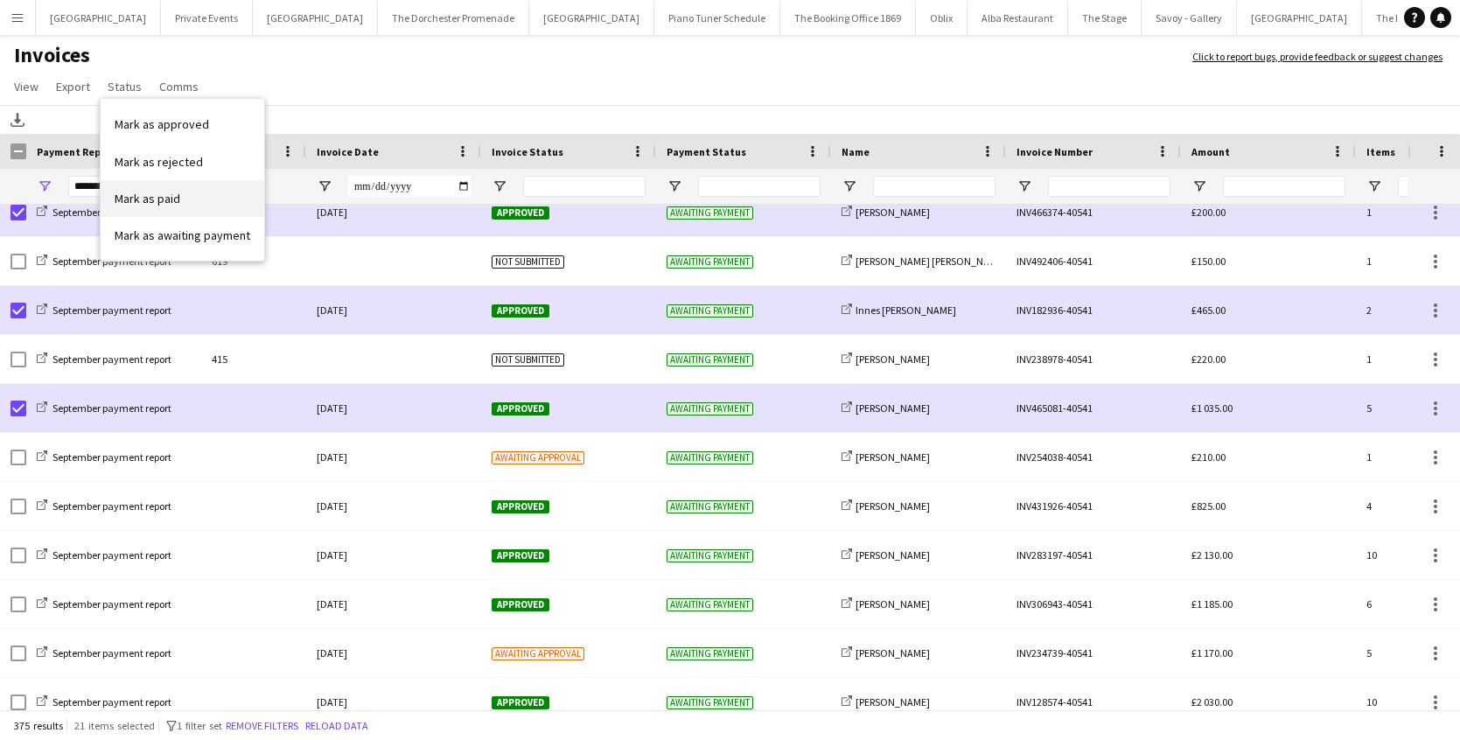
click at [161, 191] on span "Mark as paid" at bounding box center [148, 199] width 66 height 16
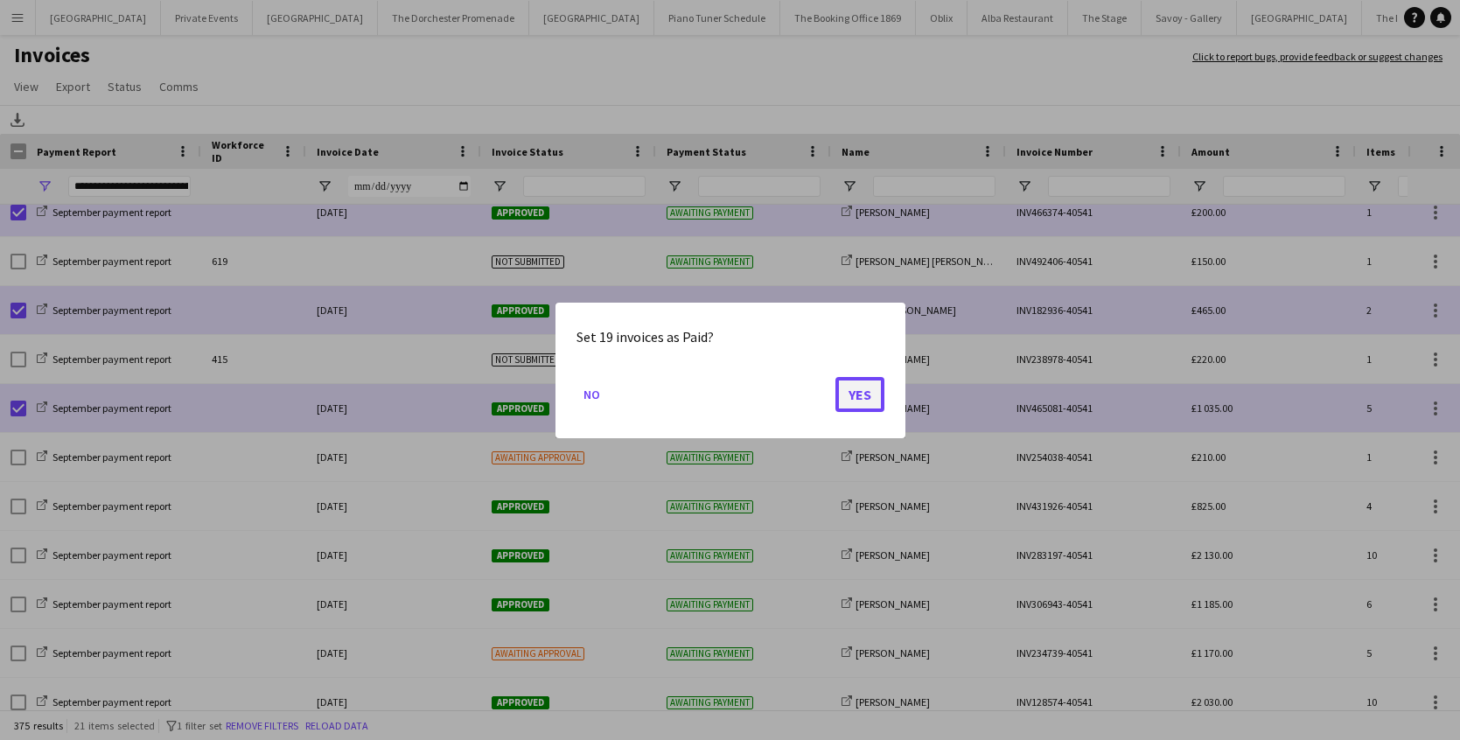
click at [850, 399] on button "Yes" at bounding box center [860, 393] width 49 height 35
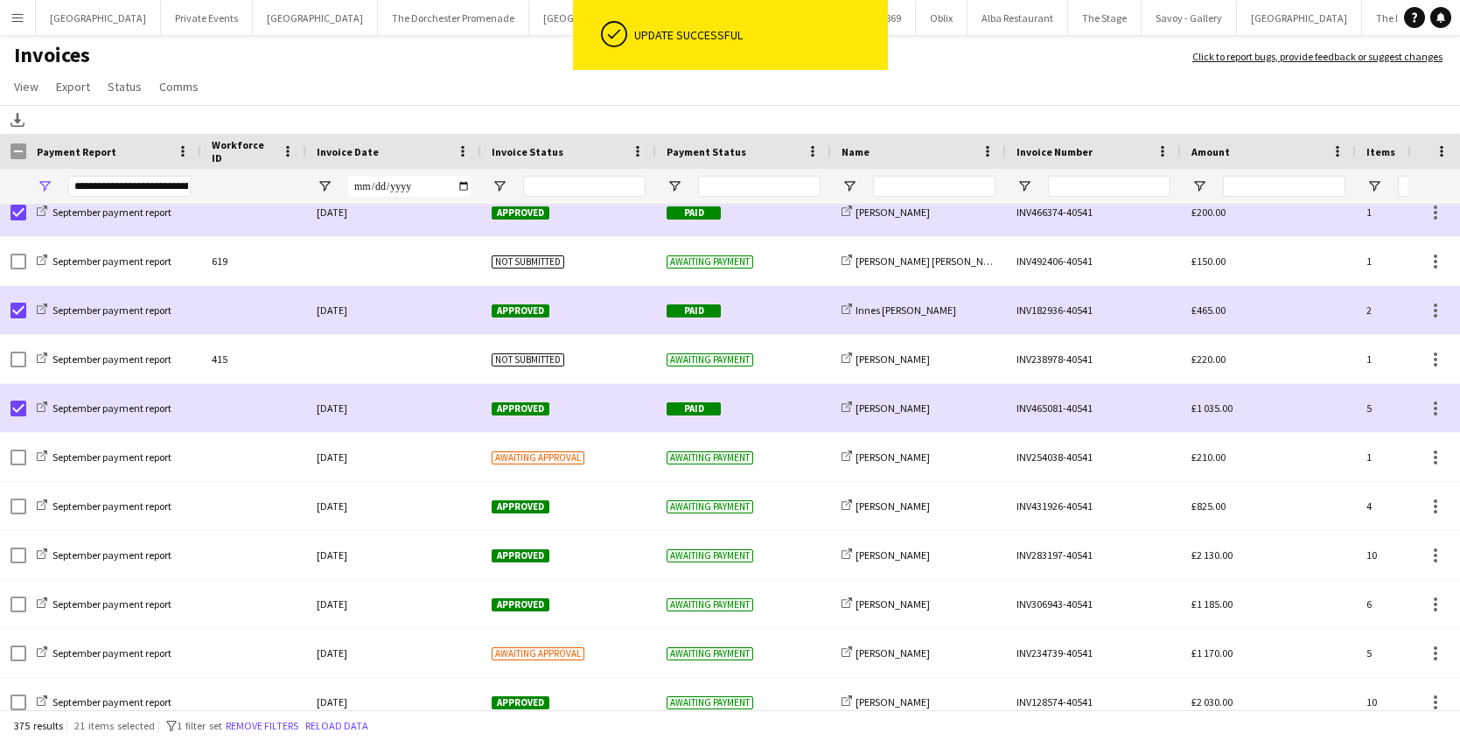
click at [328, 80] on app-page-menu "View Customise view Customise filters Reset Filters Reset View Reset All Export…" at bounding box center [730, 88] width 1460 height 33
